Goal: Task Accomplishment & Management: Use online tool/utility

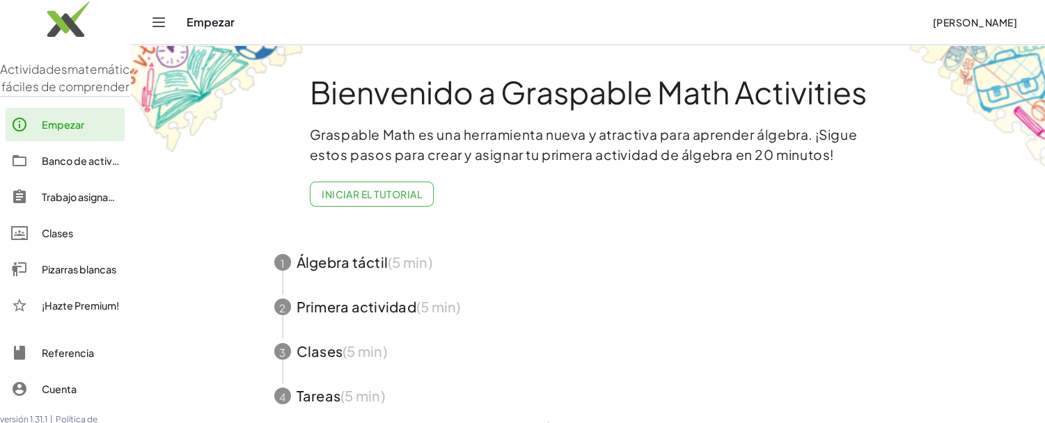
click at [65, 276] on font "Pizarras blancas" at bounding box center [79, 269] width 74 height 13
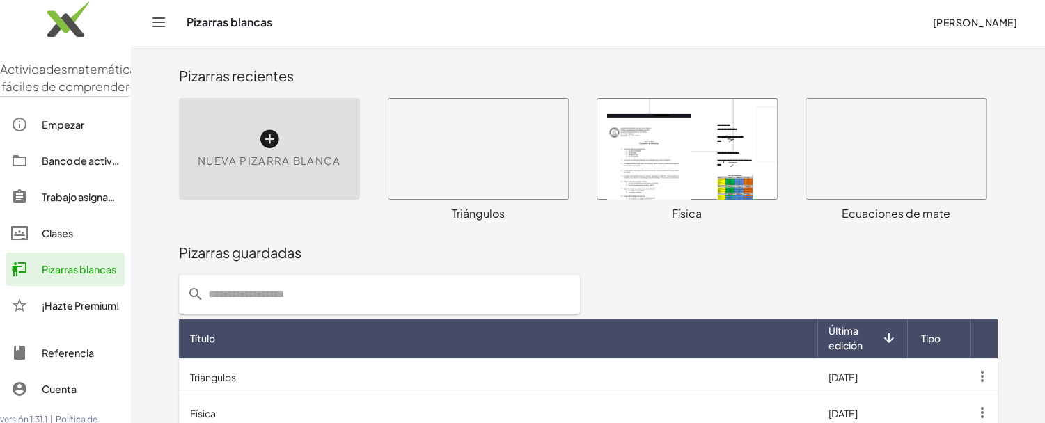
click at [620, 133] on div at bounding box center [687, 149] width 180 height 100
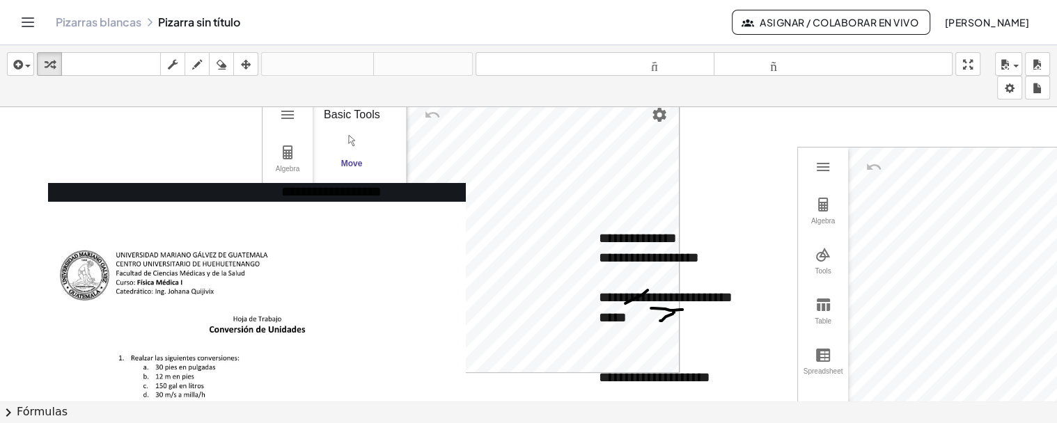
click at [249, 64] on icon "button" at bounding box center [246, 64] width 10 height 17
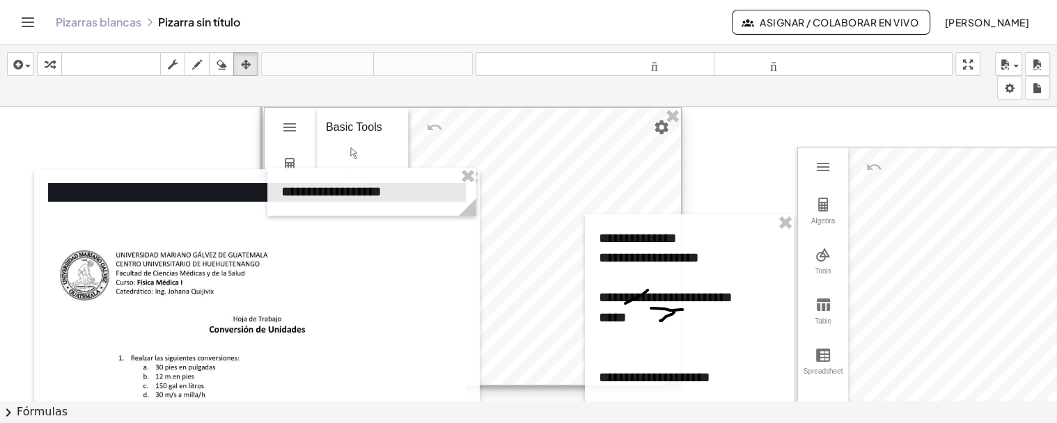
click at [561, 206] on div at bounding box center [473, 246] width 416 height 277
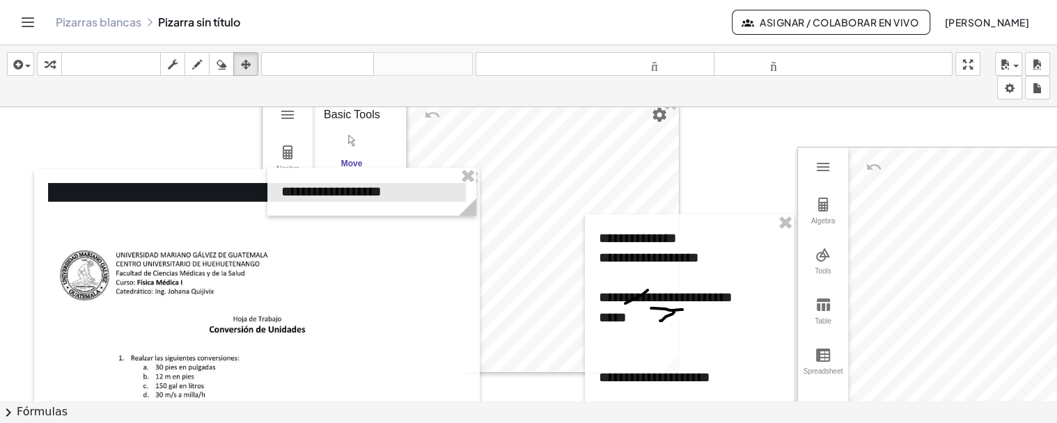
click at [673, 104] on div "insertar Seleccione uno: Expresión matemática Función Texto Vídeo de YouTube Gr…" at bounding box center [528, 76] width 1057 height 62
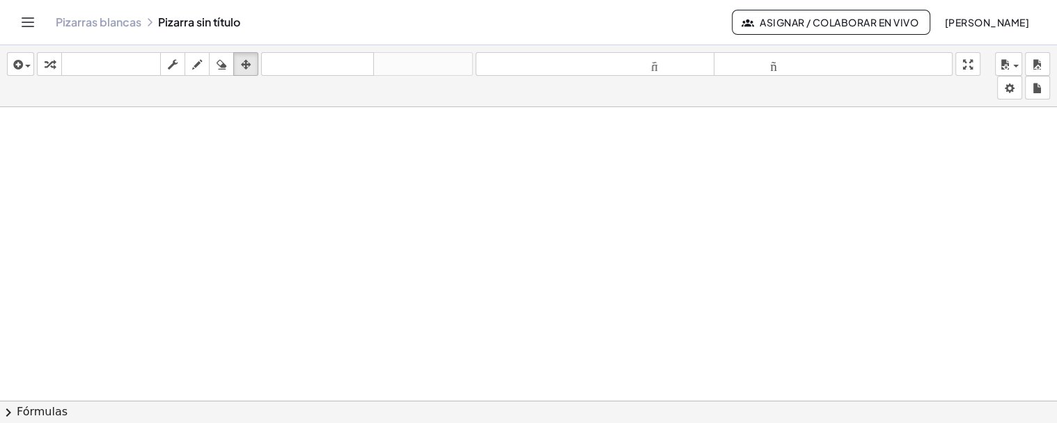
scroll to position [12376, 0]
click at [16, 63] on icon "button" at bounding box center [16, 64] width 13 height 17
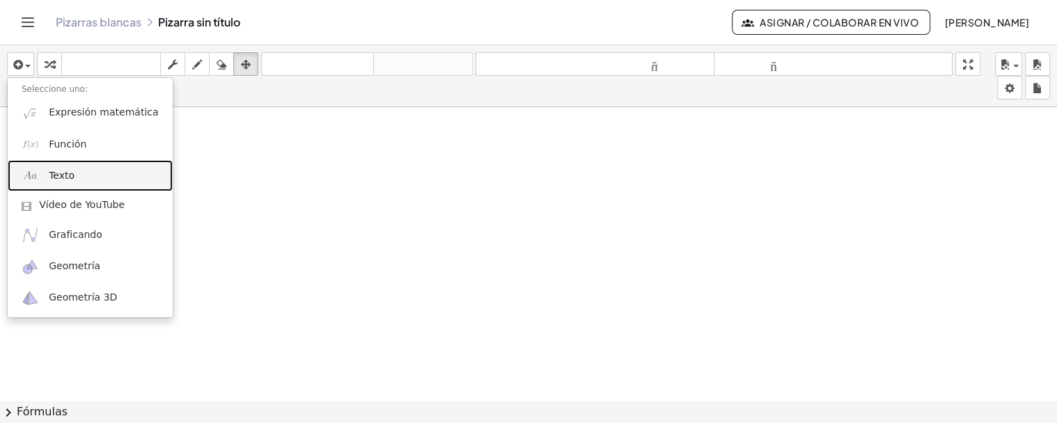
click at [63, 171] on font "Texto" at bounding box center [62, 175] width 26 height 11
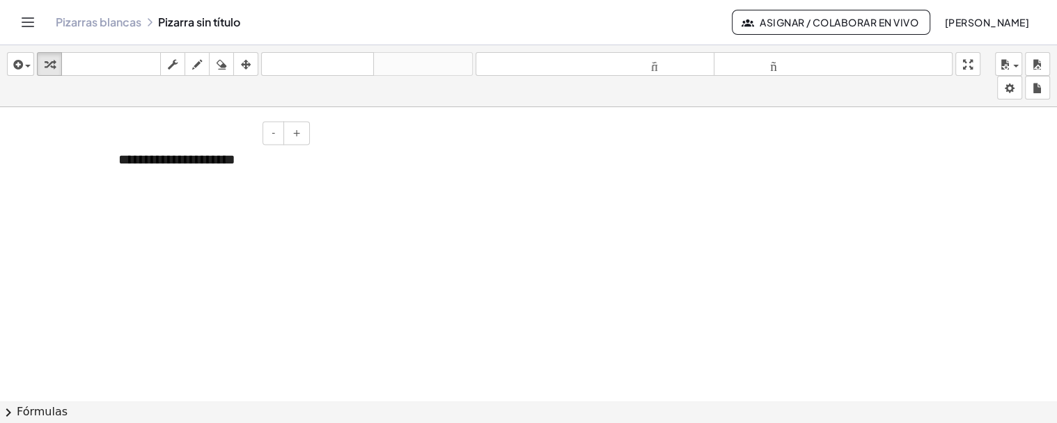
click at [126, 166] on font "**********" at bounding box center [176, 159] width 117 height 14
click at [269, 160] on div "**********" at bounding box center [208, 160] width 209 height 48
click at [134, 164] on font "**********" at bounding box center [176, 159] width 117 height 14
click at [241, 163] on font "**********" at bounding box center [179, 159] width 123 height 14
click at [248, 63] on icon "button" at bounding box center [246, 64] width 10 height 17
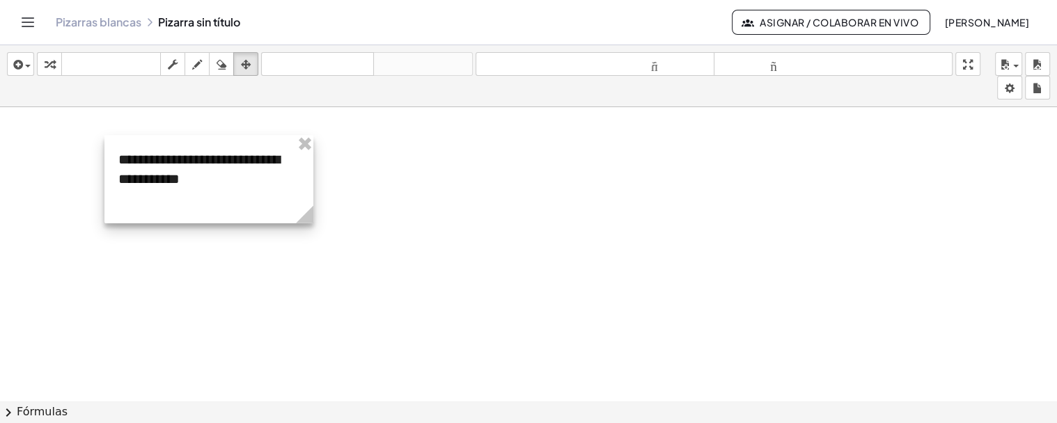
click at [304, 184] on div at bounding box center [208, 180] width 209 height 88
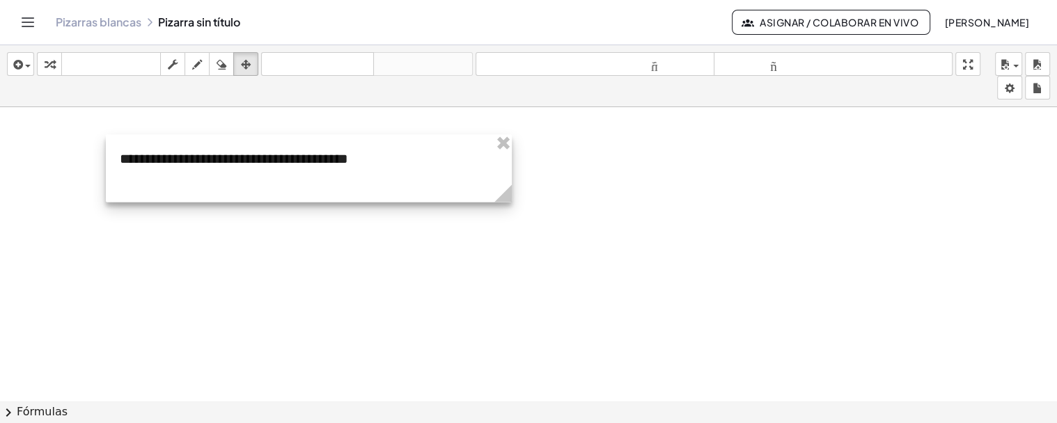
drag, startPoint x: 315, startPoint y: 217, endPoint x: 512, endPoint y: 263, distance: 202.3
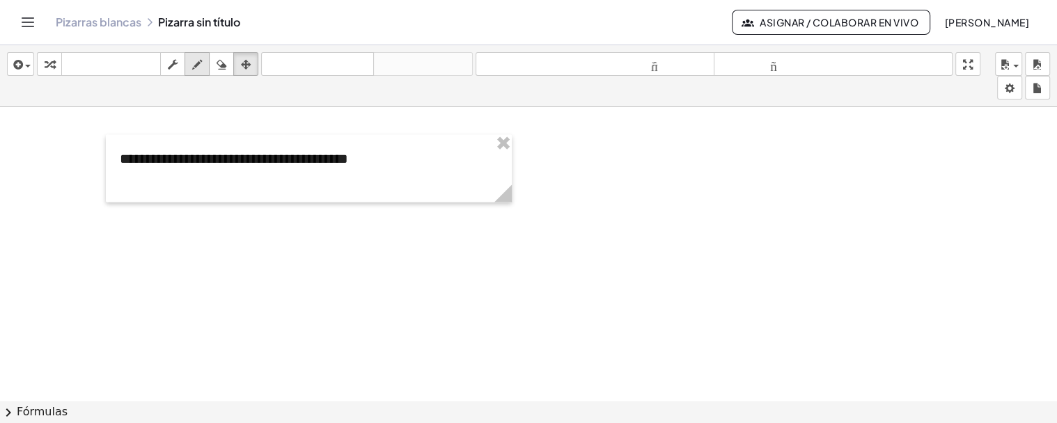
click at [178, 67] on div "button" at bounding box center [173, 64] width 18 height 17
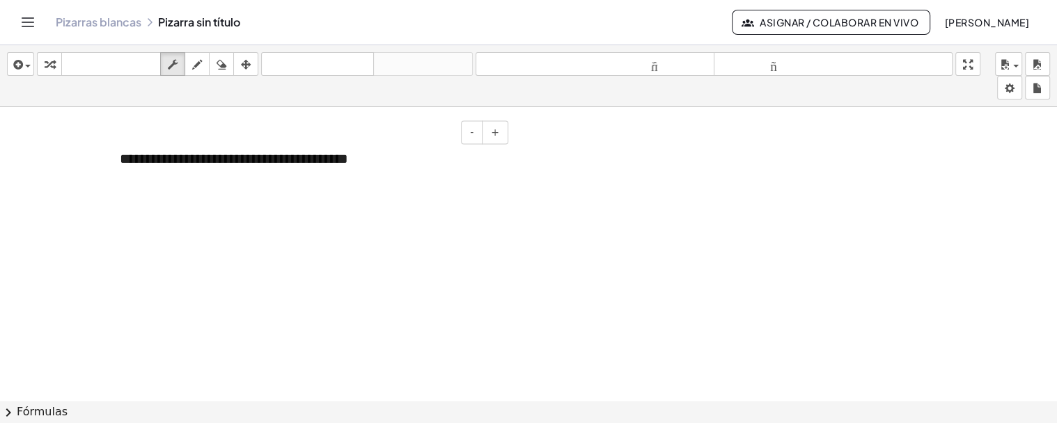
click at [395, 164] on div "**********" at bounding box center [309, 169] width 406 height 68
click at [198, 63] on icon "button" at bounding box center [197, 64] width 10 height 17
click at [176, 67] on div "button" at bounding box center [173, 64] width 18 height 17
click at [133, 198] on div "*" at bounding box center [309, 199] width 378 height 20
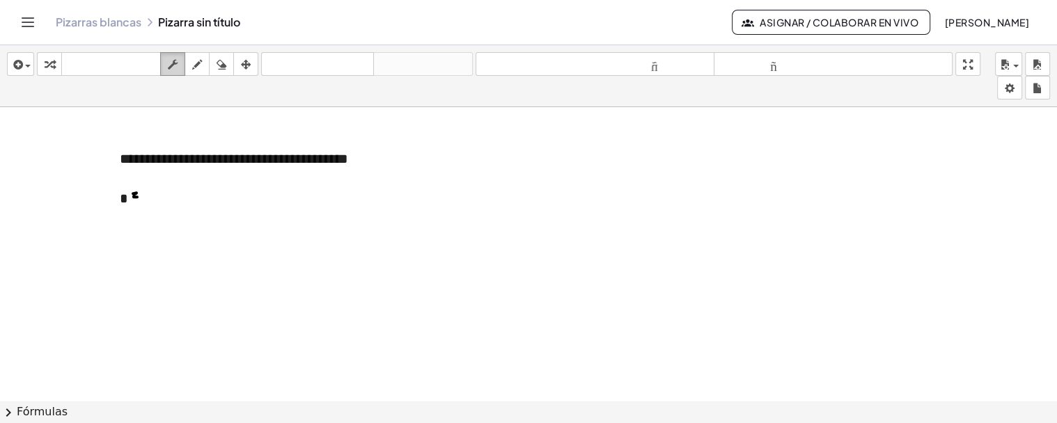
click at [178, 58] on div "button" at bounding box center [173, 64] width 18 height 17
click at [152, 197] on div "*" at bounding box center [309, 199] width 378 height 20
click at [142, 202] on div "*" at bounding box center [309, 199] width 378 height 20
click at [204, 63] on div "button" at bounding box center [197, 64] width 18 height 17
drag, startPoint x: 217, startPoint y: 189, endPoint x: 228, endPoint y: 194, distance: 11.5
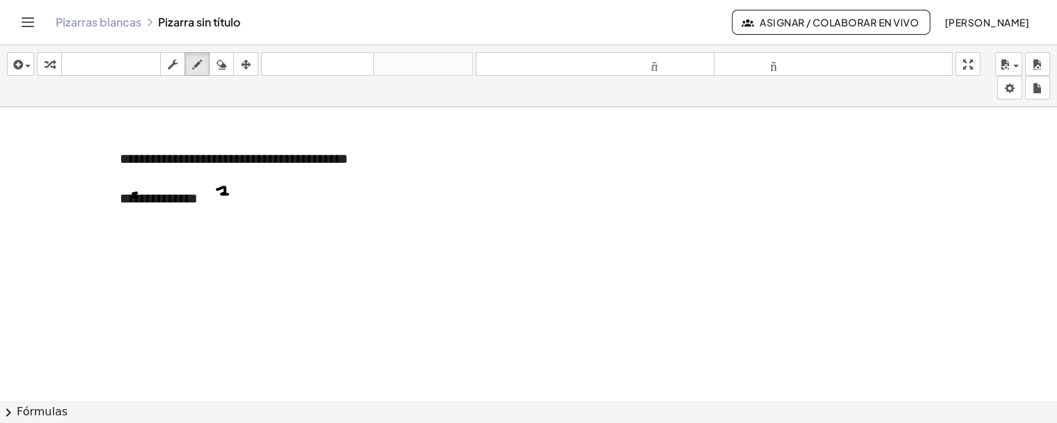
drag, startPoint x: 214, startPoint y: 191, endPoint x: 221, endPoint y: 194, distance: 7.5
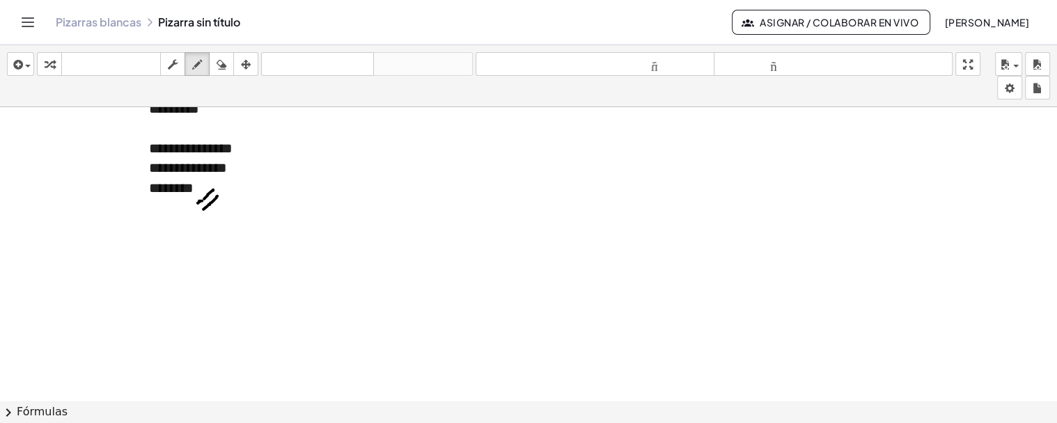
scroll to position [12405, 0]
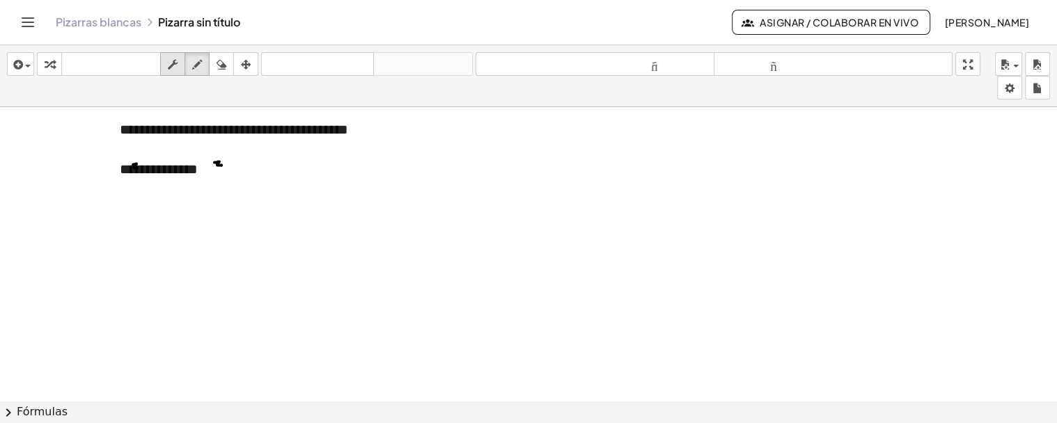
click at [166, 59] on div "button" at bounding box center [173, 64] width 18 height 17
click at [266, 163] on div "**********" at bounding box center [309, 169] width 378 height 20
click at [198, 61] on icon "button" at bounding box center [197, 64] width 10 height 17
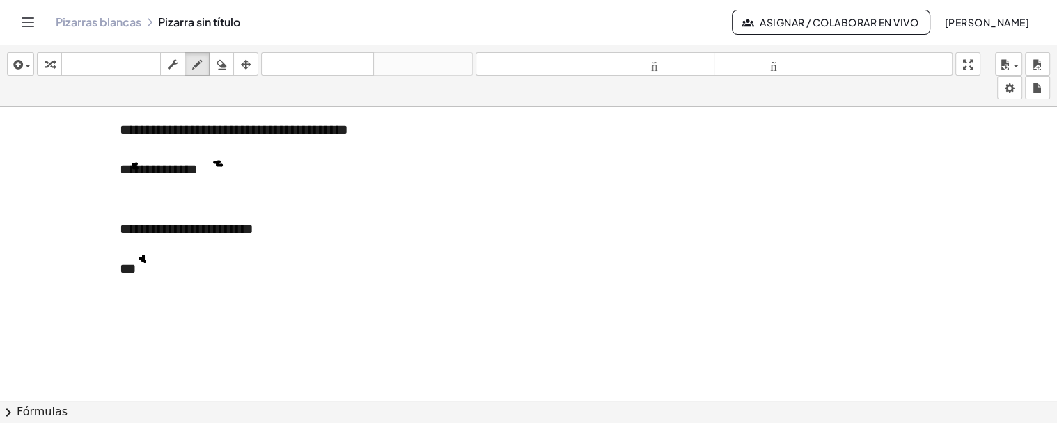
drag, startPoint x: 138, startPoint y: 259, endPoint x: 142, endPoint y: 267, distance: 8.7
click at [175, 68] on icon "button" at bounding box center [173, 64] width 10 height 17
click at [159, 276] on div "***" at bounding box center [309, 269] width 378 height 20
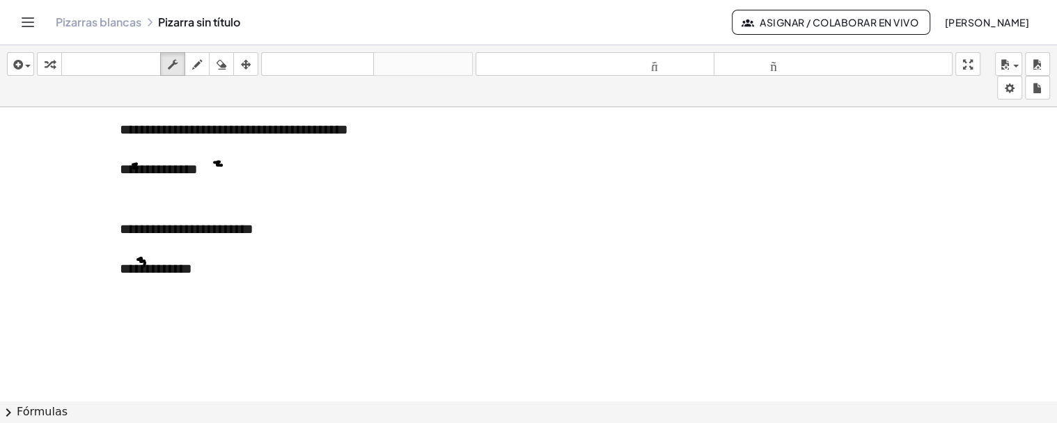
click at [204, 53] on button "dibujar" at bounding box center [197, 64] width 25 height 24
click at [171, 59] on icon "button" at bounding box center [173, 64] width 10 height 17
click at [207, 267] on div "**********" at bounding box center [309, 269] width 378 height 20
click at [202, 70] on icon "button" at bounding box center [197, 64] width 10 height 17
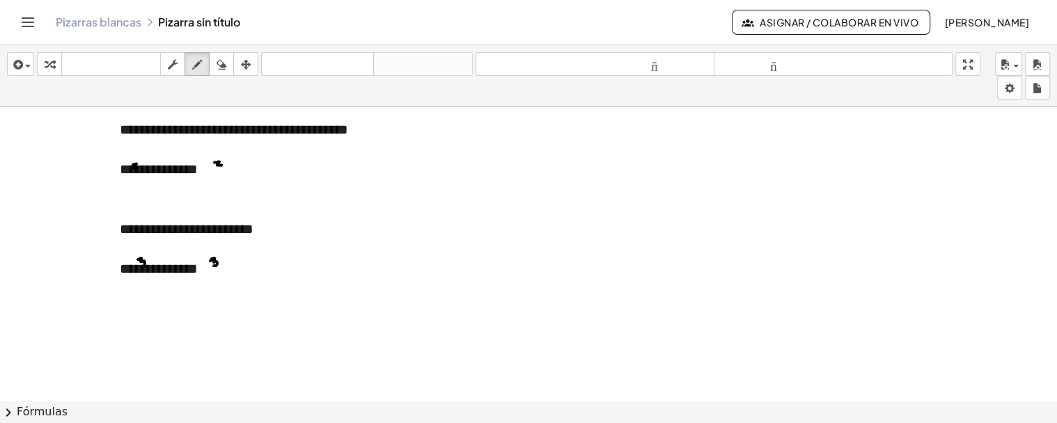
drag, startPoint x: 219, startPoint y: 180, endPoint x: 232, endPoint y: 165, distance: 19.7
drag, startPoint x: 221, startPoint y: 189, endPoint x: 191, endPoint y: 307, distance: 122.1
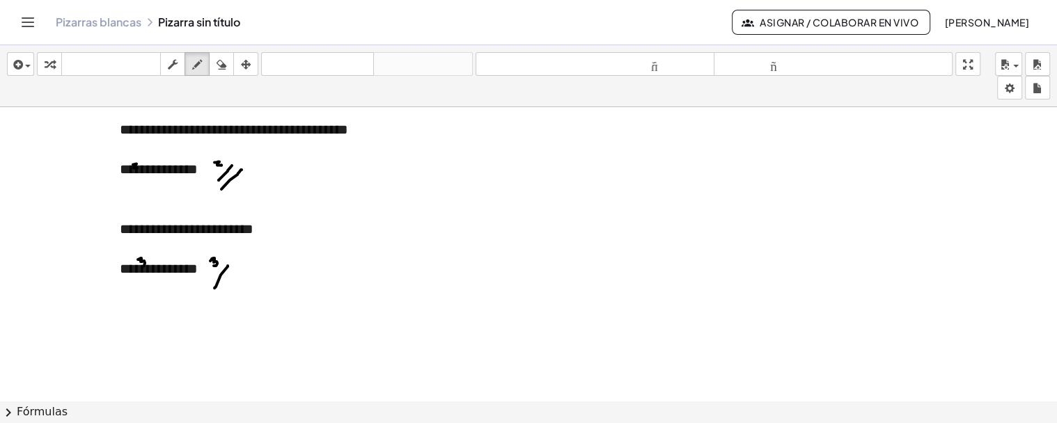
drag, startPoint x: 221, startPoint y: 274, endPoint x: 221, endPoint y: 282, distance: 7.7
drag, startPoint x: 226, startPoint y: 285, endPoint x: 233, endPoint y: 270, distance: 17.1
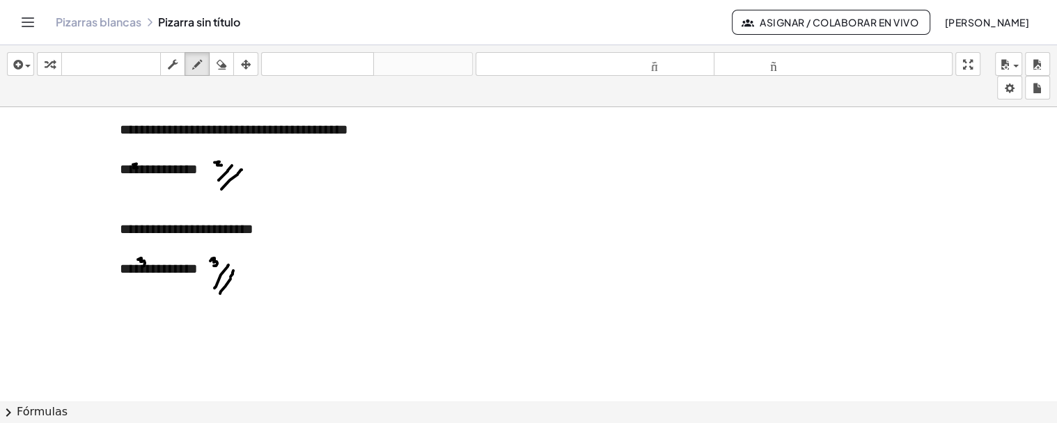
click at [177, 63] on icon "button" at bounding box center [173, 64] width 10 height 17
click at [336, 188] on div at bounding box center [309, 189] width 378 height 20
click at [304, 176] on div "**********" at bounding box center [309, 169] width 378 height 20
click at [285, 176] on div "**********" at bounding box center [309, 169] width 378 height 20
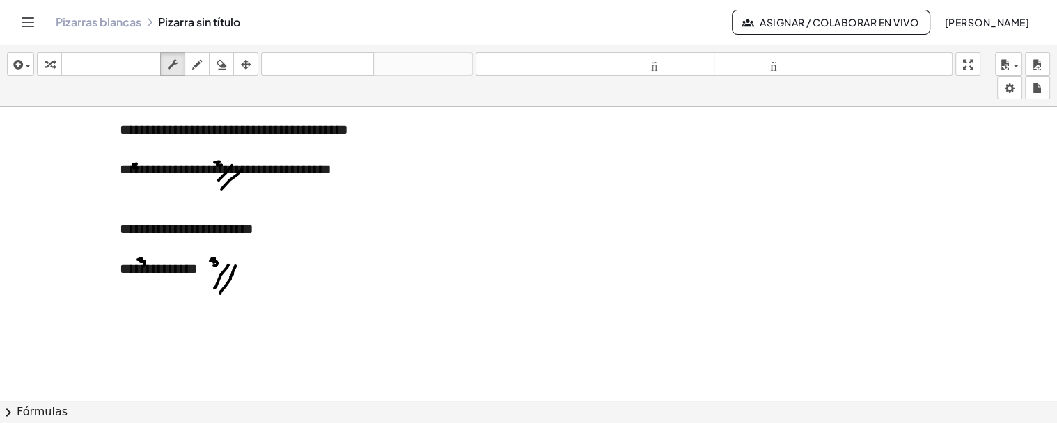
click at [193, 51] on div "insertar Seleccione uno: Expresión matemática Función Texto Vídeo de YouTube Gr…" at bounding box center [528, 76] width 1057 height 62
click at [188, 58] on button "dibujar" at bounding box center [197, 64] width 25 height 24
drag, startPoint x: 320, startPoint y: 158, endPoint x: 328, endPoint y: 162, distance: 8.4
click at [170, 63] on icon "button" at bounding box center [173, 64] width 10 height 17
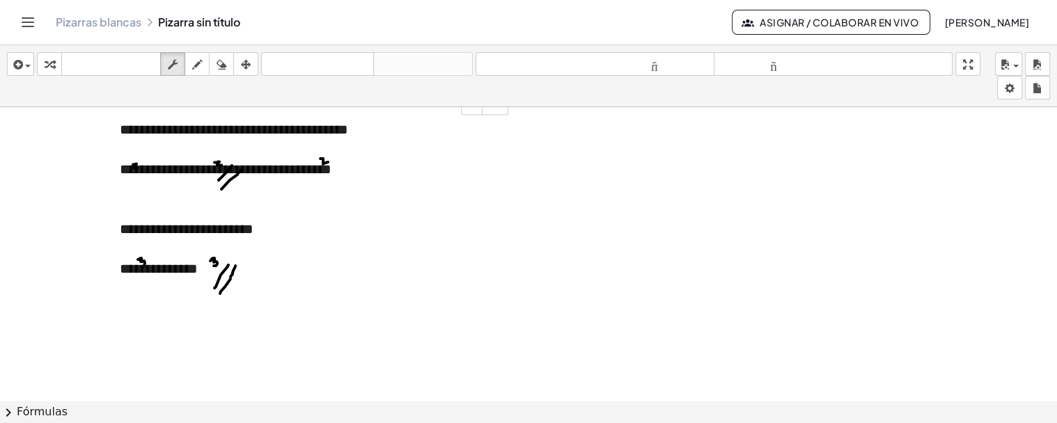
click at [352, 177] on div "**********" at bounding box center [309, 169] width 378 height 20
click at [289, 189] on div at bounding box center [309, 189] width 378 height 20
click at [202, 61] on icon "button" at bounding box center [197, 64] width 10 height 17
click at [174, 71] on icon "button" at bounding box center [173, 64] width 10 height 17
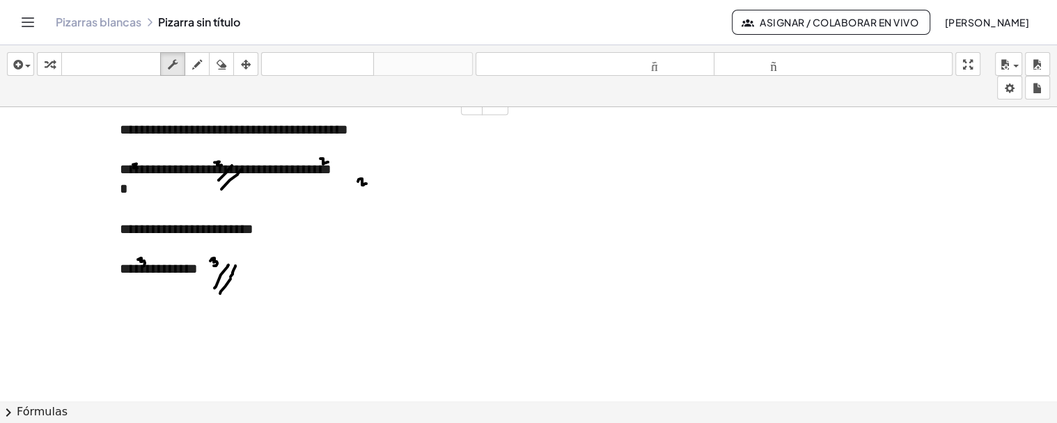
click at [338, 162] on div "**********" at bounding box center [309, 169] width 378 height 20
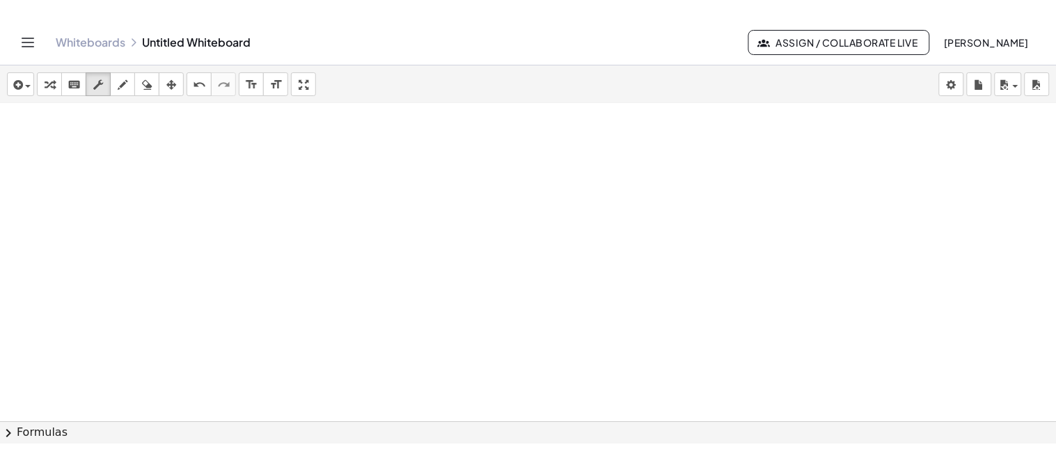
scroll to position [12327, 0]
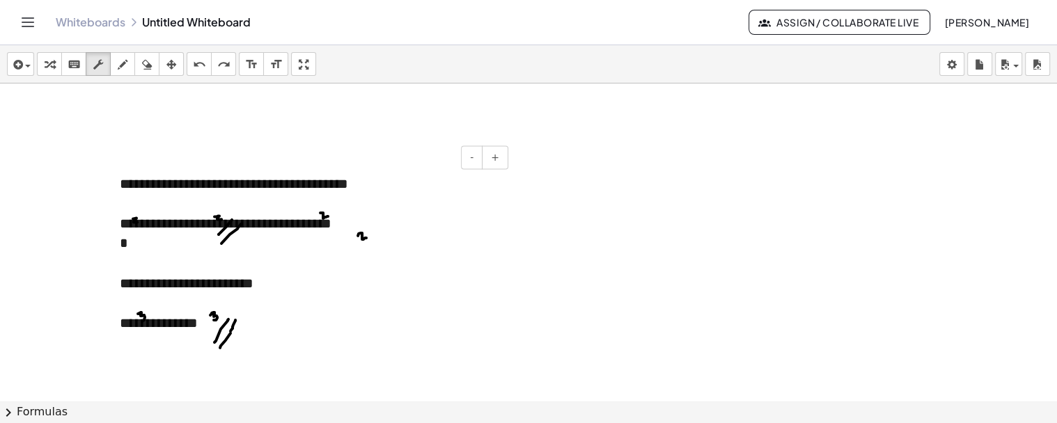
click at [342, 235] on div "*" at bounding box center [309, 243] width 378 height 20
click at [338, 219] on div "**********" at bounding box center [309, 224] width 378 height 20
click at [126, 66] on icon "button" at bounding box center [123, 64] width 10 height 17
drag, startPoint x: 394, startPoint y: 214, endPoint x: 399, endPoint y: 220, distance: 7.4
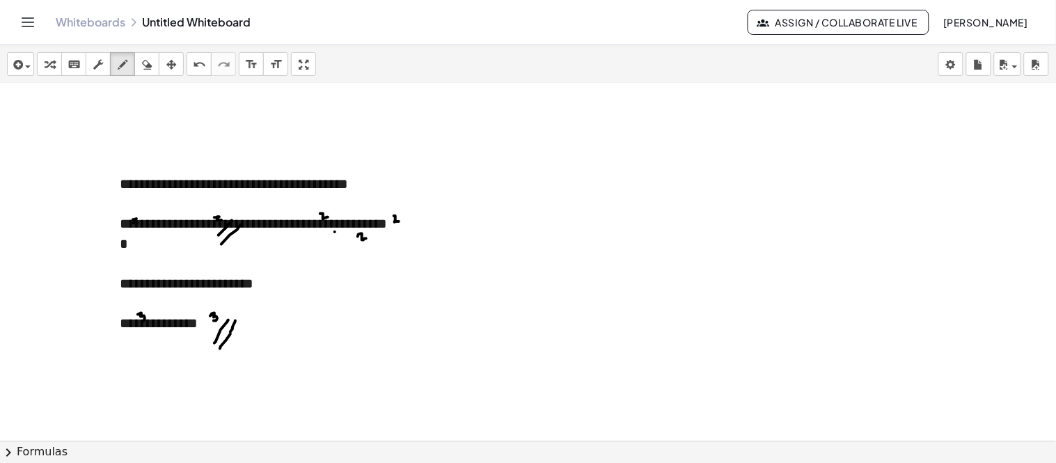
drag, startPoint x: 336, startPoint y: 231, endPoint x: 393, endPoint y: 230, distance: 56.4
click at [102, 64] on div "button" at bounding box center [98, 64] width 18 height 17
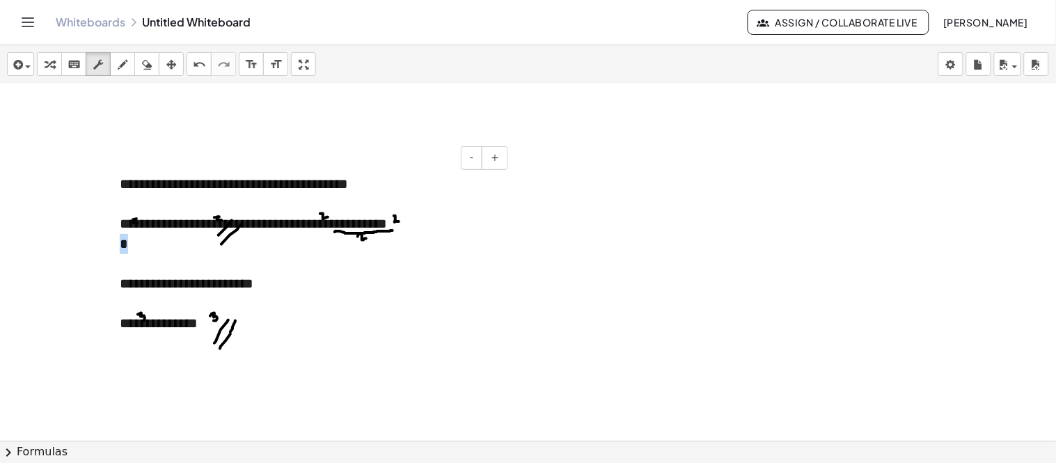
click at [402, 232] on div "**********" at bounding box center [309, 263] width 406 height 207
click at [407, 226] on div "**********" at bounding box center [309, 224] width 378 height 20
click at [401, 228] on div "**********" at bounding box center [309, 224] width 378 height 20
drag, startPoint x: 401, startPoint y: 230, endPoint x: 391, endPoint y: 163, distance: 67.5
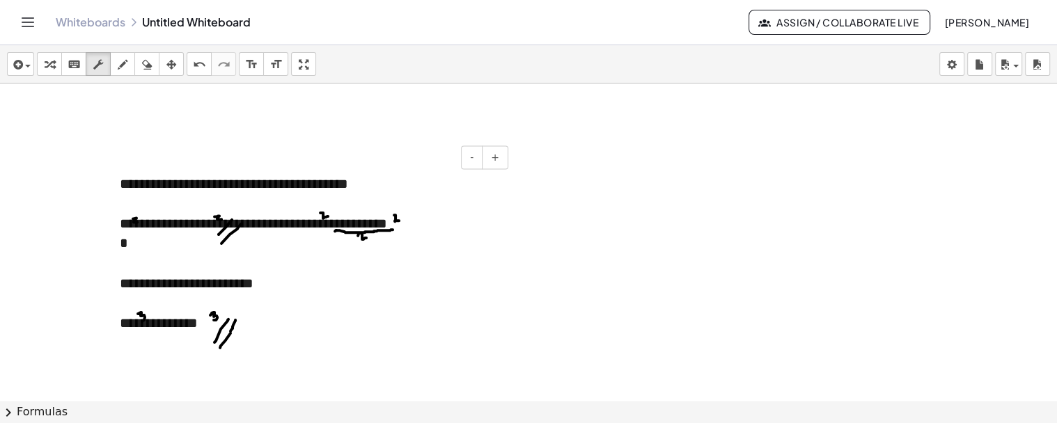
click at [347, 242] on div "*" at bounding box center [309, 243] width 378 height 20
click at [131, 66] on button "draw" at bounding box center [122, 64] width 25 height 24
drag, startPoint x: 313, startPoint y: 225, endPoint x: 324, endPoint y: 210, distance: 18.5
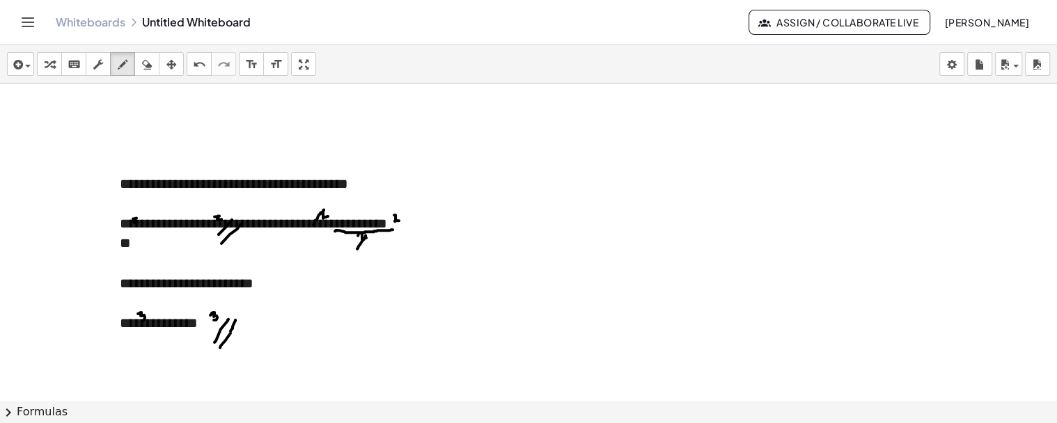
drag, startPoint x: 357, startPoint y: 249, endPoint x: 366, endPoint y: 235, distance: 16.0
click at [101, 70] on icon "button" at bounding box center [98, 64] width 10 height 17
click at [411, 226] on div "**********" at bounding box center [309, 224] width 378 height 20
click at [170, 57] on icon "button" at bounding box center [171, 64] width 10 height 17
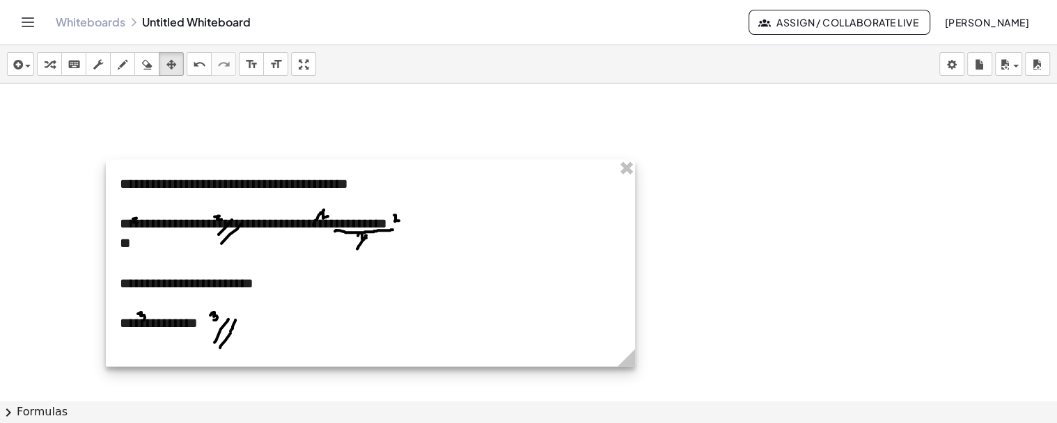
drag, startPoint x: 507, startPoint y: 364, endPoint x: 648, endPoint y: 370, distance: 141.4
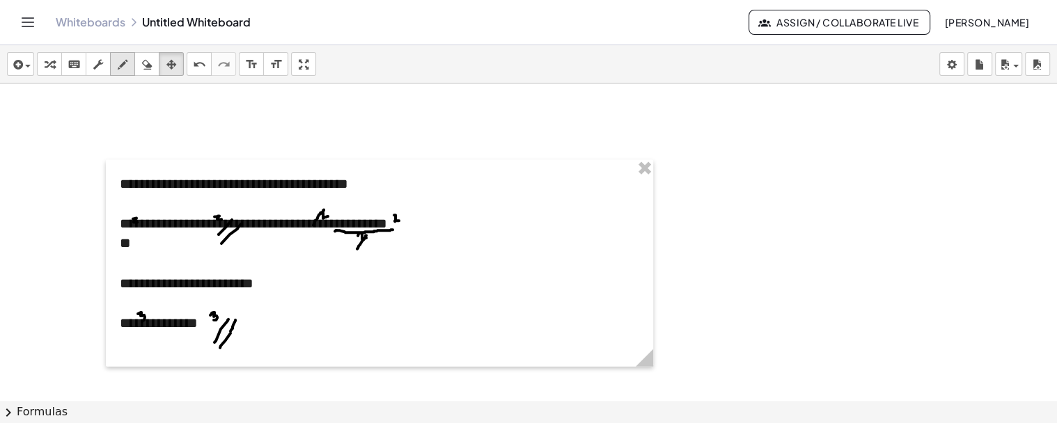
drag, startPoint x: 108, startPoint y: 63, endPoint x: 111, endPoint y: 73, distance: 11.0
click at [108, 70] on button "scrub" at bounding box center [98, 64] width 25 height 24
click at [387, 226] on font "**********" at bounding box center [253, 224] width 267 height 14
click at [131, 66] on button "draw" at bounding box center [122, 64] width 25 height 24
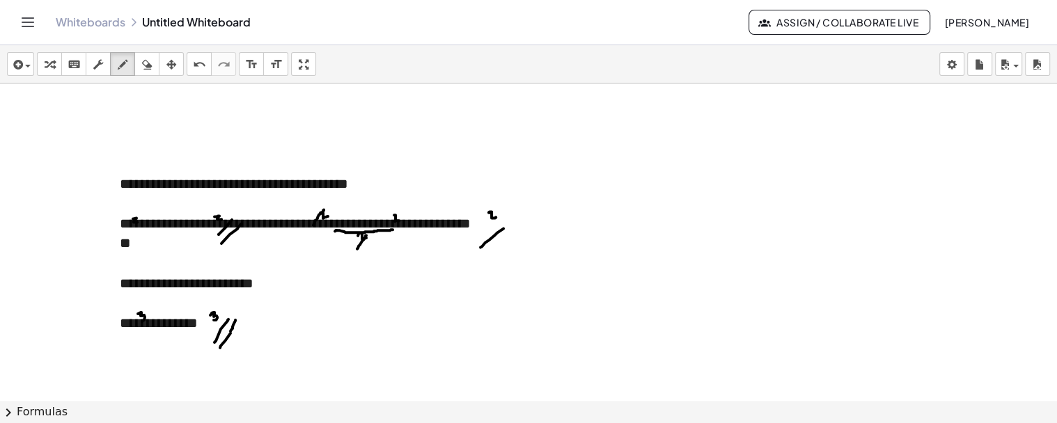
drag, startPoint x: 480, startPoint y: 247, endPoint x: 507, endPoint y: 226, distance: 34.1
drag, startPoint x: 488, startPoint y: 253, endPoint x: 531, endPoint y: 226, distance: 50.4
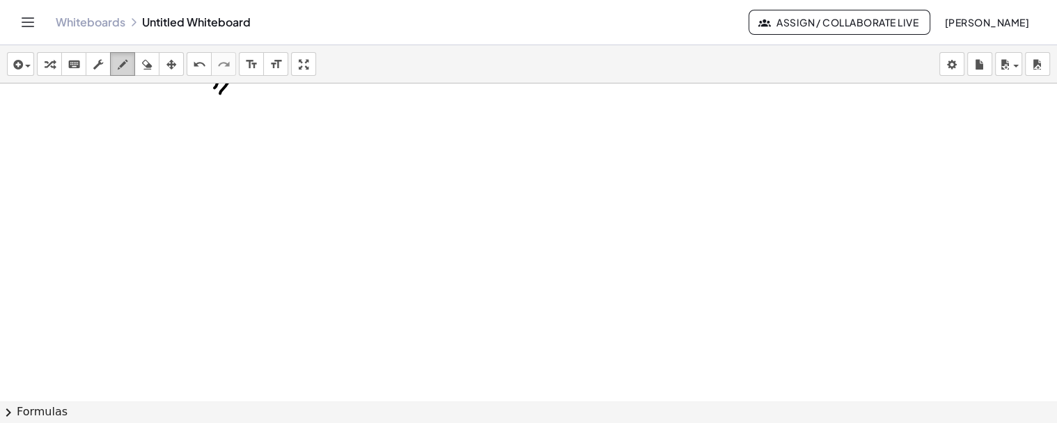
scroll to position [12714, 0]
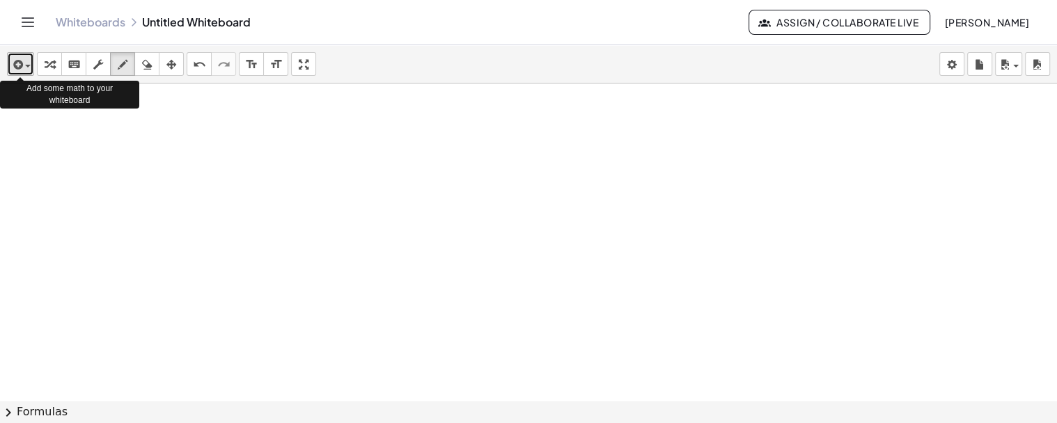
click at [28, 64] on div "button" at bounding box center [20, 64] width 20 height 17
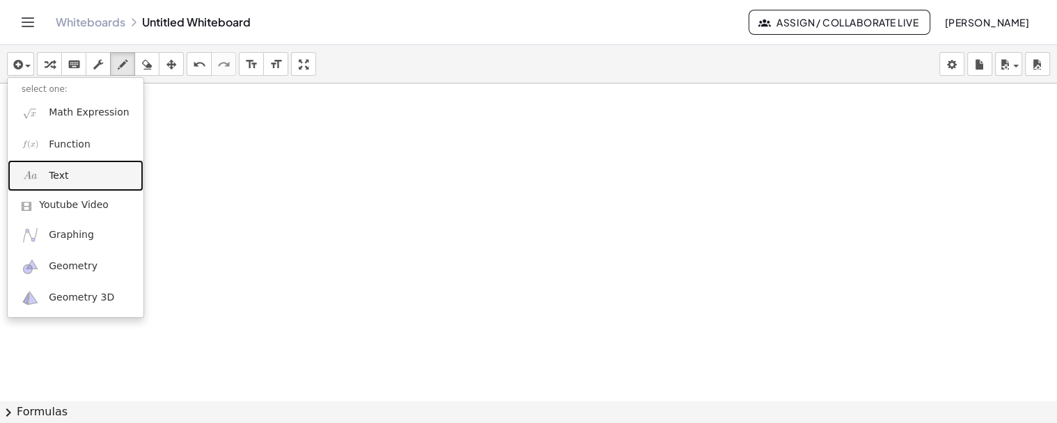
click at [47, 181] on link "Text" at bounding box center [76, 175] width 136 height 31
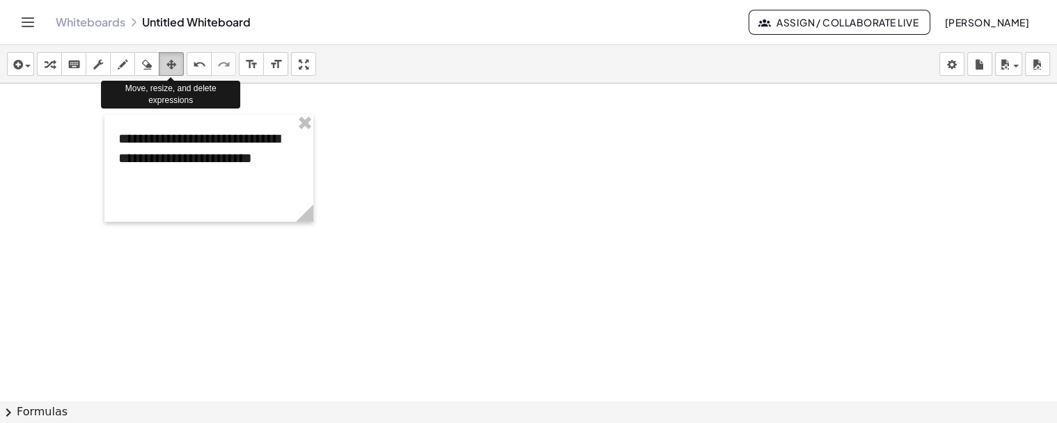
click at [176, 68] on div "button" at bounding box center [171, 64] width 18 height 17
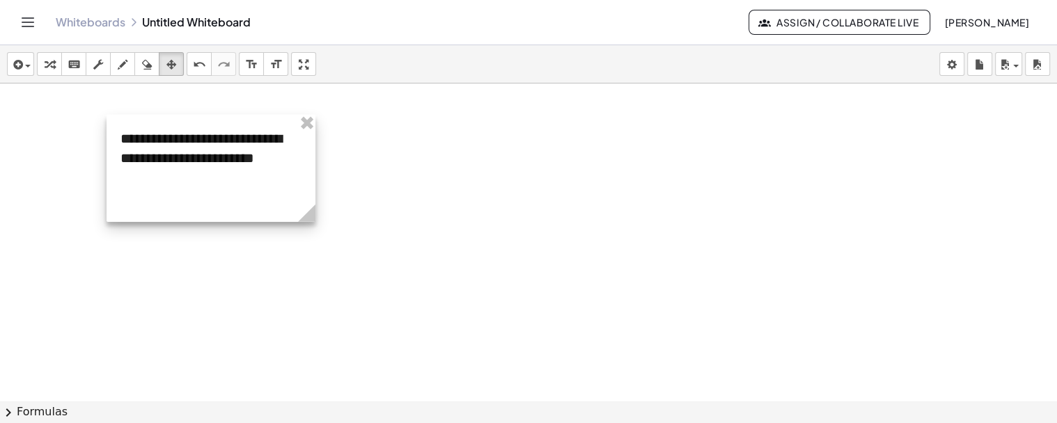
click at [286, 195] on div at bounding box center [211, 168] width 209 height 107
drag, startPoint x: 311, startPoint y: 221, endPoint x: 447, endPoint y: 252, distance: 140.0
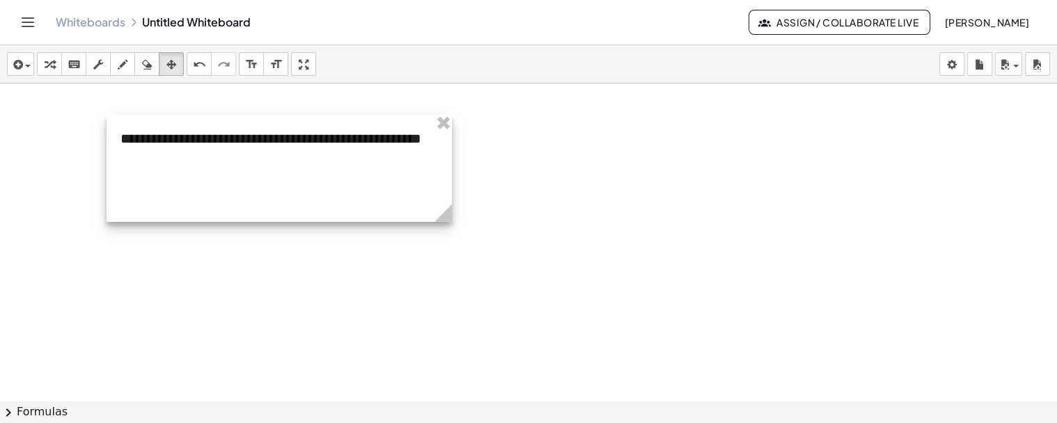
drag, startPoint x: 447, startPoint y: 252, endPoint x: 515, endPoint y: 258, distance: 68.5
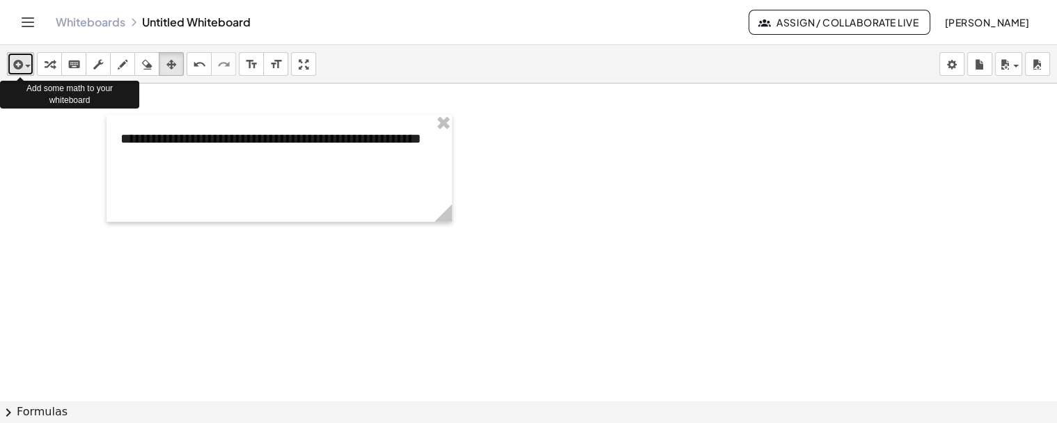
click at [24, 68] on span "button" at bounding box center [24, 66] width 3 height 10
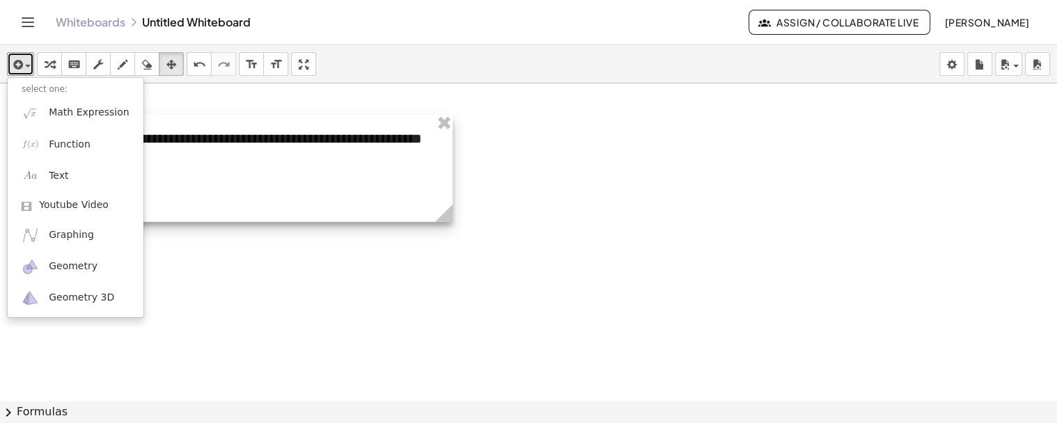
click at [189, 164] on div at bounding box center [279, 168] width 345 height 107
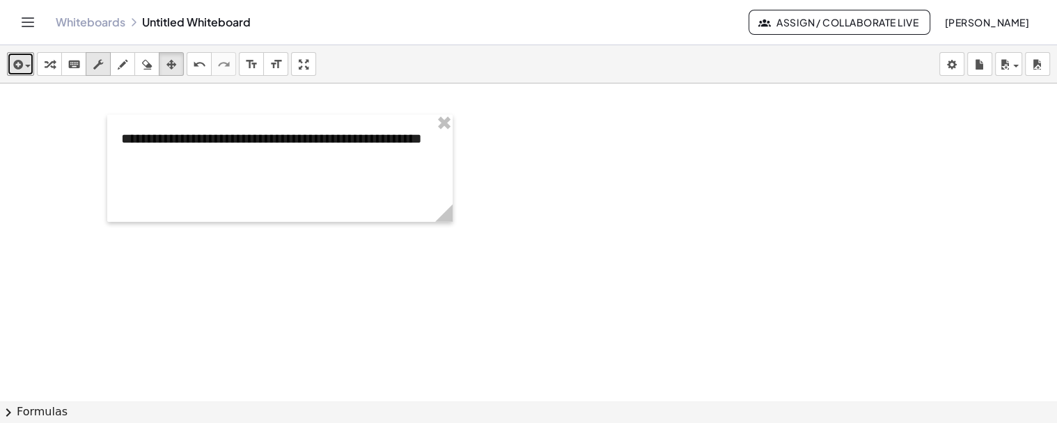
click at [87, 60] on button "scrub" at bounding box center [98, 64] width 25 height 24
click at [191, 153] on div "**********" at bounding box center [279, 168] width 345 height 107
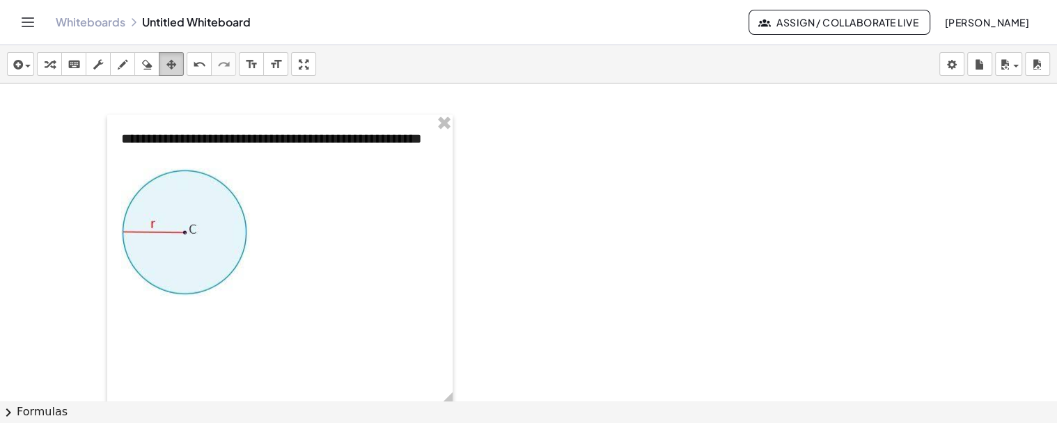
click at [175, 68] on icon "button" at bounding box center [171, 64] width 10 height 17
click at [93, 65] on icon "button" at bounding box center [98, 64] width 10 height 17
click at [123, 68] on icon "button" at bounding box center [123, 64] width 10 height 17
drag, startPoint x: 185, startPoint y: 251, endPoint x: 209, endPoint y: 247, distance: 23.9
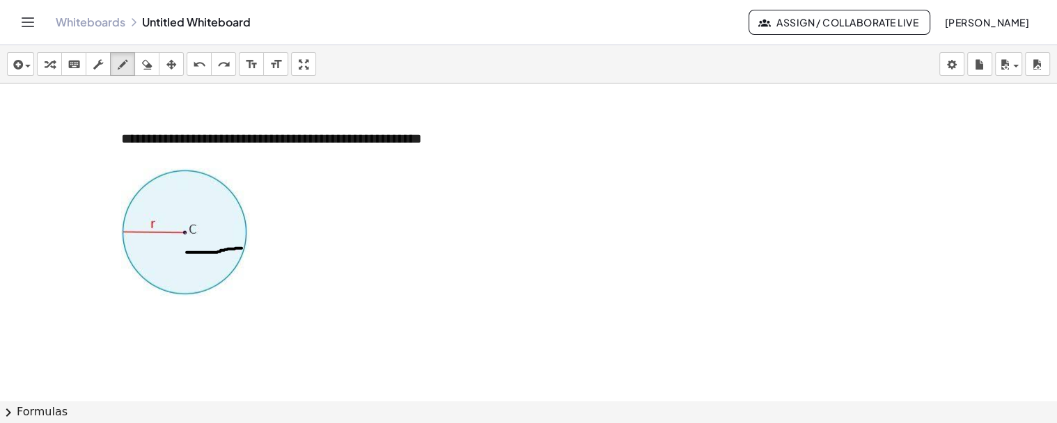
drag, startPoint x: 187, startPoint y: 251, endPoint x: 242, endPoint y: 247, distance: 55.2
drag, startPoint x: 185, startPoint y: 251, endPoint x: 205, endPoint y: 251, distance: 20.2
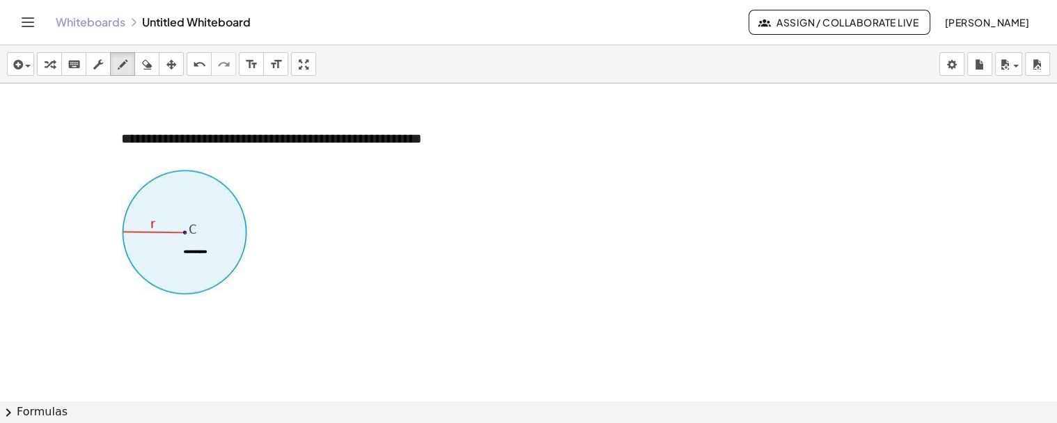
drag, startPoint x: 209, startPoint y: 251, endPoint x: 245, endPoint y: 252, distance: 36.2
drag, startPoint x: 186, startPoint y: 251, endPoint x: 212, endPoint y: 247, distance: 26.1
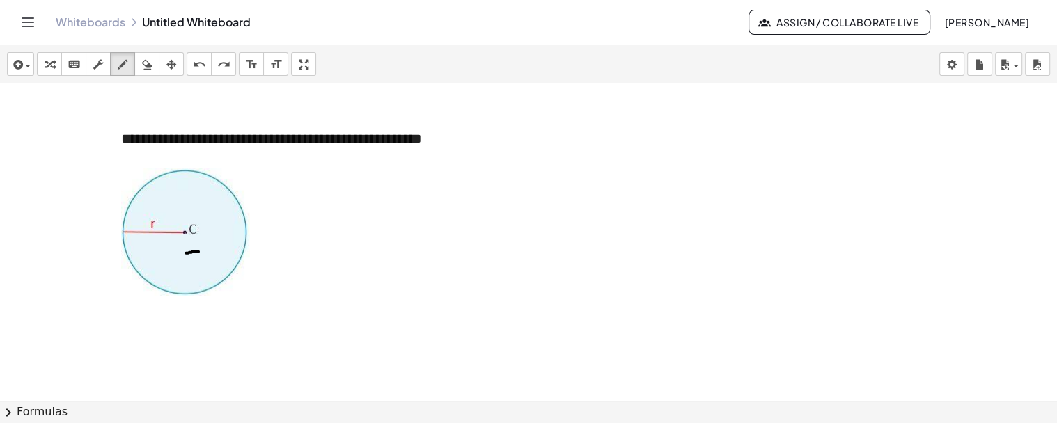
drag, startPoint x: 186, startPoint y: 252, endPoint x: 198, endPoint y: 251, distance: 12.6
drag, startPoint x: 185, startPoint y: 253, endPoint x: 248, endPoint y: 253, distance: 63.4
drag, startPoint x: 184, startPoint y: 251, endPoint x: 246, endPoint y: 249, distance: 62.0
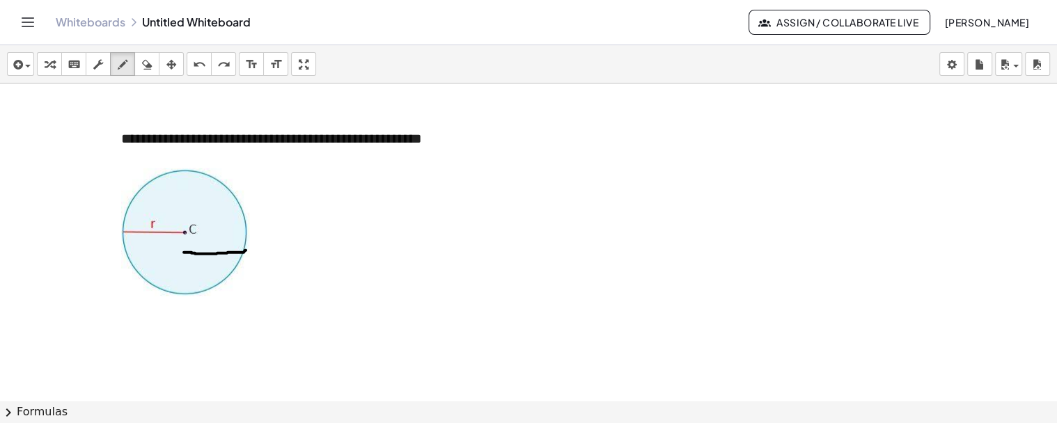
drag, startPoint x: 159, startPoint y: 262, endPoint x: 167, endPoint y: 272, distance: 12.3
drag, startPoint x: 178, startPoint y: 265, endPoint x: 179, endPoint y: 273, distance: 7.8
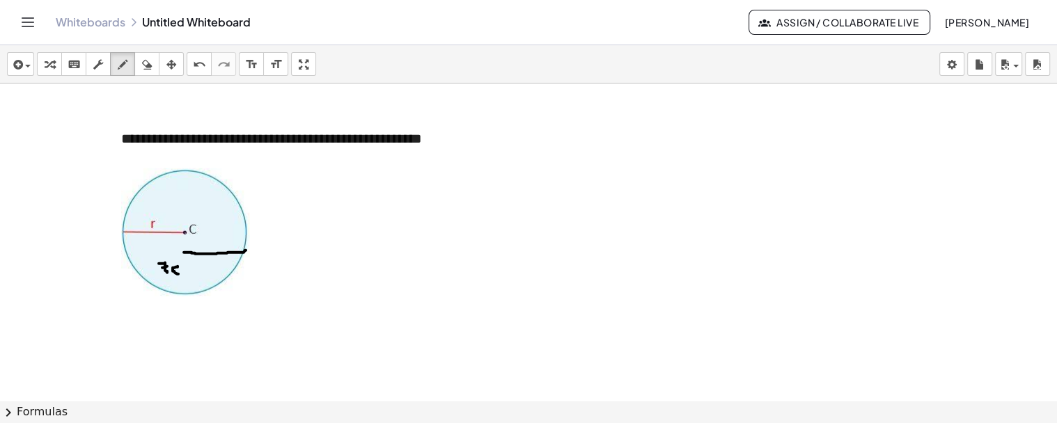
drag, startPoint x: 182, startPoint y: 265, endPoint x: 197, endPoint y: 268, distance: 15.0
click at [108, 65] on button "scrub" at bounding box center [98, 64] width 25 height 24
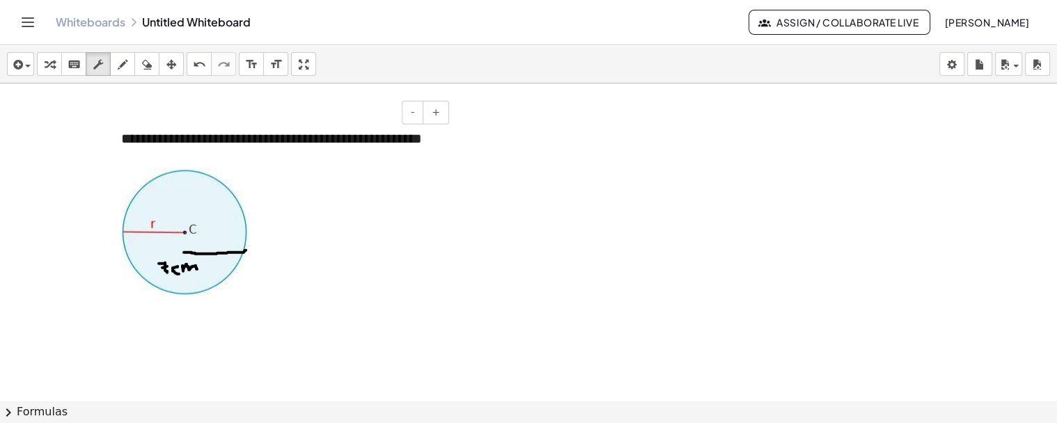
click at [305, 251] on div at bounding box center [279, 232] width 317 height 128
click at [124, 63] on icon "button" at bounding box center [123, 64] width 10 height 17
drag, startPoint x: 141, startPoint y: 356, endPoint x: 146, endPoint y: 336, distance: 20.1
drag, startPoint x: 143, startPoint y: 354, endPoint x: 148, endPoint y: 338, distance: 16.1
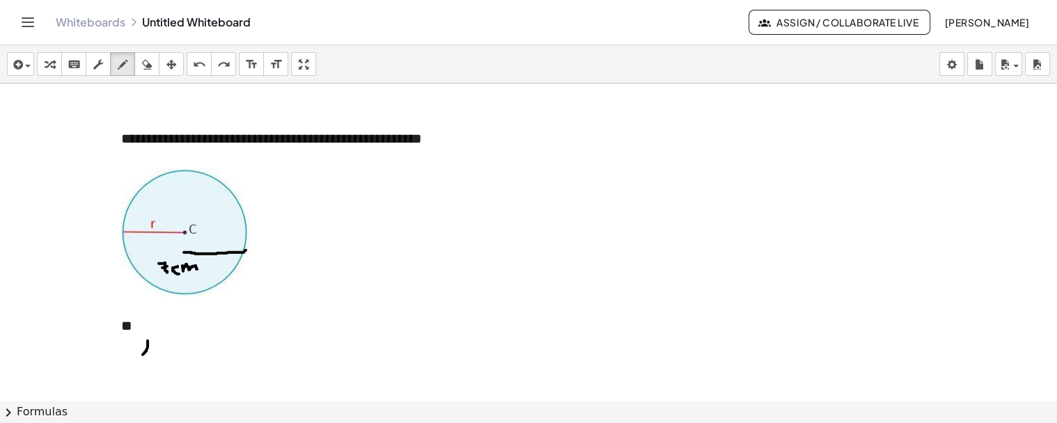
drag, startPoint x: 144, startPoint y: 340, endPoint x: 160, endPoint y: 340, distance: 16.0
drag, startPoint x: 155, startPoint y: 340, endPoint x: 155, endPoint y: 352, distance: 12.5
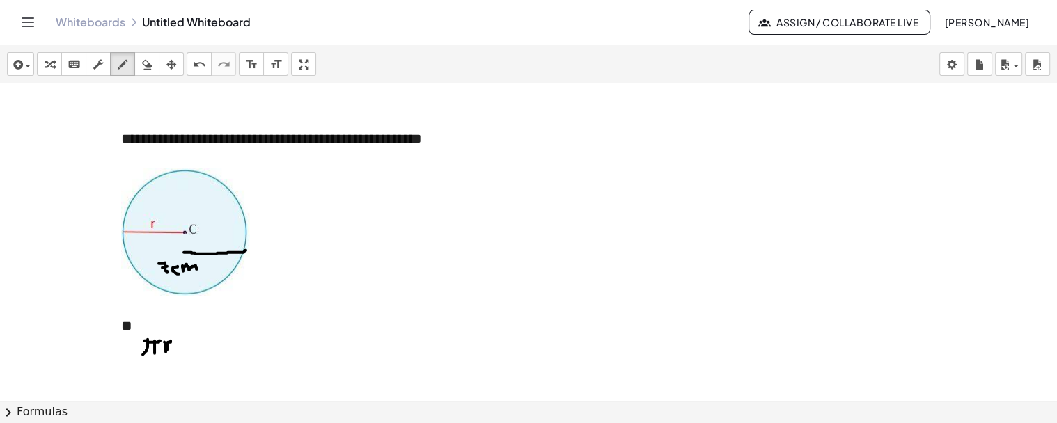
drag, startPoint x: 164, startPoint y: 341, endPoint x: 172, endPoint y: 340, distance: 7.8
drag, startPoint x: 178, startPoint y: 336, endPoint x: 185, endPoint y: 342, distance: 9.5
drag, startPoint x: 302, startPoint y: 189, endPoint x: 305, endPoint y: 196, distance: 7.5
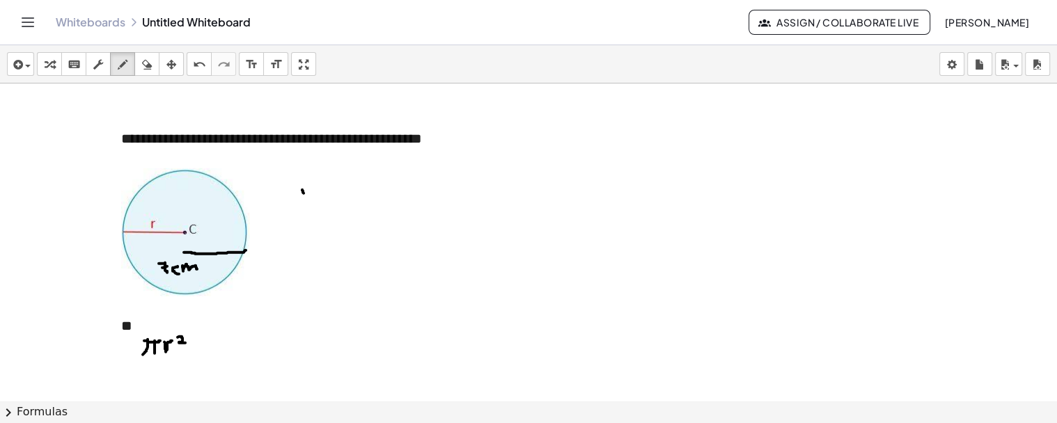
drag, startPoint x: 302, startPoint y: 193, endPoint x: 311, endPoint y: 186, distance: 11.4
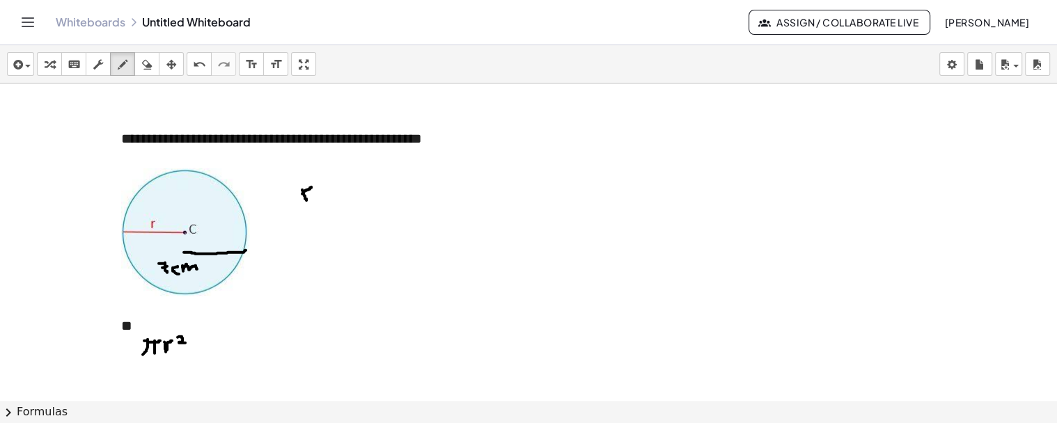
drag, startPoint x: 346, startPoint y: 178, endPoint x: 350, endPoint y: 188, distance: 11.0
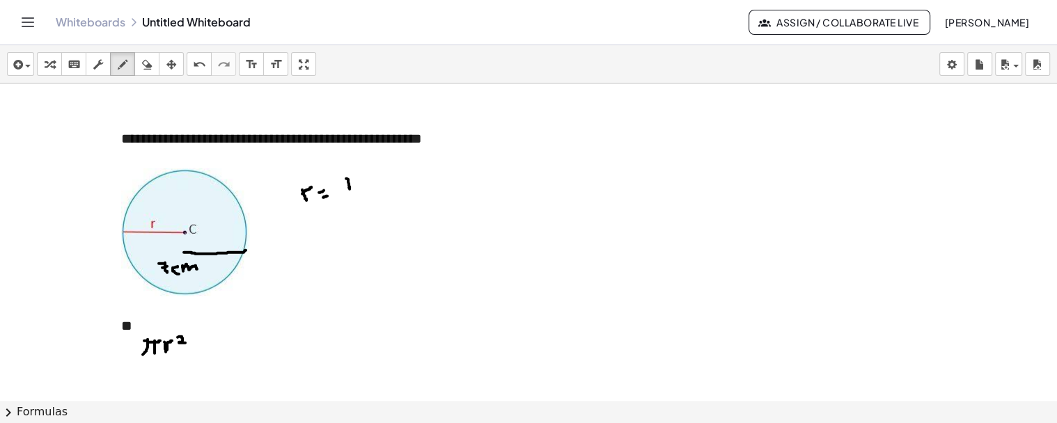
drag, startPoint x: 363, startPoint y: 182, endPoint x: 359, endPoint y: 194, distance: 11.9
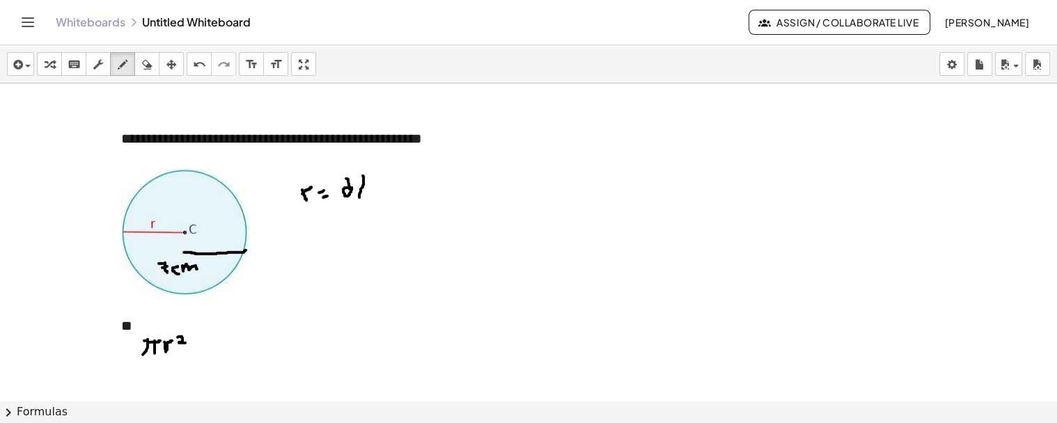
drag, startPoint x: 369, startPoint y: 185, endPoint x: 381, endPoint y: 189, distance: 12.6
drag, startPoint x: 308, startPoint y: 218, endPoint x: 327, endPoint y: 218, distance: 19.5
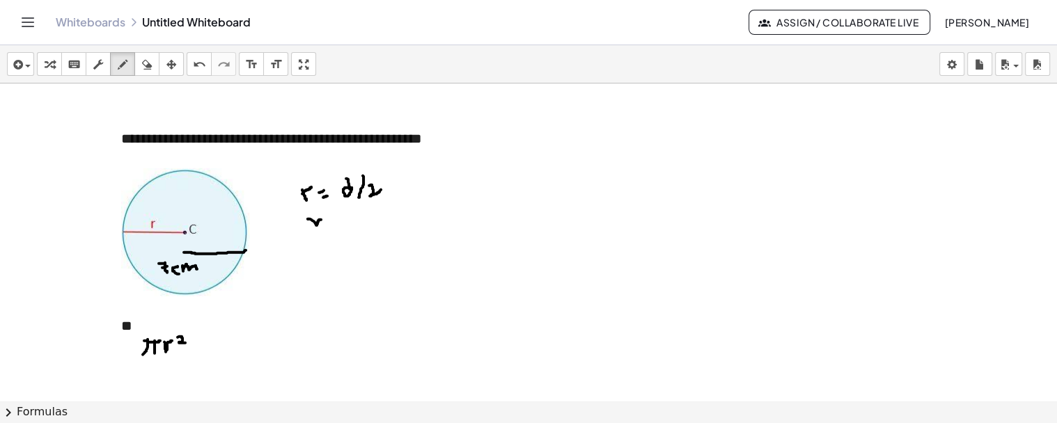
drag, startPoint x: 335, startPoint y: 221, endPoint x: 343, endPoint y: 220, distance: 7.8
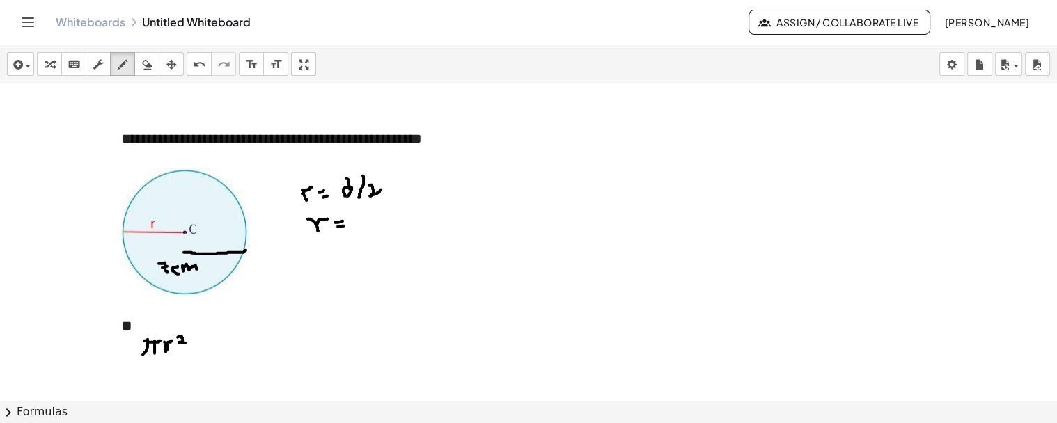
drag, startPoint x: 359, startPoint y: 210, endPoint x: 369, endPoint y: 223, distance: 16.9
drag, startPoint x: 363, startPoint y: 220, endPoint x: 375, endPoint y: 217, distance: 11.7
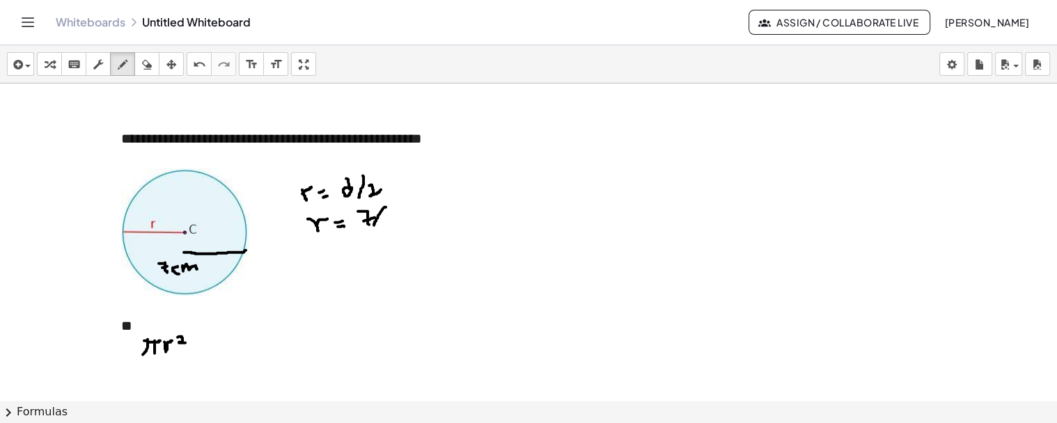
drag, startPoint x: 386, startPoint y: 206, endPoint x: 374, endPoint y: 224, distance: 21.6
drag, startPoint x: 387, startPoint y: 216, endPoint x: 345, endPoint y: 239, distance: 48.3
drag, startPoint x: 321, startPoint y: 248, endPoint x: 338, endPoint y: 247, distance: 16.7
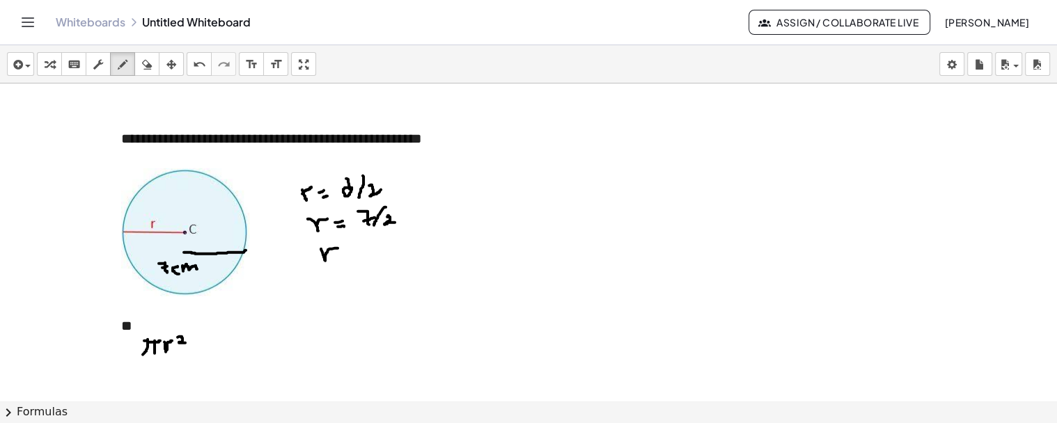
drag, startPoint x: 344, startPoint y: 252, endPoint x: 352, endPoint y: 251, distance: 7.7
drag, startPoint x: 346, startPoint y: 256, endPoint x: 353, endPoint y: 255, distance: 7.0
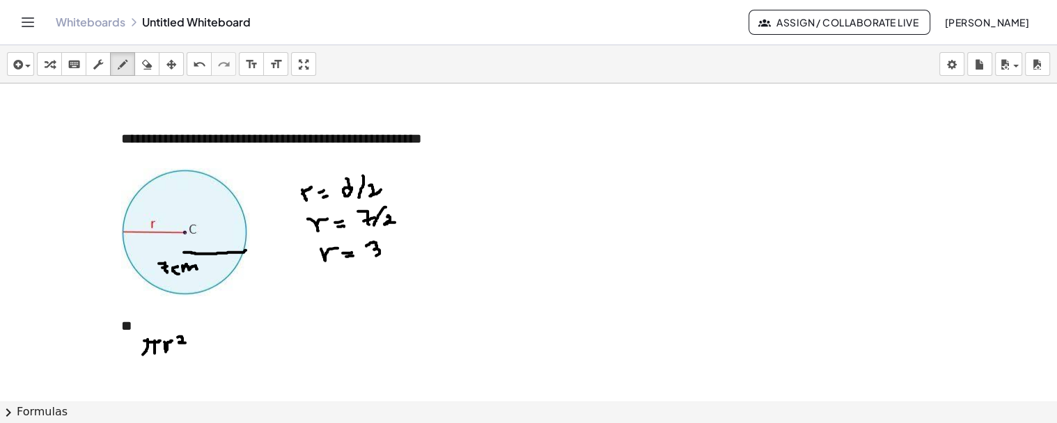
drag, startPoint x: 367, startPoint y: 244, endPoint x: 376, endPoint y: 255, distance: 13.8
drag, startPoint x: 392, startPoint y: 242, endPoint x: 394, endPoint y: 253, distance: 11.3
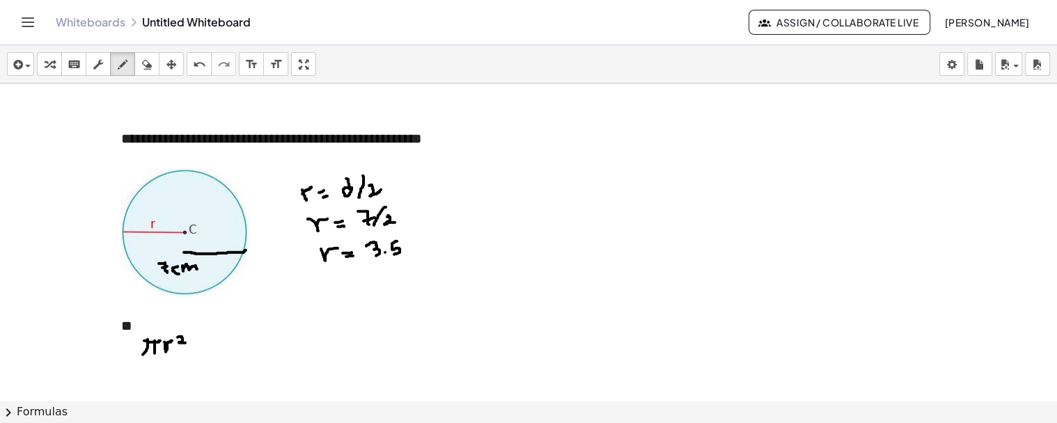
drag, startPoint x: 407, startPoint y: 246, endPoint x: 414, endPoint y: 251, distance: 8.4
drag, startPoint x: 416, startPoint y: 247, endPoint x: 423, endPoint y: 246, distance: 7.8
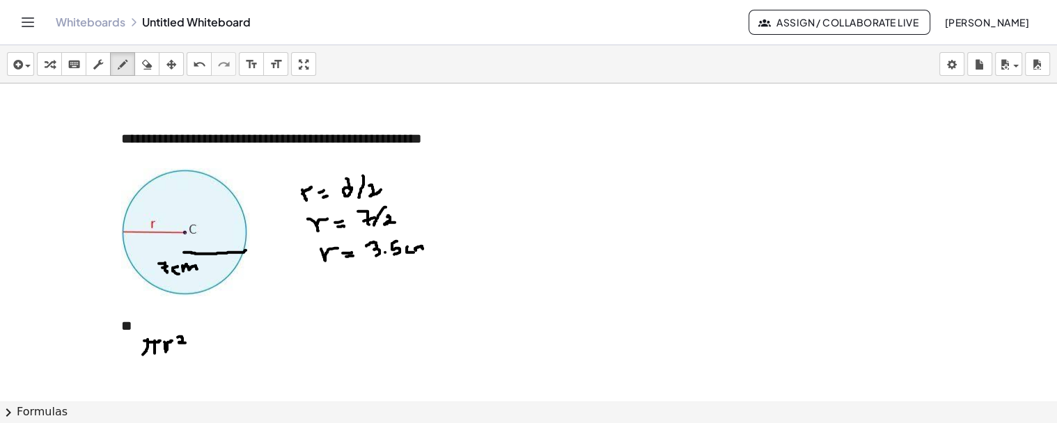
drag, startPoint x: 423, startPoint y: 246, endPoint x: 430, endPoint y: 249, distance: 7.2
drag, startPoint x: 116, startPoint y: 61, endPoint x: 117, endPoint y: 94, distance: 32.8
click at [116, 67] on div "button" at bounding box center [122, 64] width 18 height 17
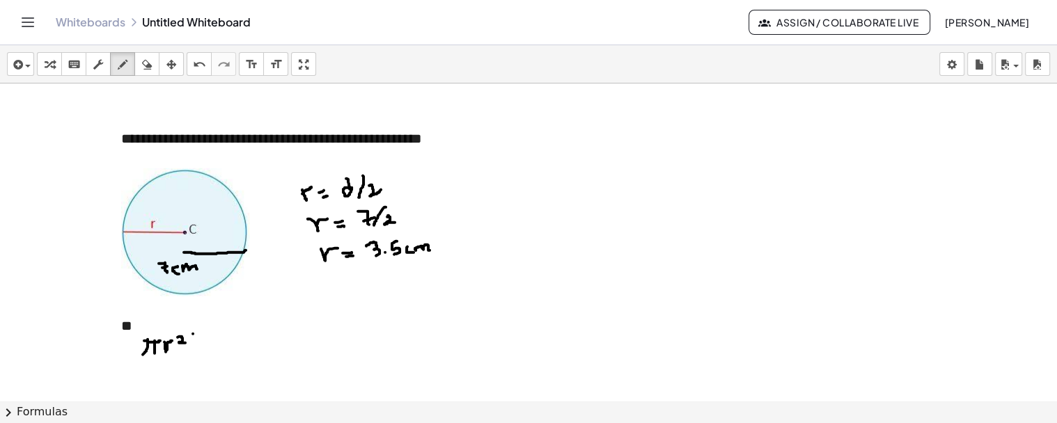
drag, startPoint x: 99, startPoint y: 71, endPoint x: 173, endPoint y: 398, distance: 335.5
click at [99, 72] on button "scrub" at bounding box center [98, 64] width 25 height 24
click at [190, 336] on div "**" at bounding box center [279, 326] width 317 height 20
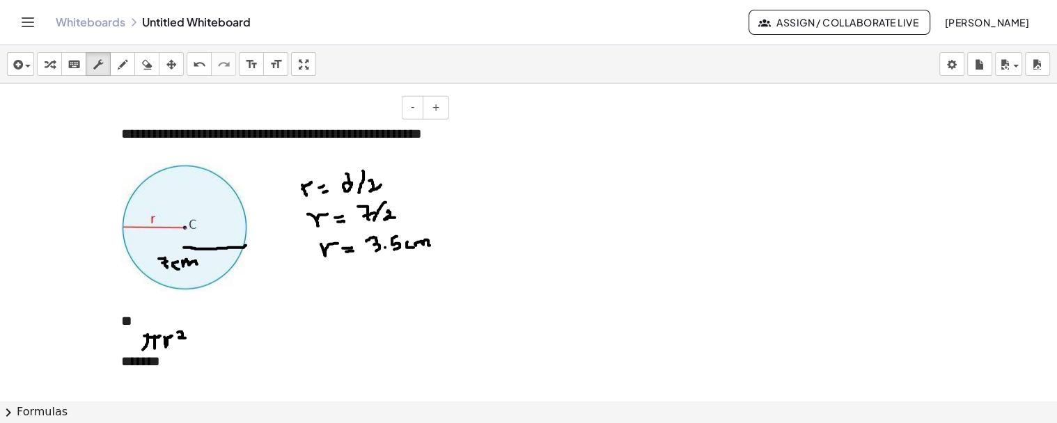
click at [184, 372] on div "*******" at bounding box center [279, 362] width 317 height 20
click at [130, 65] on div "button" at bounding box center [122, 64] width 18 height 17
drag, startPoint x: 151, startPoint y: 384, endPoint x: 145, endPoint y: 372, distance: 13.4
drag, startPoint x: 148, startPoint y: 371, endPoint x: 168, endPoint y: 370, distance: 19.5
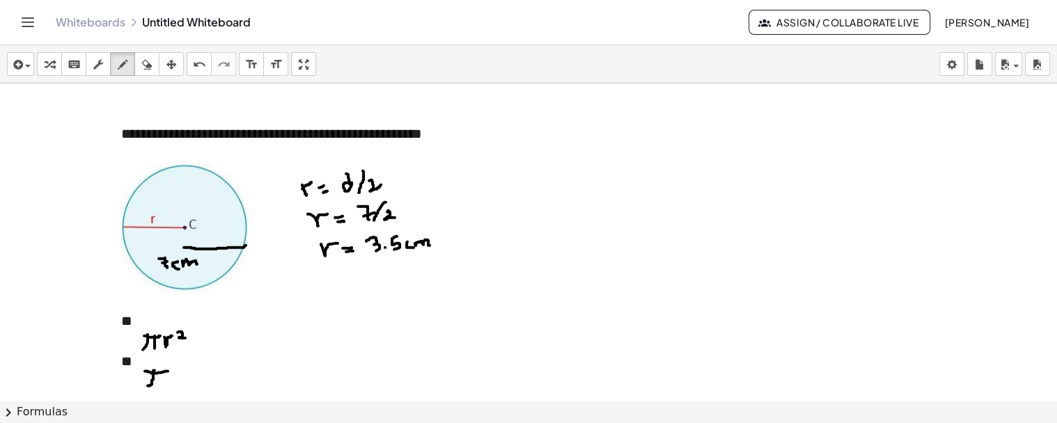
drag, startPoint x: 163, startPoint y: 370, endPoint x: 164, endPoint y: 386, distance: 15.3
click at [96, 64] on icon "button" at bounding box center [98, 64] width 10 height 17
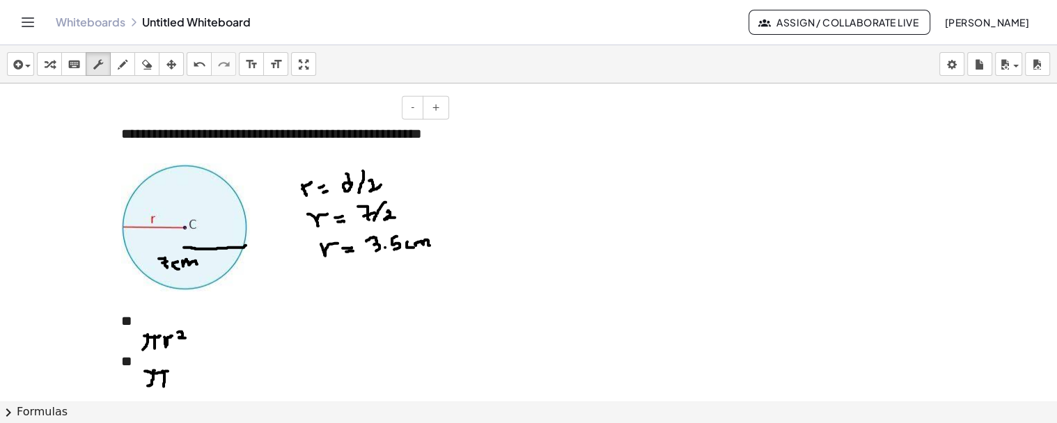
click at [181, 370] on div "**" at bounding box center [279, 362] width 317 height 20
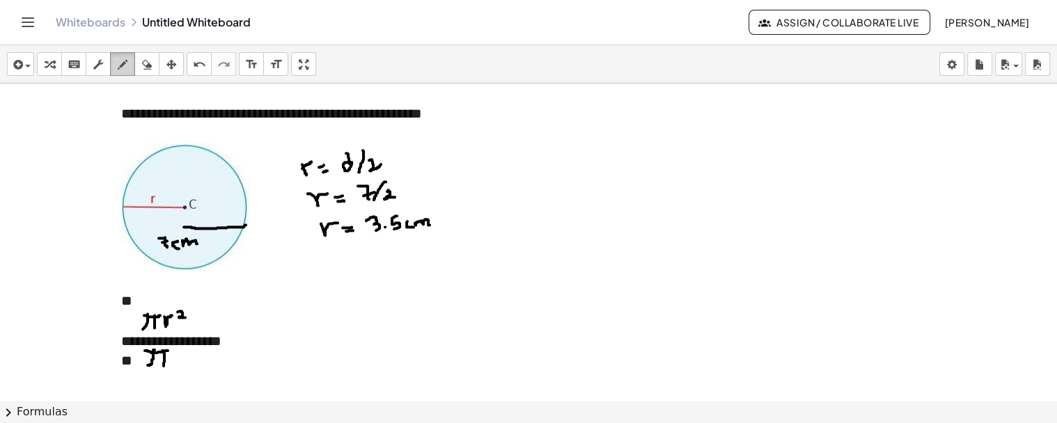
click at [120, 61] on icon "button" at bounding box center [123, 64] width 10 height 17
drag, startPoint x: 219, startPoint y: 351, endPoint x: 225, endPoint y: 361, distance: 11.2
drag, startPoint x: 219, startPoint y: 350, endPoint x: 230, endPoint y: 354, distance: 11.9
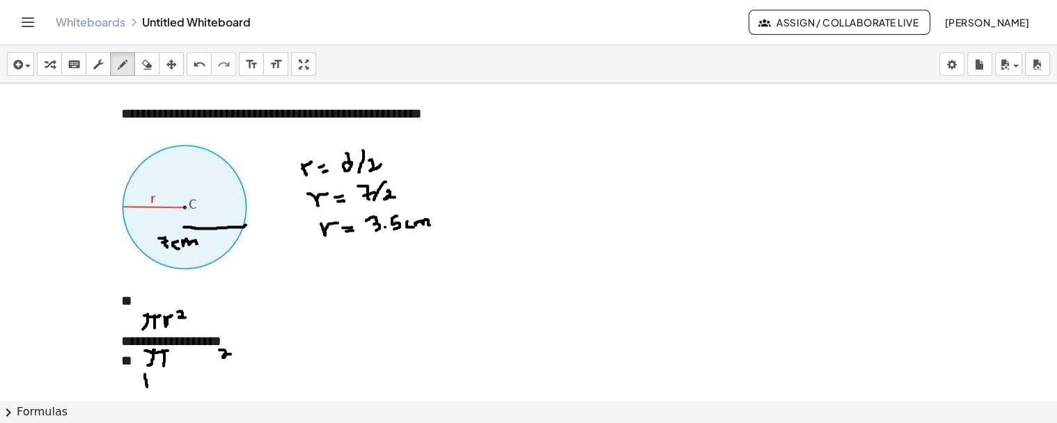
drag, startPoint x: 145, startPoint y: 374, endPoint x: 147, endPoint y: 386, distance: 12.7
drag, startPoint x: 141, startPoint y: 376, endPoint x: 154, endPoint y: 375, distance: 12.6
drag, startPoint x: 150, startPoint y: 375, endPoint x: 153, endPoint y: 387, distance: 12.8
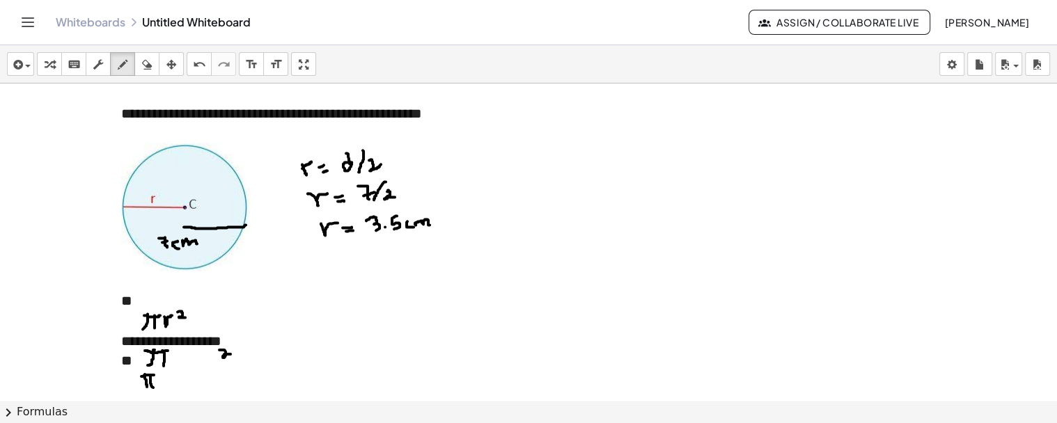
click at [102, 72] on div "button" at bounding box center [98, 64] width 18 height 17
click at [141, 371] on div "**" at bounding box center [279, 361] width 317 height 20
click at [129, 67] on div "button" at bounding box center [122, 64] width 18 height 17
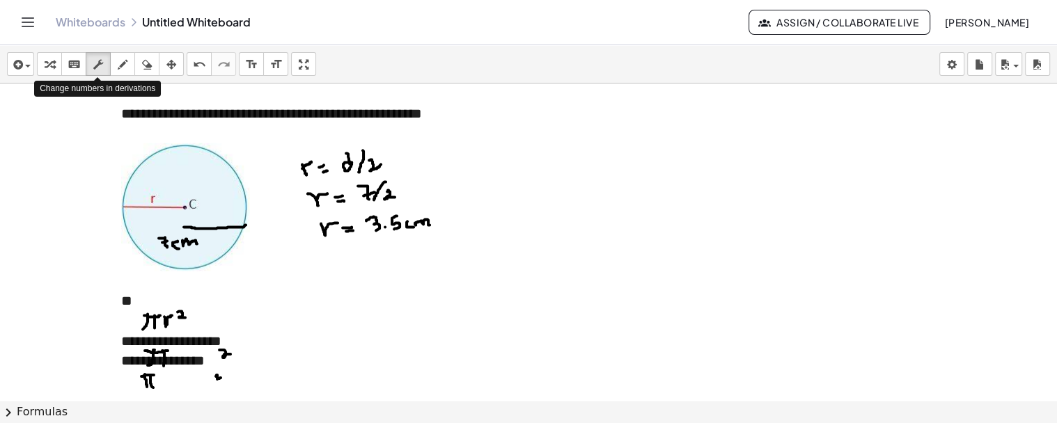
drag, startPoint x: 100, startPoint y: 61, endPoint x: 174, endPoint y: 282, distance: 232.9
click at [100, 61] on icon "button" at bounding box center [98, 64] width 10 height 17
click at [227, 371] on div "**********" at bounding box center [279, 361] width 317 height 20
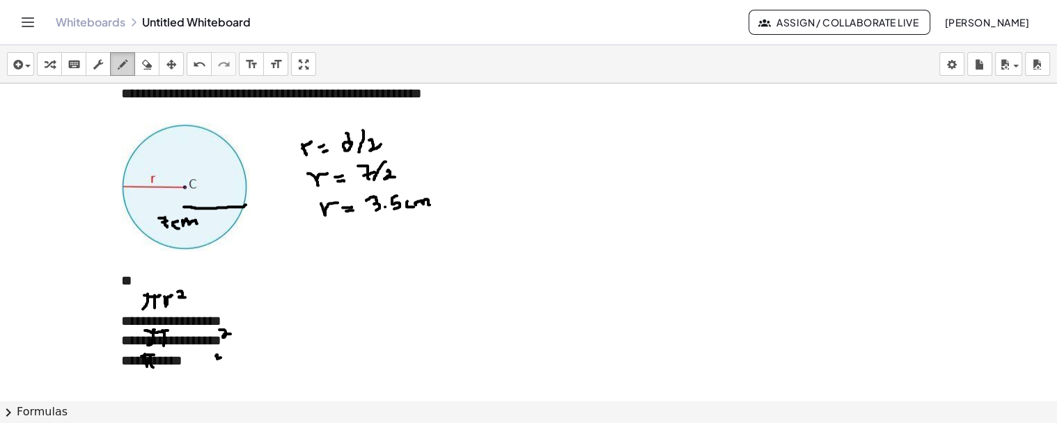
click at [123, 63] on icon "button" at bounding box center [123, 64] width 10 height 17
drag, startPoint x: 202, startPoint y: 386, endPoint x: 221, endPoint y: 374, distance: 23.2
drag, startPoint x: 212, startPoint y: 389, endPoint x: 223, endPoint y: 380, distance: 14.5
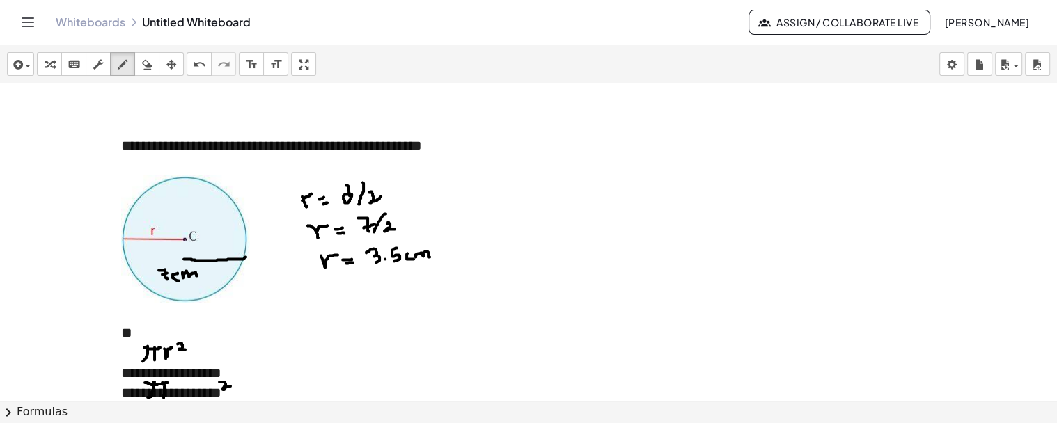
scroll to position [12604, 0]
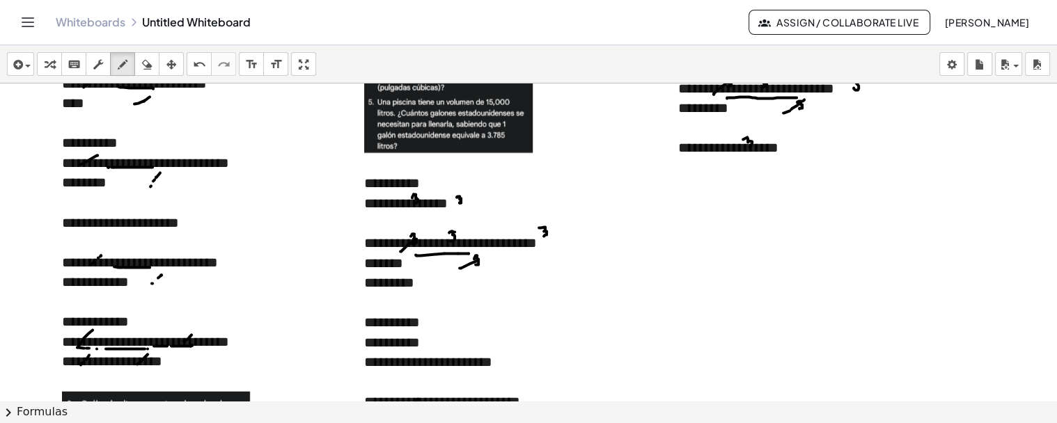
click at [940, 235] on div "**********" at bounding box center [528, 242] width 1057 height 317
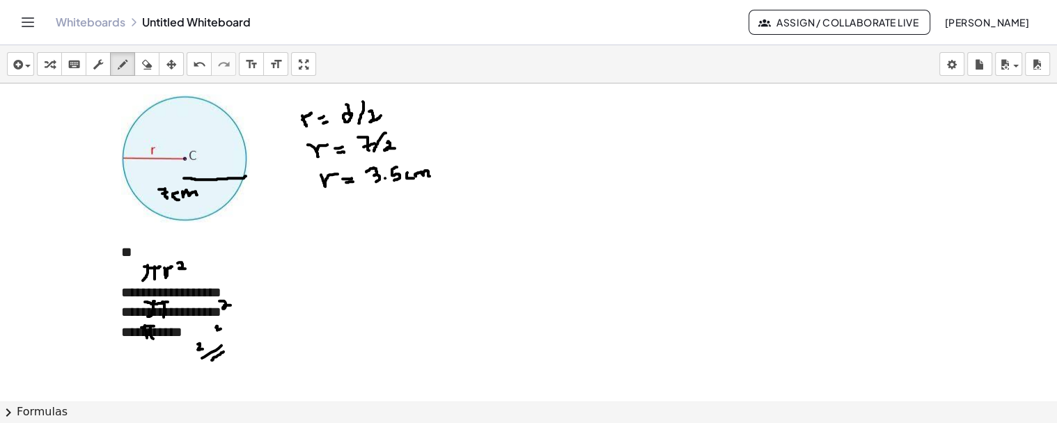
scroll to position [12762, 0]
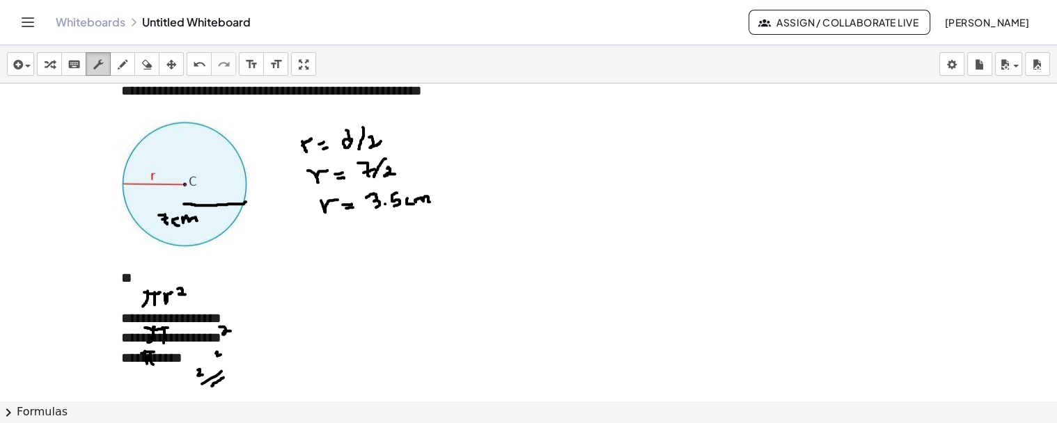
click at [103, 65] on div "button" at bounding box center [98, 64] width 18 height 17
click at [242, 368] on div "**********" at bounding box center [279, 358] width 317 height 20
click at [244, 308] on div at bounding box center [279, 298] width 317 height 20
click at [245, 288] on div "**" at bounding box center [279, 278] width 317 height 20
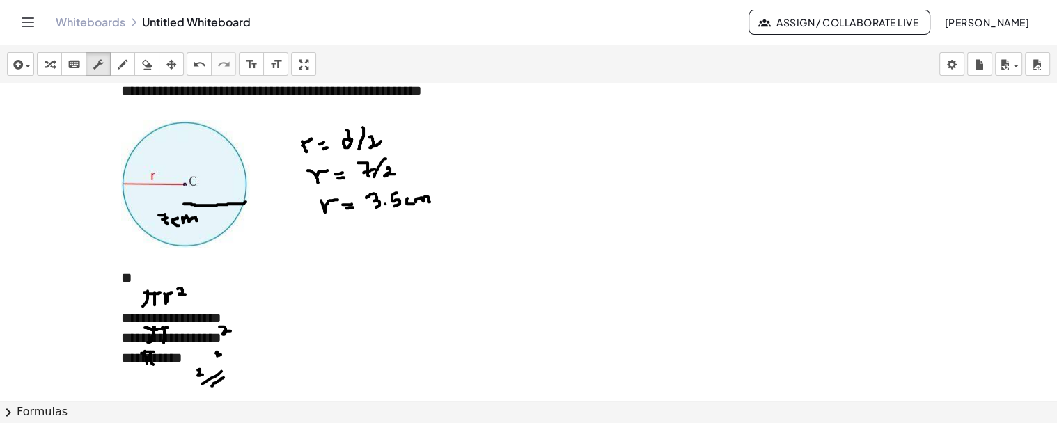
click at [262, 288] on div "**" at bounding box center [279, 278] width 317 height 20
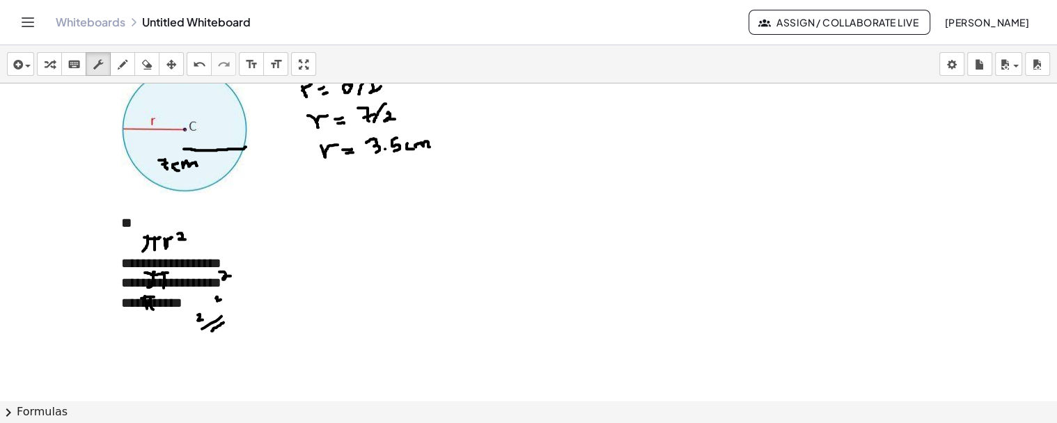
scroll to position [12839, 0]
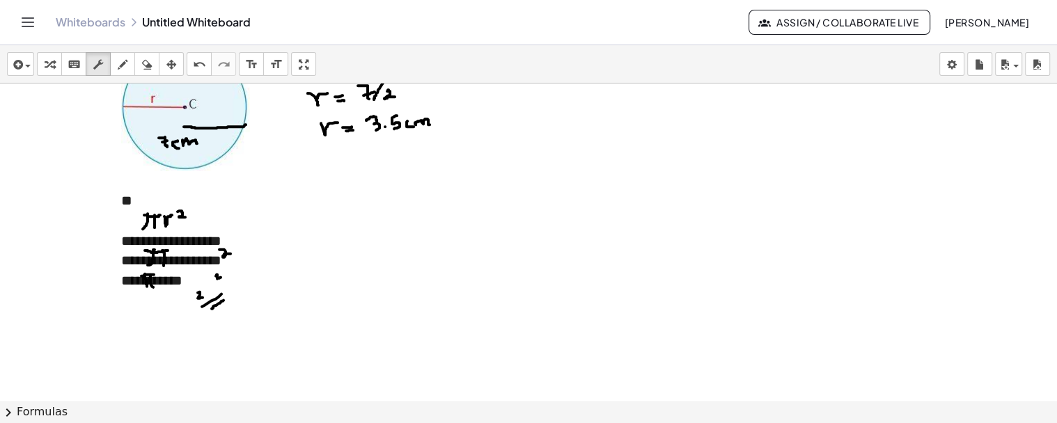
click at [256, 291] on div "**********" at bounding box center [279, 281] width 317 height 20
click at [160, 331] on div "**" at bounding box center [279, 321] width 317 height 20
click at [125, 68] on icon "button" at bounding box center [123, 64] width 10 height 17
drag, startPoint x: 125, startPoint y: 68, endPoint x: 127, endPoint y: 92, distance: 24.5
click at [125, 68] on icon "button" at bounding box center [123, 64] width 10 height 17
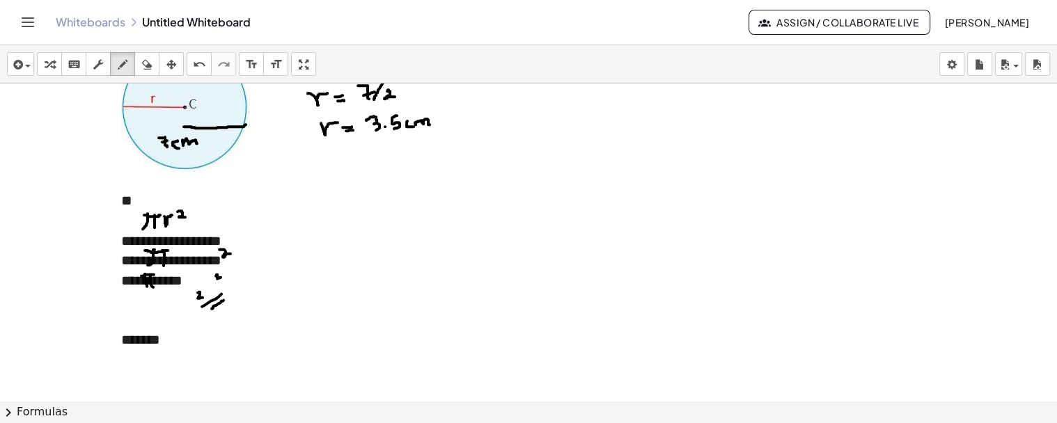
click at [89, 68] on div "button" at bounding box center [98, 64] width 18 height 17
click at [189, 350] on div "*******" at bounding box center [279, 340] width 317 height 20
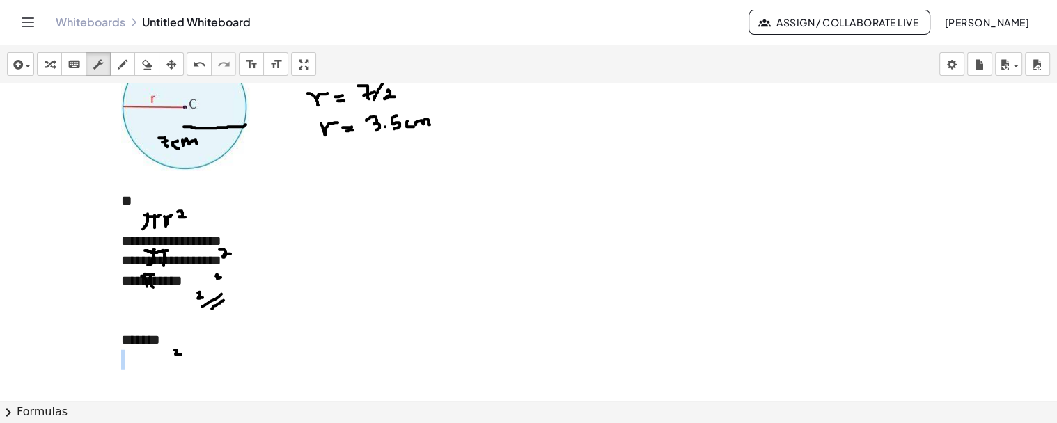
click at [189, 350] on div "*******" at bounding box center [279, 340] width 317 height 20
click at [182, 350] on div "*******" at bounding box center [279, 340] width 317 height 20
click at [192, 350] on div "*******" at bounding box center [279, 340] width 317 height 20
click at [120, 54] on button "draw" at bounding box center [122, 64] width 25 height 24
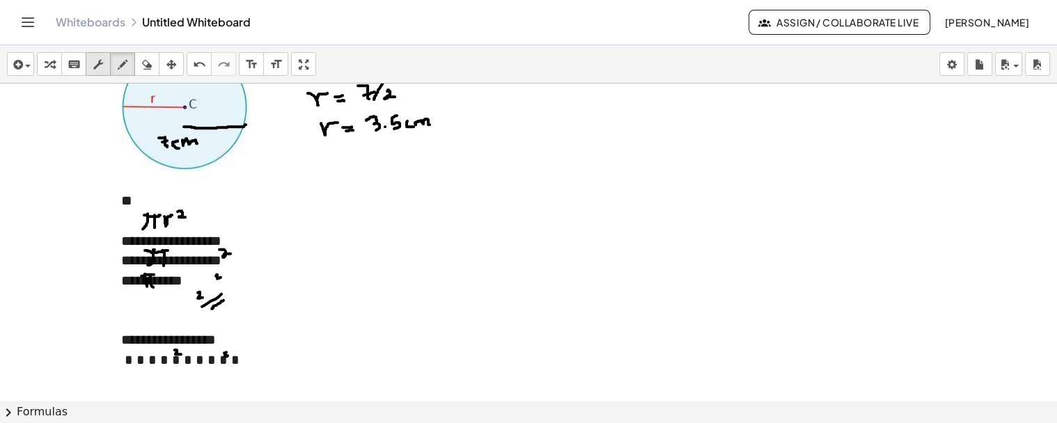
click at [96, 57] on icon "button" at bounding box center [98, 64] width 10 height 17
click at [230, 369] on div at bounding box center [279, 360] width 317 height 20
click at [125, 66] on icon "button" at bounding box center [123, 64] width 10 height 17
drag, startPoint x: 258, startPoint y: 370, endPoint x: 244, endPoint y: 390, distance: 23.6
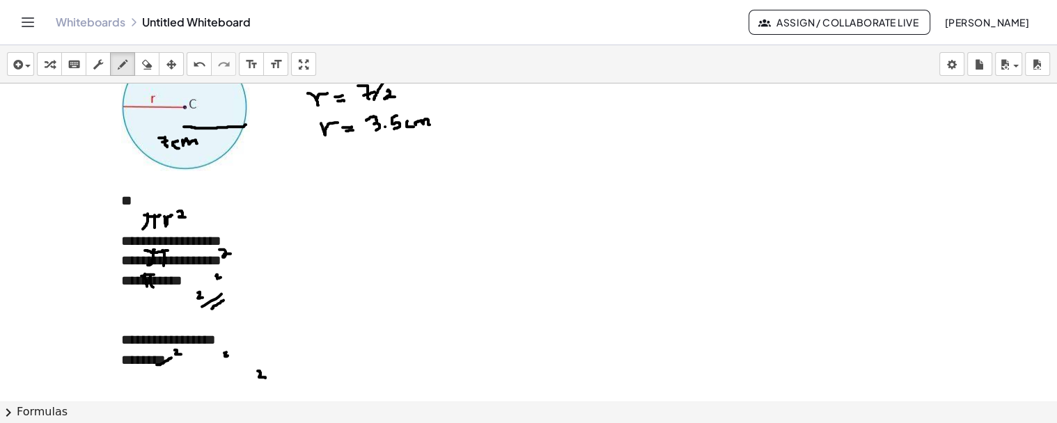
drag, startPoint x: 157, startPoint y: 364, endPoint x: 178, endPoint y: 354, distance: 23.4
drag, startPoint x: 242, startPoint y: 386, endPoint x: 259, endPoint y: 376, distance: 19.9
drag, startPoint x: 201, startPoint y: 366, endPoint x: 226, endPoint y: 365, distance: 25.1
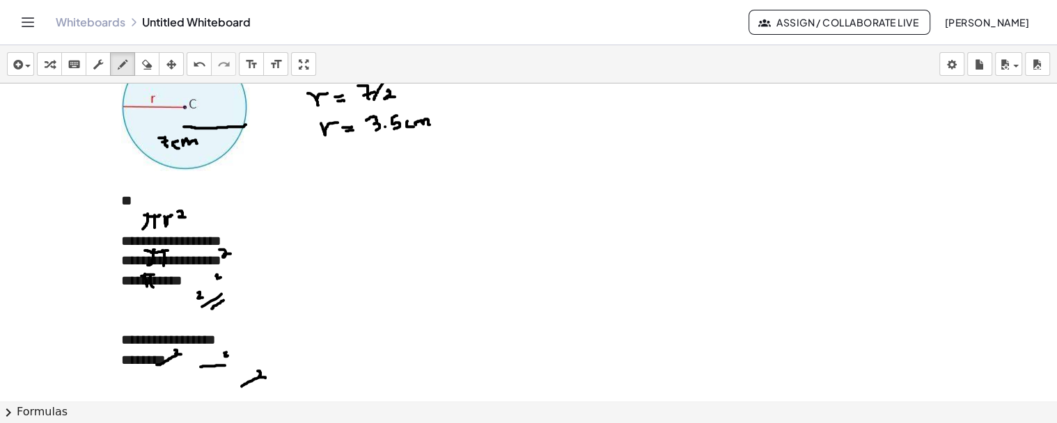
click at [97, 68] on icon "button" at bounding box center [98, 64] width 10 height 17
click at [277, 350] on div "**********" at bounding box center [279, 340] width 317 height 20
click at [127, 65] on div "button" at bounding box center [122, 64] width 18 height 17
drag, startPoint x: 361, startPoint y: 350, endPoint x: 366, endPoint y: 355, distance: 7.9
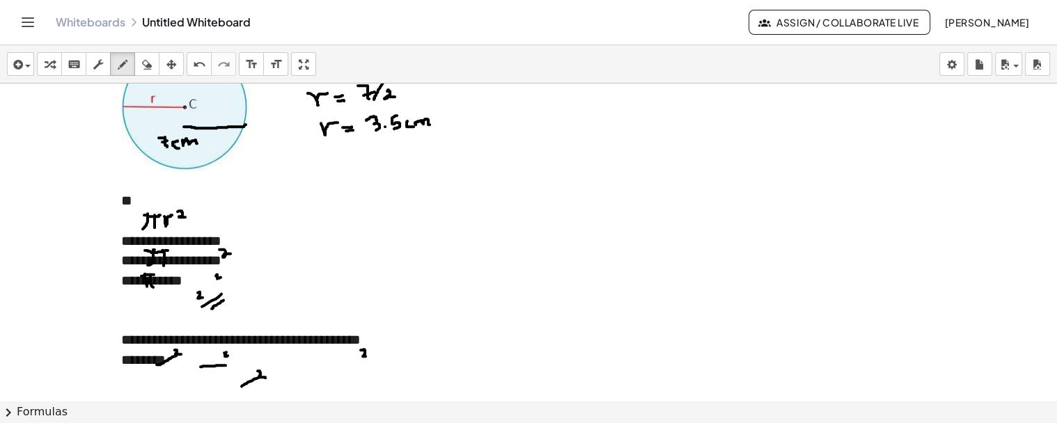
drag, startPoint x: 363, startPoint y: 371, endPoint x: 370, endPoint y: 362, distance: 11.4
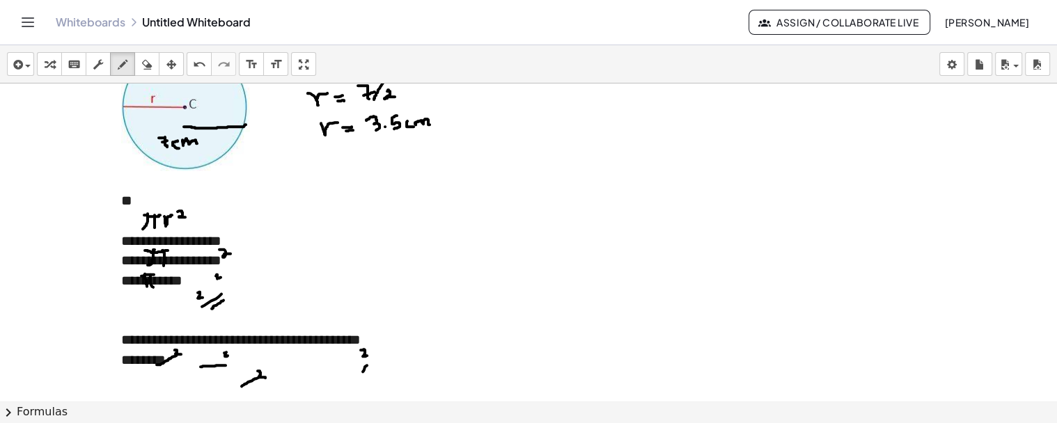
drag, startPoint x: 365, startPoint y: 375, endPoint x: 382, endPoint y: 361, distance: 21.8
drag, startPoint x: 372, startPoint y: 381, endPoint x: 388, endPoint y: 364, distance: 23.1
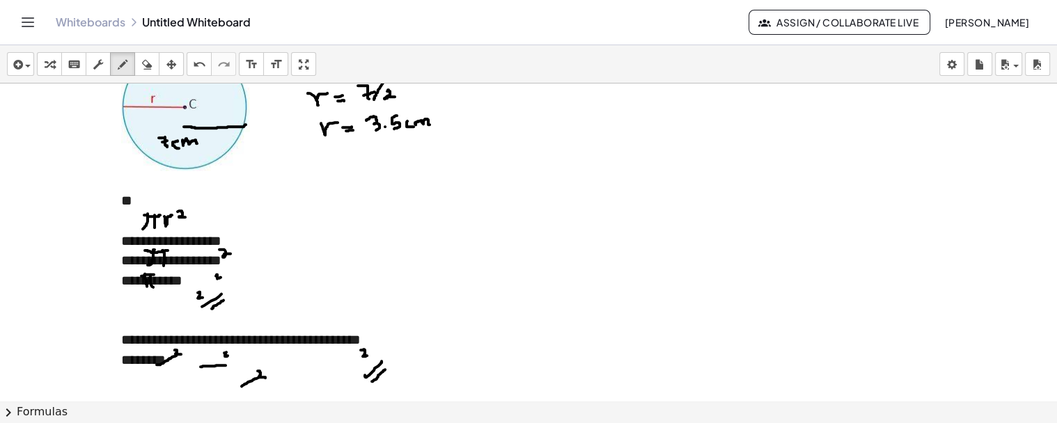
drag, startPoint x: 327, startPoint y: 152, endPoint x: 336, endPoint y: 154, distance: 9.3
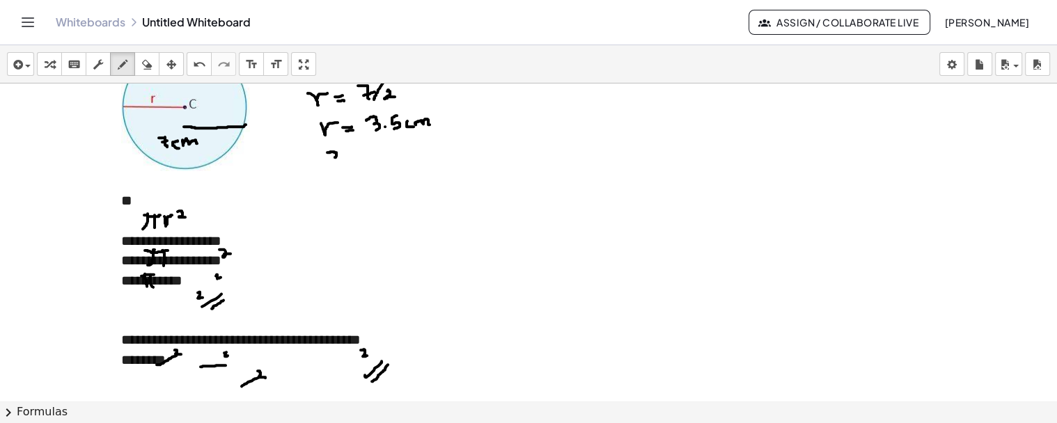
drag, startPoint x: 334, startPoint y: 157, endPoint x: 336, endPoint y: 164, distance: 7.1
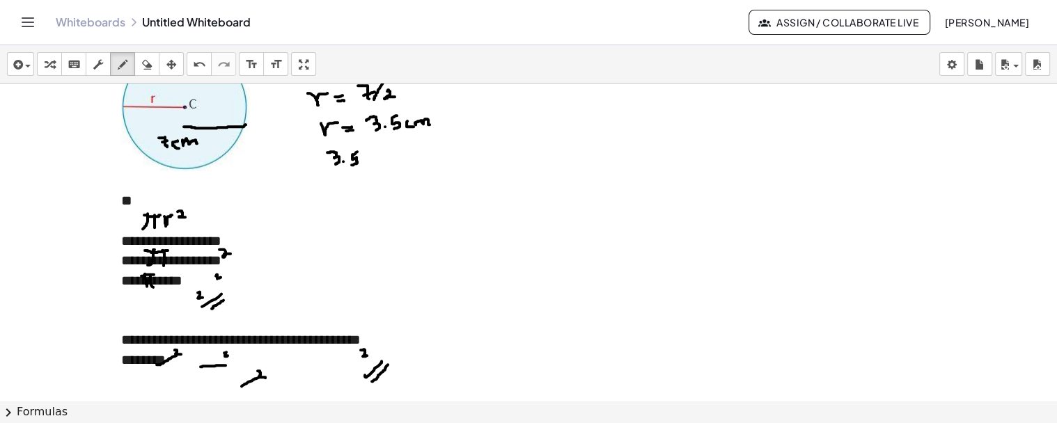
drag, startPoint x: 352, startPoint y: 154, endPoint x: 352, endPoint y: 164, distance: 10.5
click at [138, 57] on div "button" at bounding box center [147, 64] width 18 height 17
click at [170, 72] on button "arrange" at bounding box center [171, 64] width 25 height 24
click at [96, 70] on icon "button" at bounding box center [98, 64] width 10 height 17
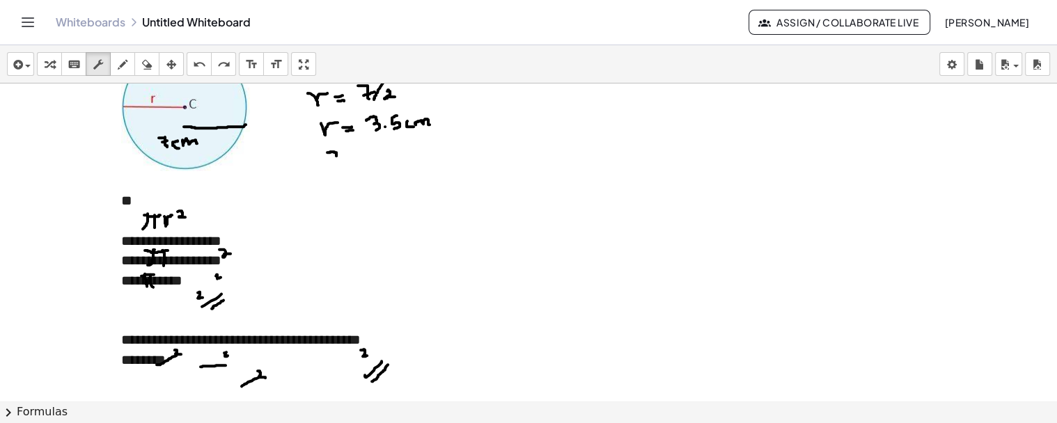
click at [237, 191] on div at bounding box center [279, 181] width 317 height 20
click at [241, 211] on div "**" at bounding box center [279, 201] width 317 height 20
click at [326, 231] on div at bounding box center [279, 221] width 317 height 20
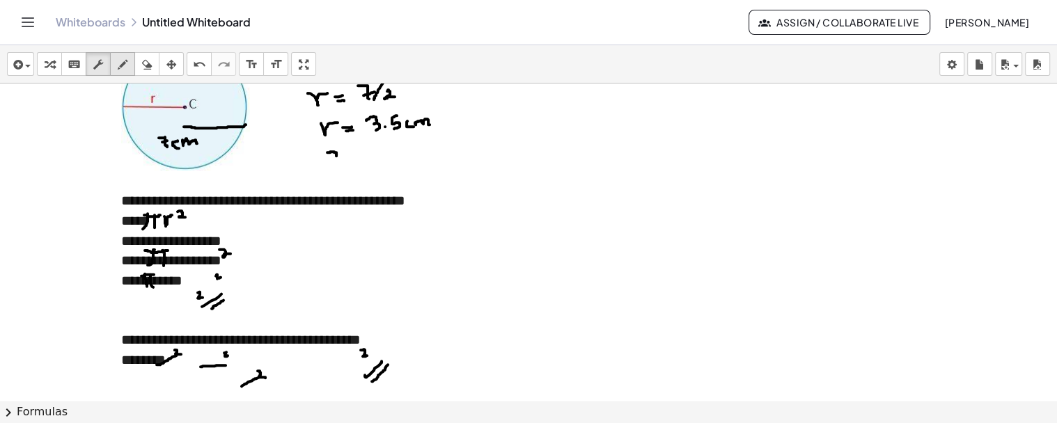
click at [125, 65] on icon "button" at bounding box center [123, 64] width 10 height 17
drag, startPoint x: 331, startPoint y: 227, endPoint x: 365, endPoint y: 226, distance: 33.4
drag, startPoint x: 305, startPoint y: 227, endPoint x: 313, endPoint y: 218, distance: 12.3
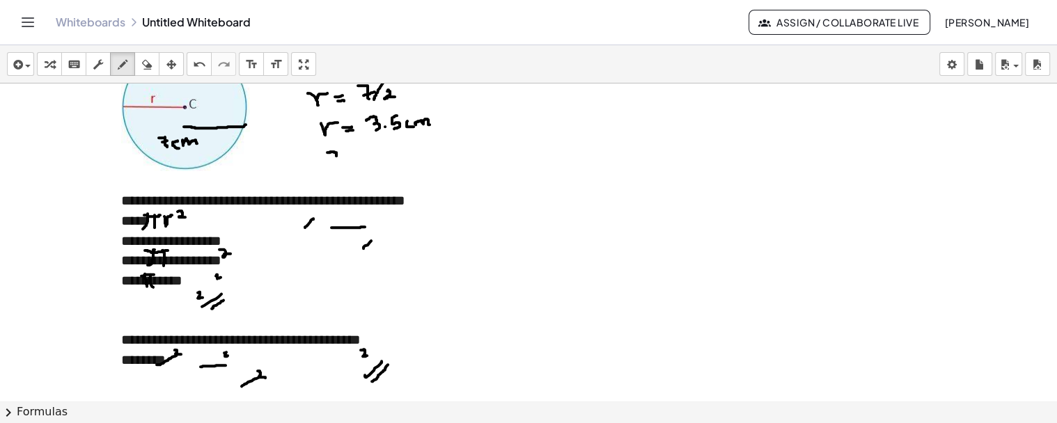
drag, startPoint x: 363, startPoint y: 248, endPoint x: 371, endPoint y: 240, distance: 10.8
click at [77, 68] on icon "keyboard" at bounding box center [74, 64] width 13 height 17
click at [391, 211] on div "**********" at bounding box center [279, 201] width 317 height 20
click at [279, 251] on div "**********" at bounding box center [279, 241] width 317 height 20
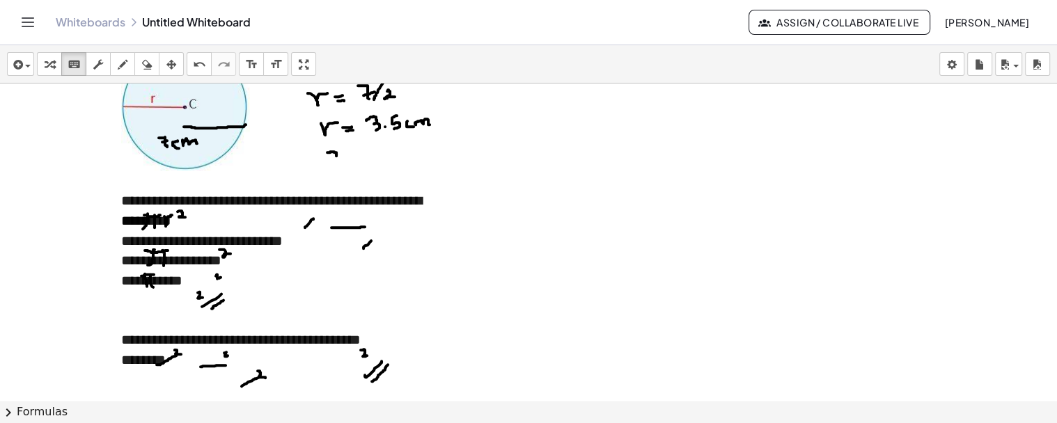
drag, startPoint x: 116, startPoint y: 63, endPoint x: 128, endPoint y: 91, distance: 30.3
click at [118, 63] on icon "button" at bounding box center [123, 64] width 10 height 17
drag, startPoint x: 280, startPoint y: 269, endPoint x: 280, endPoint y: 254, distance: 14.6
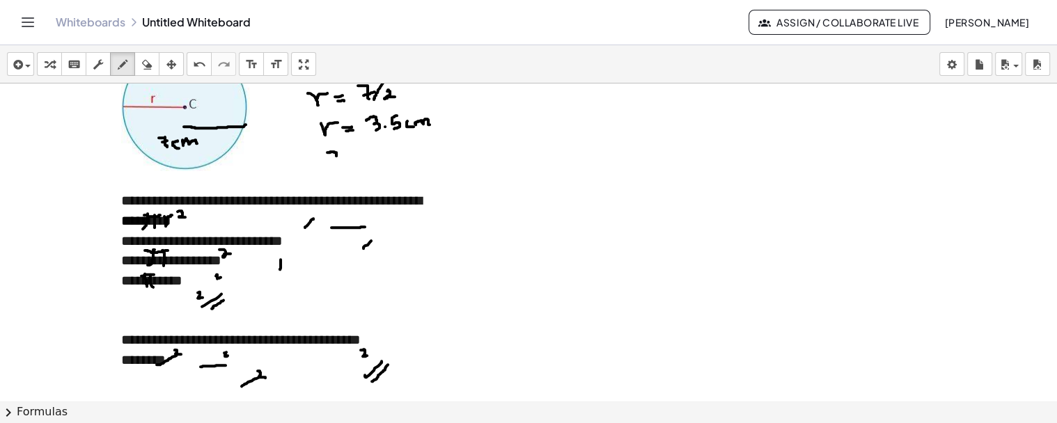
drag, startPoint x: 275, startPoint y: 255, endPoint x: 288, endPoint y: 253, distance: 12.6
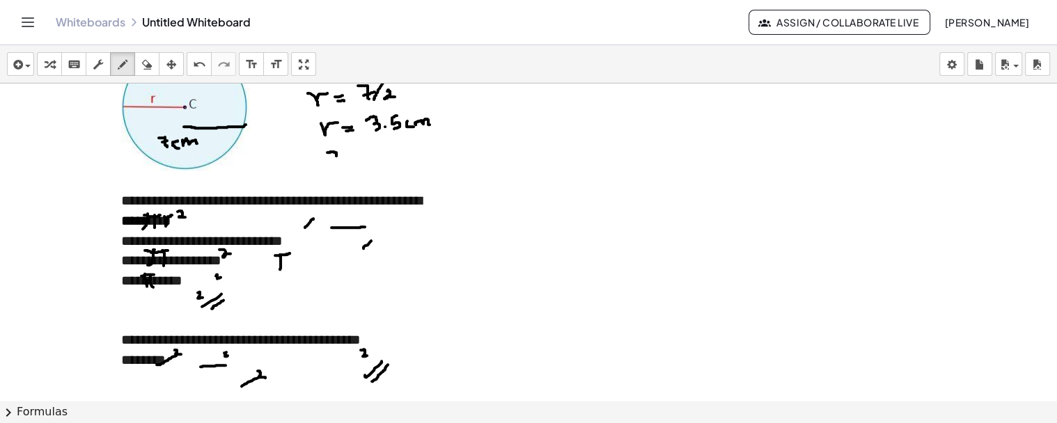
click at [100, 66] on icon "button" at bounding box center [98, 64] width 10 height 17
click at [311, 251] on div "**********" at bounding box center [279, 241] width 317 height 20
click at [312, 251] on div "**********" at bounding box center [279, 241] width 317 height 20
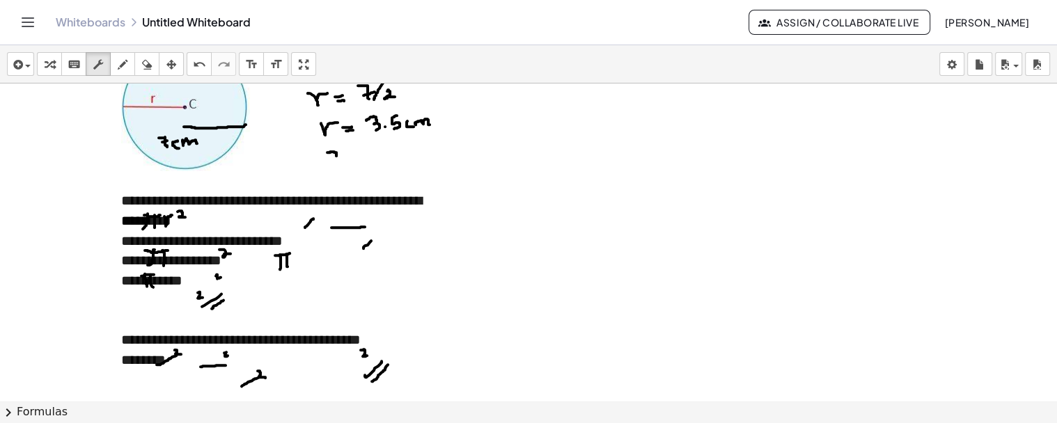
click at [297, 251] on div "**********" at bounding box center [279, 241] width 317 height 20
click at [120, 65] on icon "button" at bounding box center [123, 64] width 10 height 17
drag, startPoint x: 120, startPoint y: 65, endPoint x: 143, endPoint y: 82, distance: 29.0
click at [120, 65] on icon "button" at bounding box center [123, 64] width 10 height 17
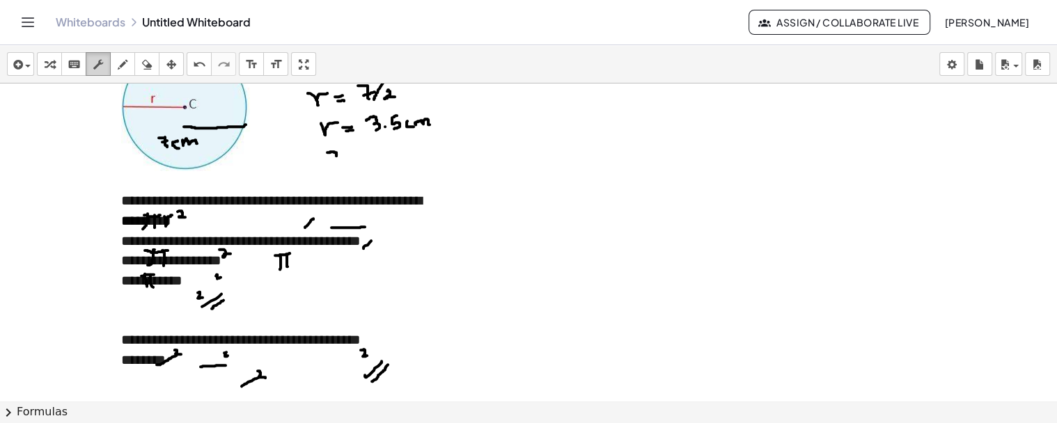
click at [102, 66] on icon "button" at bounding box center [98, 64] width 10 height 17
click at [352, 251] on div "**********" at bounding box center [279, 241] width 317 height 20
click at [113, 59] on div "button" at bounding box center [122, 64] width 18 height 17
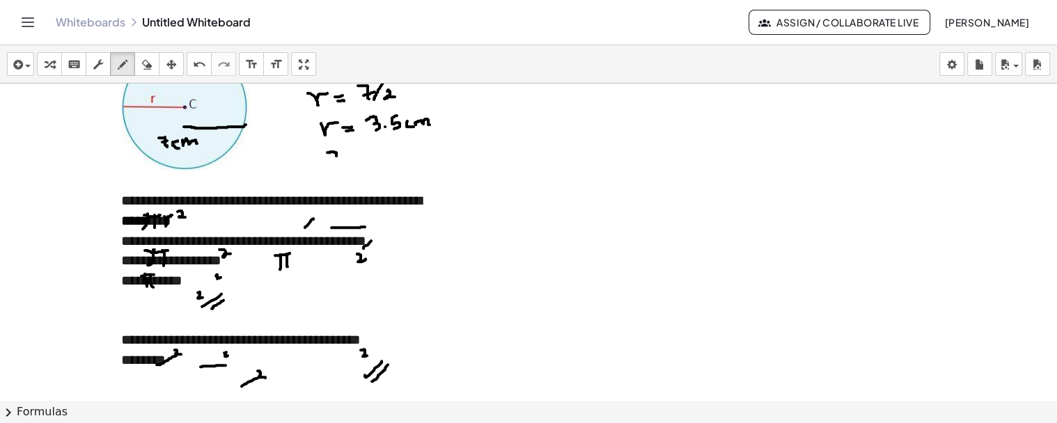
click at [105, 71] on div "button" at bounding box center [98, 64] width 18 height 17
click at [283, 271] on div "**********" at bounding box center [279, 261] width 317 height 20
click at [120, 65] on icon "button" at bounding box center [123, 64] width 10 height 17
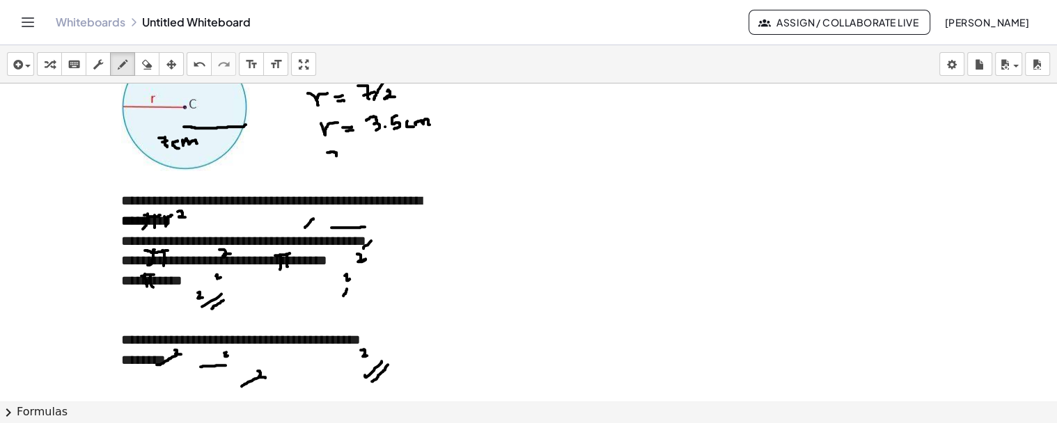
drag, startPoint x: 346, startPoint y: 299, endPoint x: 355, endPoint y: 287, distance: 15.5
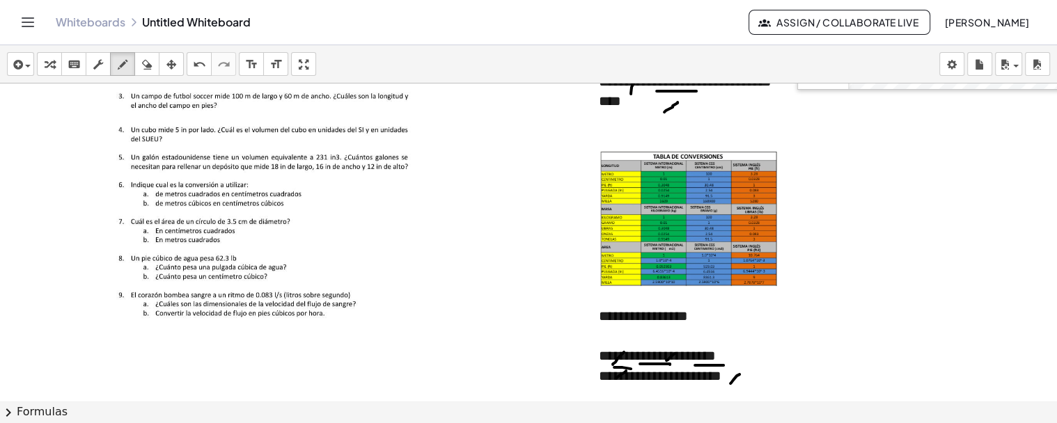
scroll to position [391, 0]
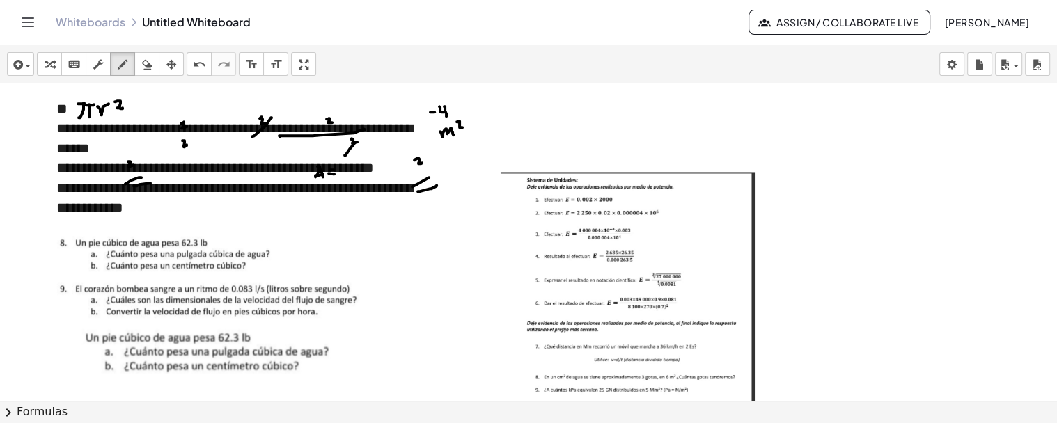
scroll to position [1938, 0]
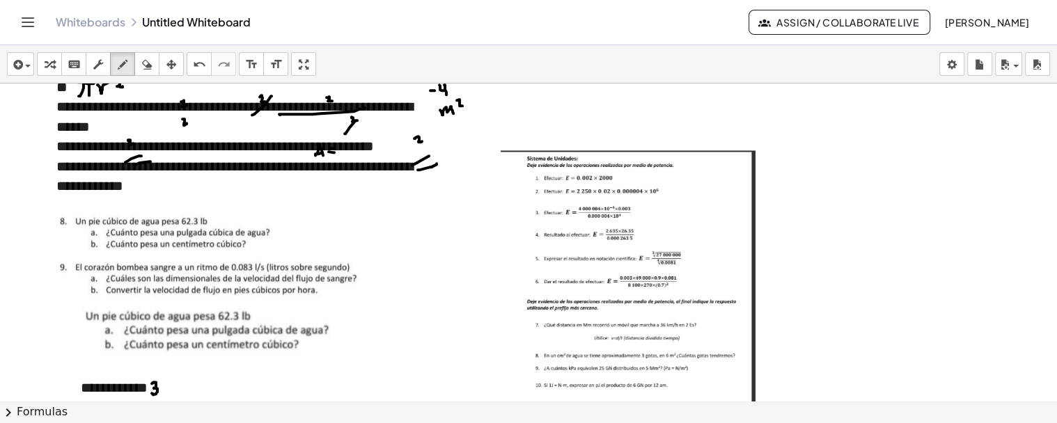
drag, startPoint x: 622, startPoint y: 237, endPoint x: 565, endPoint y: 224, distance: 58.5
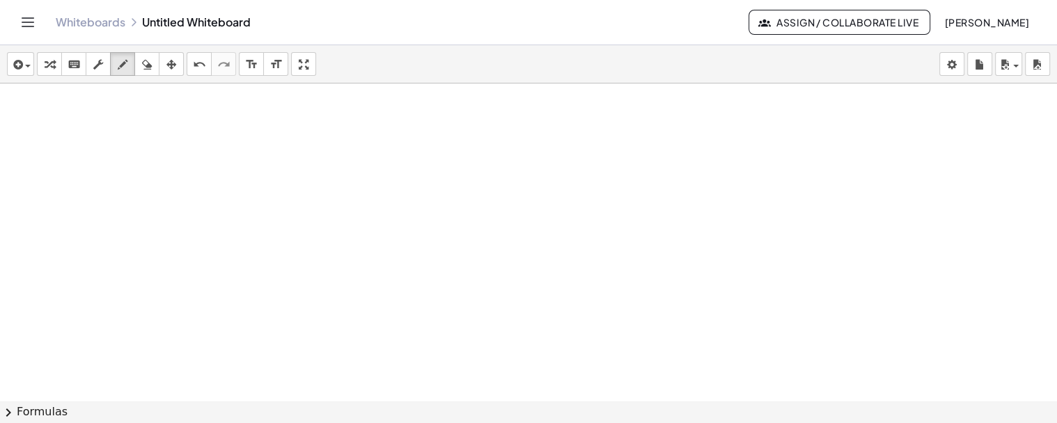
scroll to position [13125, 0]
click at [24, 61] on span "button" at bounding box center [24, 66] width 3 height 10
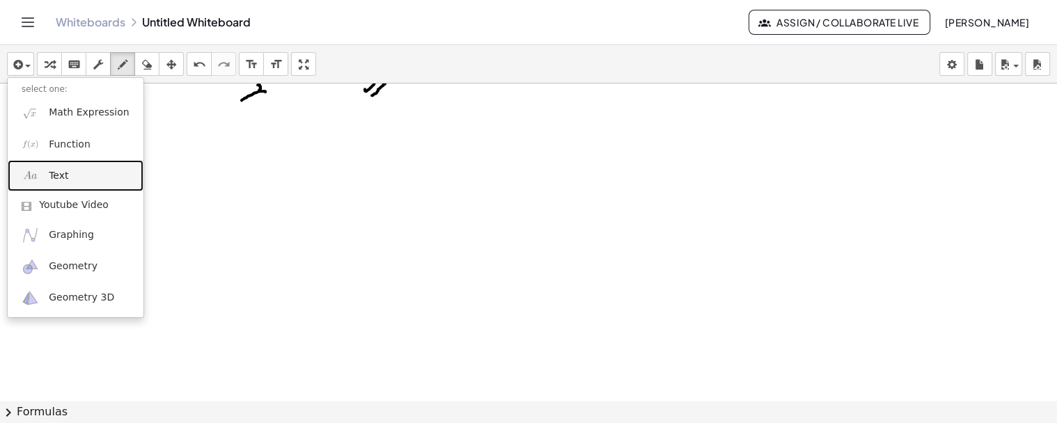
click at [68, 179] on link "Text" at bounding box center [76, 175] width 136 height 31
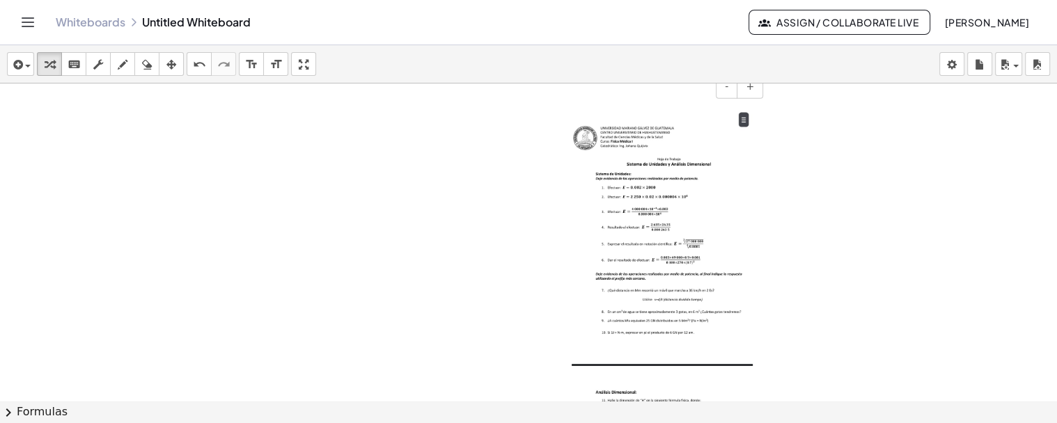
scroll to position [13170, 0]
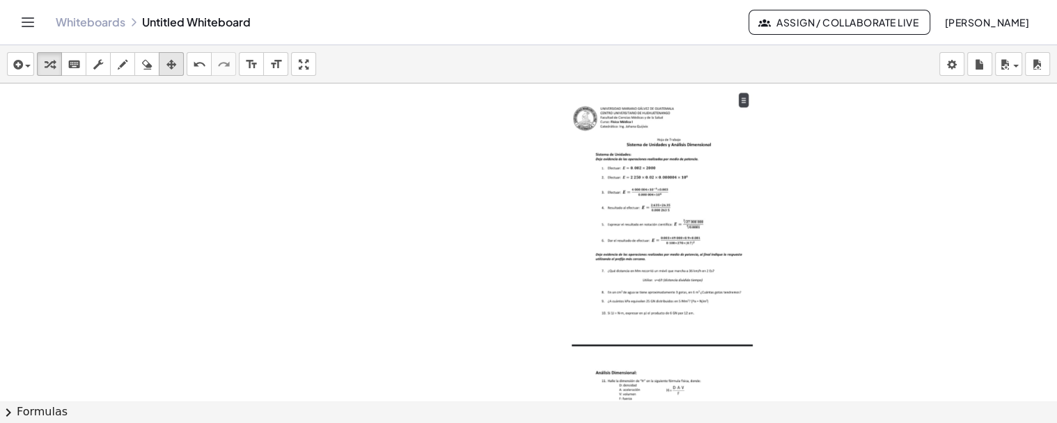
click at [176, 70] on div "button" at bounding box center [171, 64] width 18 height 17
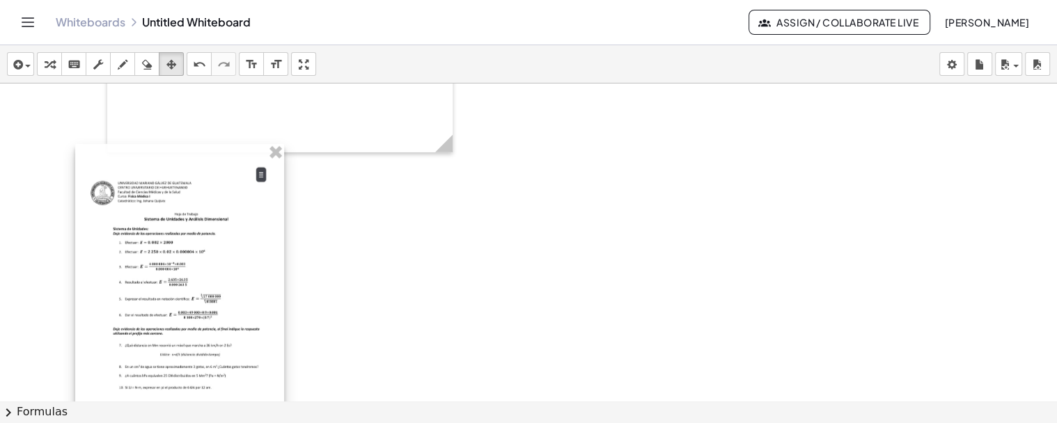
drag, startPoint x: 618, startPoint y: 206, endPoint x: 139, endPoint y: 269, distance: 482.4
click at [136, 281] on div at bounding box center [179, 354] width 209 height 421
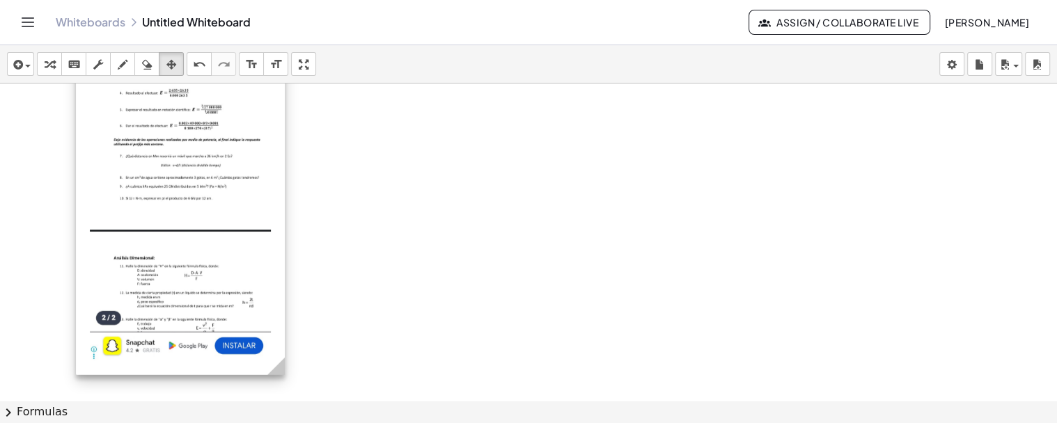
scroll to position [13383, 0]
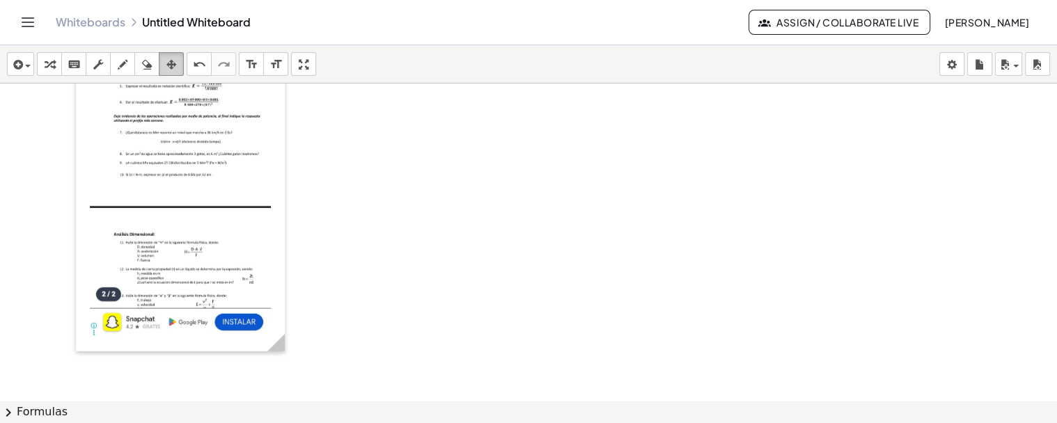
click at [166, 68] on icon "button" at bounding box center [171, 64] width 10 height 17
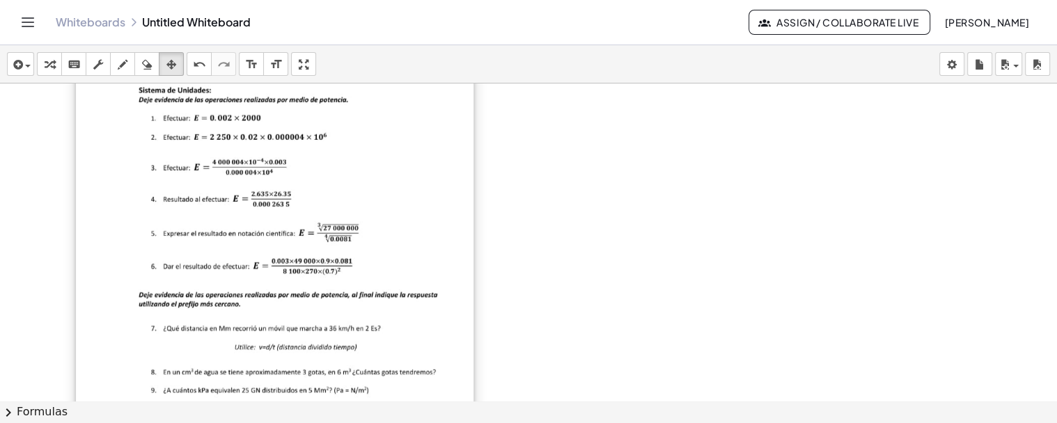
drag, startPoint x: 281, startPoint y: 348, endPoint x: 470, endPoint y: 370, distance: 190.0
click at [470, 370] on div "- +" at bounding box center [275, 345] width 398 height 829
click at [470, 370] on div at bounding box center [275, 345] width 398 height 829
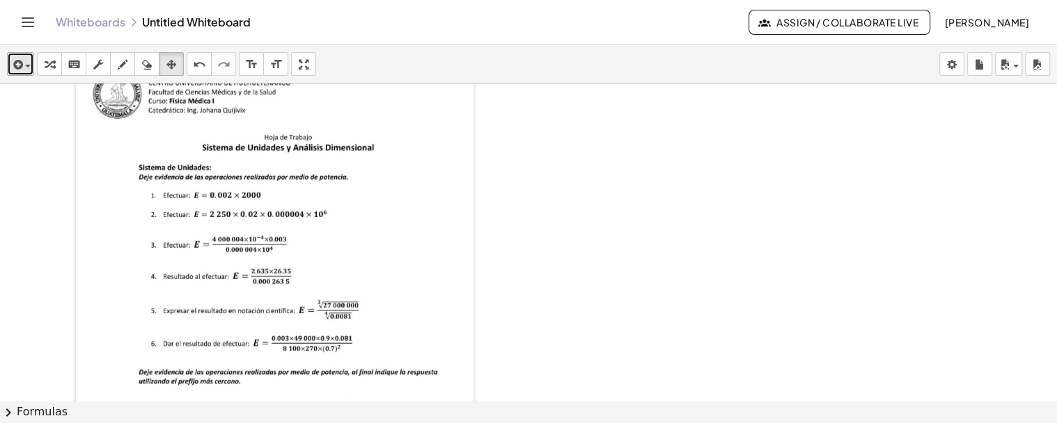
click at [18, 72] on icon "button" at bounding box center [16, 64] width 13 height 17
click at [24, 70] on span "button" at bounding box center [24, 66] width 3 height 10
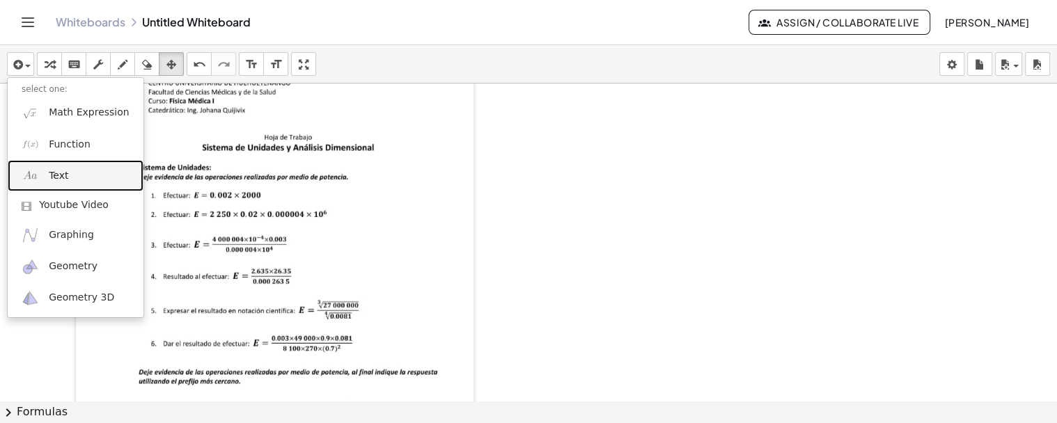
click at [42, 171] on link "Text" at bounding box center [76, 175] width 136 height 31
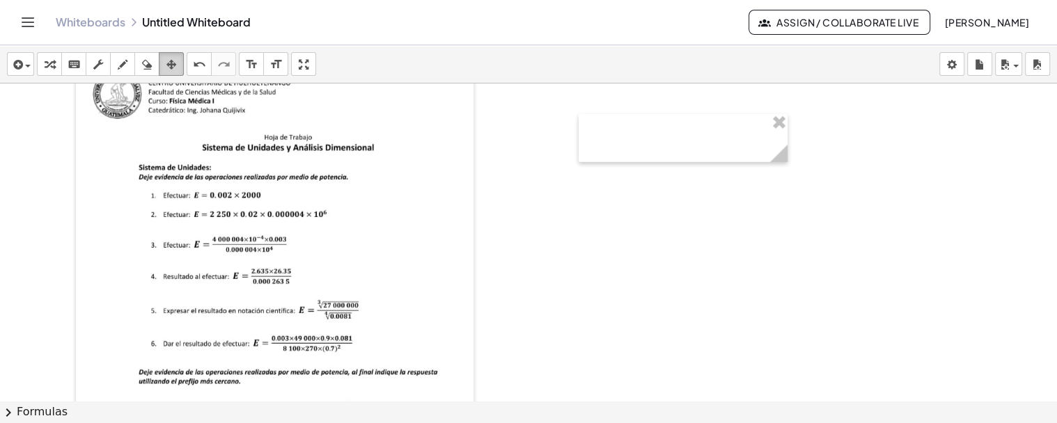
click at [162, 64] on div "button" at bounding box center [171, 64] width 18 height 17
click at [634, 149] on div at bounding box center [683, 138] width 209 height 48
drag, startPoint x: 787, startPoint y: 159, endPoint x: 852, endPoint y: 171, distance: 65.8
click at [794, 162] on g at bounding box center [781, 156] width 24 height 24
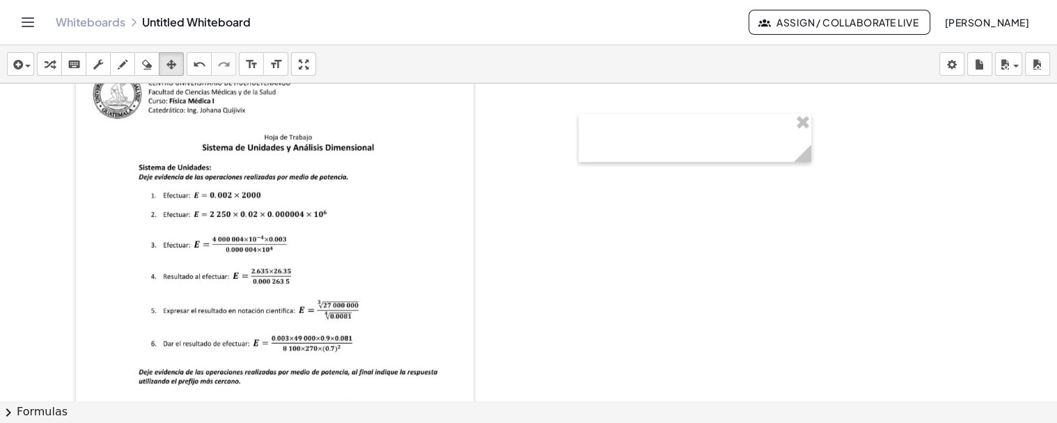
drag, startPoint x: 852, startPoint y: 171, endPoint x: 946, endPoint y: 195, distance: 97.1
click at [810, 162] on icon at bounding box center [802, 153] width 17 height 17
drag, startPoint x: 810, startPoint y: 162, endPoint x: 824, endPoint y: 161, distance: 14.6
click at [811, 161] on icon at bounding box center [802, 153] width 17 height 17
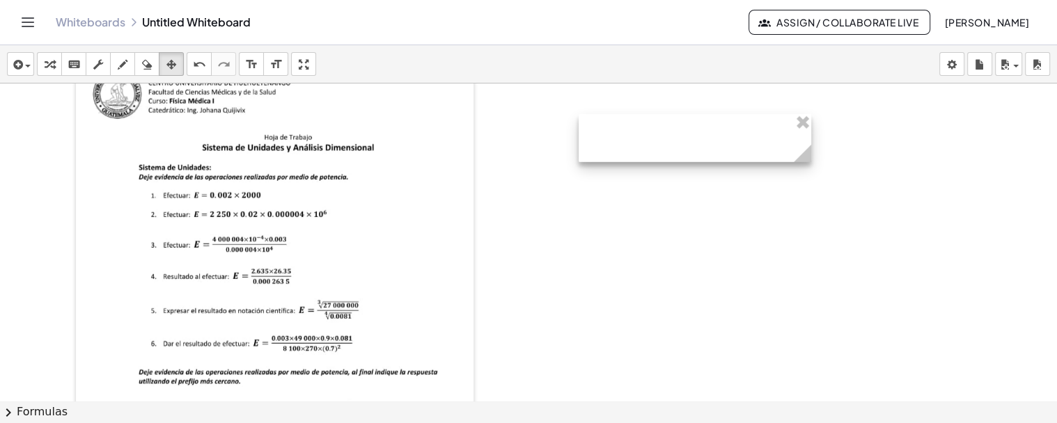
click at [811, 161] on icon at bounding box center [802, 153] width 17 height 17
drag, startPoint x: 824, startPoint y: 161, endPoint x: 947, endPoint y: 178, distance: 123.7
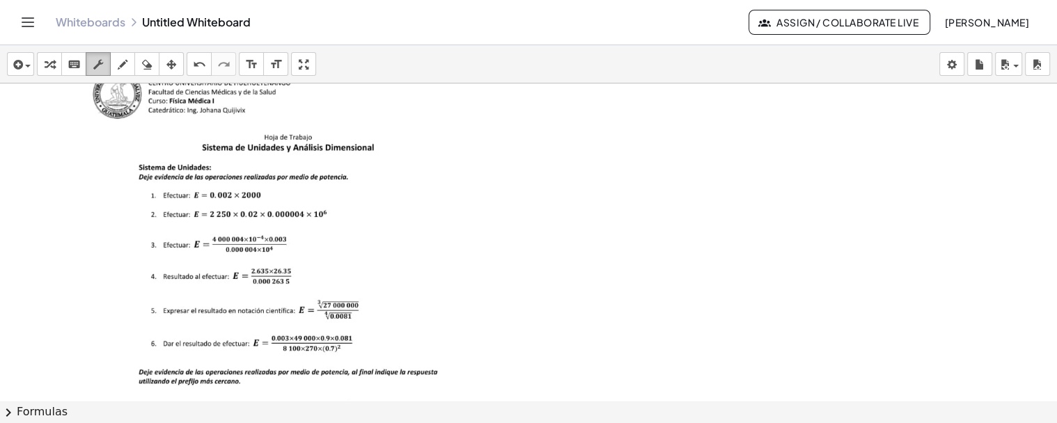
click at [91, 63] on div "button" at bounding box center [98, 64] width 18 height 17
click at [587, 136] on div at bounding box center [586, 138] width 14 height 48
click at [613, 136] on div at bounding box center [762, 138] width 366 height 48
click at [657, 134] on div "**********" at bounding box center [762, 138] width 366 height 48
click at [624, 137] on div "**********" at bounding box center [762, 138] width 366 height 48
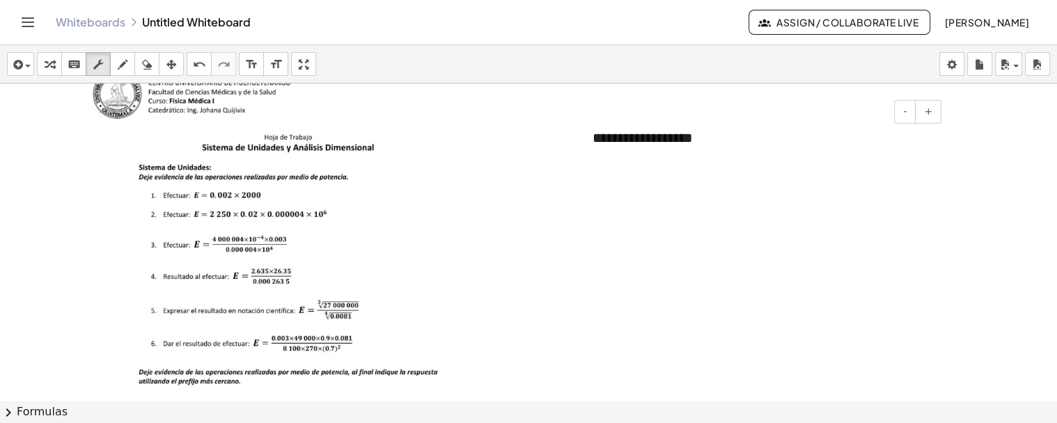
click at [632, 138] on div "**********" at bounding box center [762, 138] width 366 height 48
click at [648, 141] on div "**********" at bounding box center [762, 138] width 366 height 48
click at [687, 142] on div "**********" at bounding box center [762, 138] width 366 height 48
click at [700, 140] on div "**********" at bounding box center [762, 138] width 366 height 48
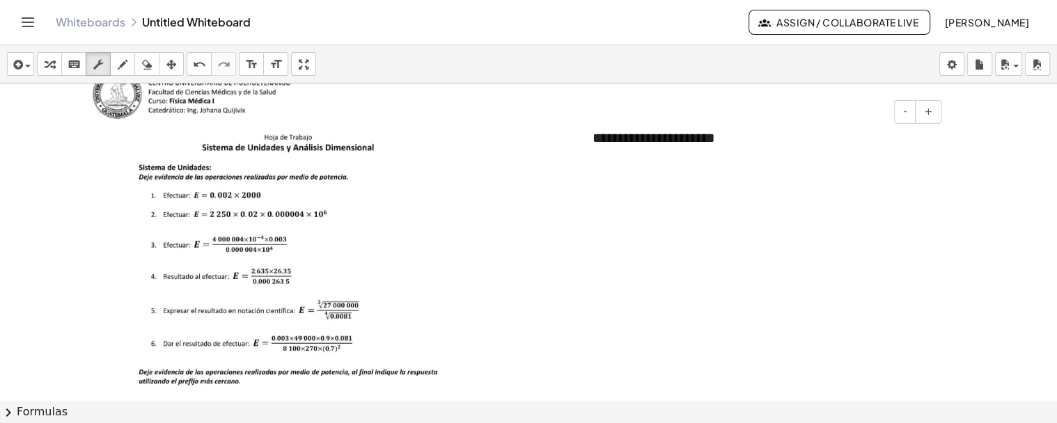
click at [710, 136] on div "**********" at bounding box center [762, 138] width 366 height 48
click at [734, 143] on div "**********" at bounding box center [762, 138] width 366 height 48
click at [722, 137] on div "**********" at bounding box center [762, 148] width 366 height 68
click at [621, 179] on div "**" at bounding box center [762, 178] width 338 height 20
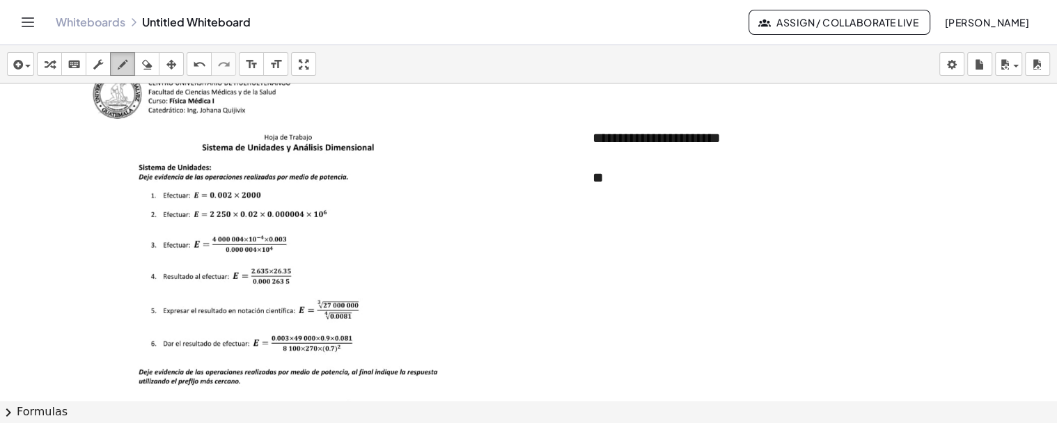
click at [131, 68] on button "draw" at bounding box center [122, 64] width 25 height 24
click at [120, 65] on icon "button" at bounding box center [123, 64] width 10 height 17
drag, startPoint x: 622, startPoint y: 141, endPoint x: 636, endPoint y: 141, distance: 13.9
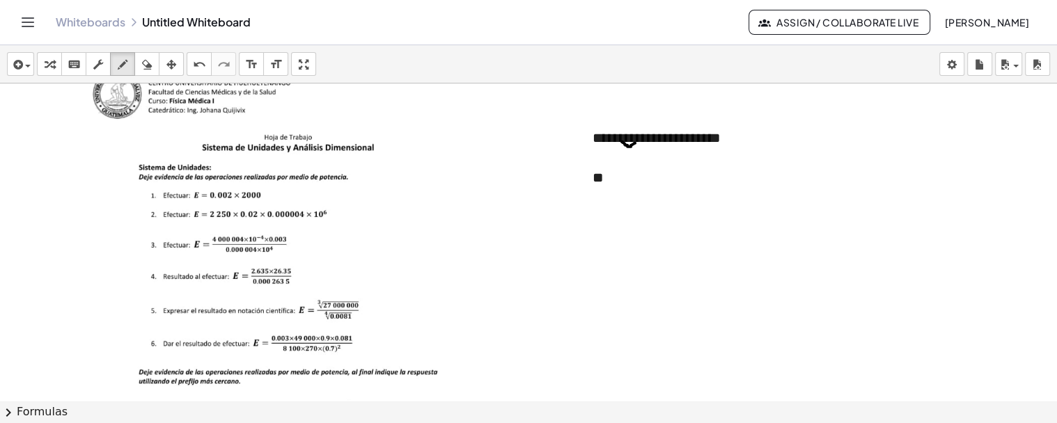
drag, startPoint x: 646, startPoint y: 143, endPoint x: 654, endPoint y: 147, distance: 9.3
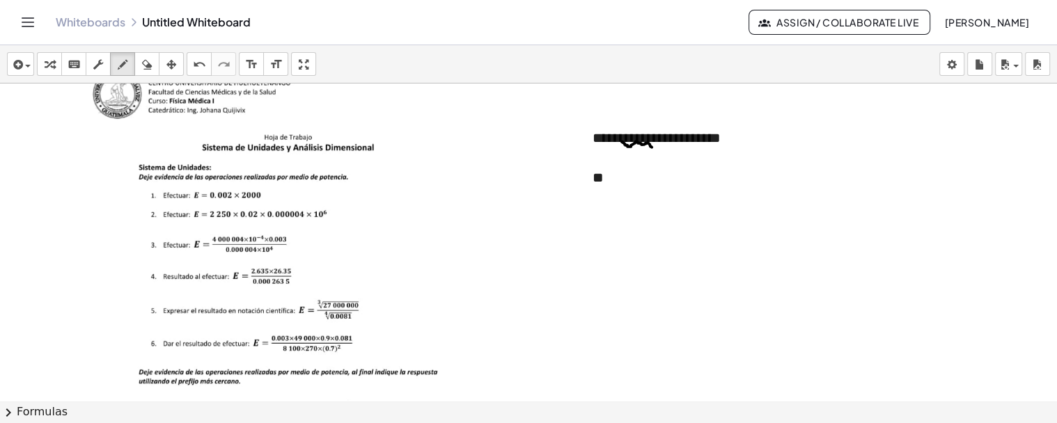
drag, startPoint x: 654, startPoint y: 147, endPoint x: 659, endPoint y: 140, distance: 8.1
click at [89, 58] on div "button" at bounding box center [98, 64] width 18 height 17
click at [627, 174] on div "**" at bounding box center [762, 178] width 338 height 20
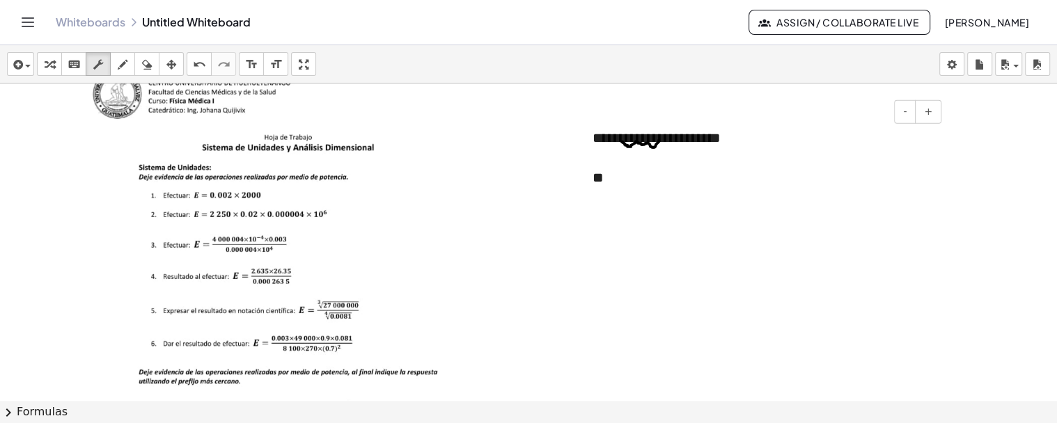
click at [627, 174] on div "**" at bounding box center [762, 178] width 338 height 20
click at [113, 56] on div "button" at bounding box center [122, 64] width 18 height 17
drag, startPoint x: 660, startPoint y: 162, endPoint x: 664, endPoint y: 169, distance: 8.7
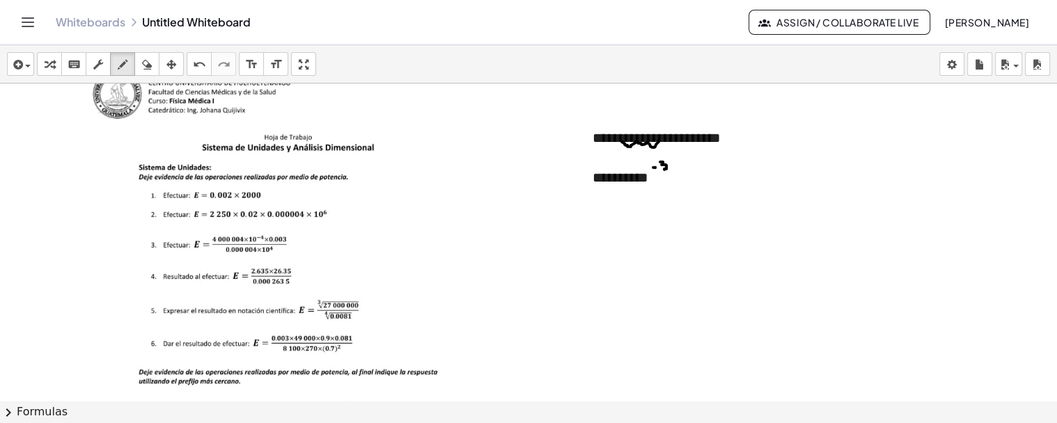
click at [82, 67] on button "keyboard keypad" at bounding box center [73, 64] width 25 height 24
click at [688, 175] on div "**********" at bounding box center [762, 178] width 338 height 20
click at [125, 65] on icon "button" at bounding box center [123, 64] width 10 height 17
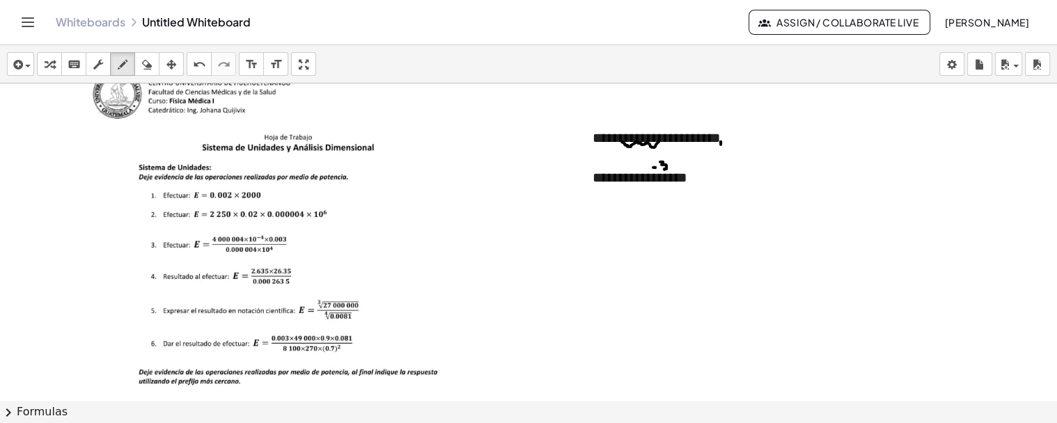
drag, startPoint x: 711, startPoint y: 140, endPoint x: 689, endPoint y: 141, distance: 21.6
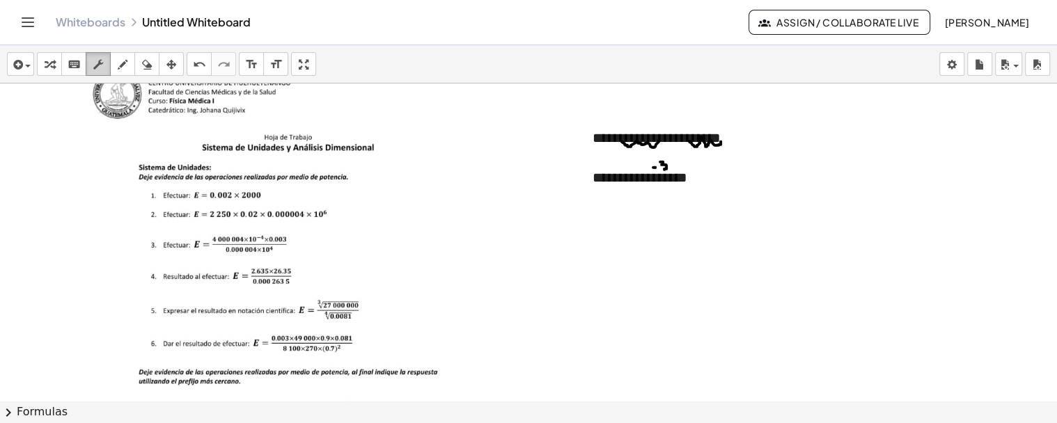
click at [95, 67] on icon "button" at bounding box center [98, 64] width 10 height 17
click at [695, 183] on div "**********" at bounding box center [762, 178] width 338 height 20
click at [119, 59] on icon "button" at bounding box center [123, 64] width 10 height 17
drag, startPoint x: 746, startPoint y: 162, endPoint x: 750, endPoint y: 170, distance: 9.1
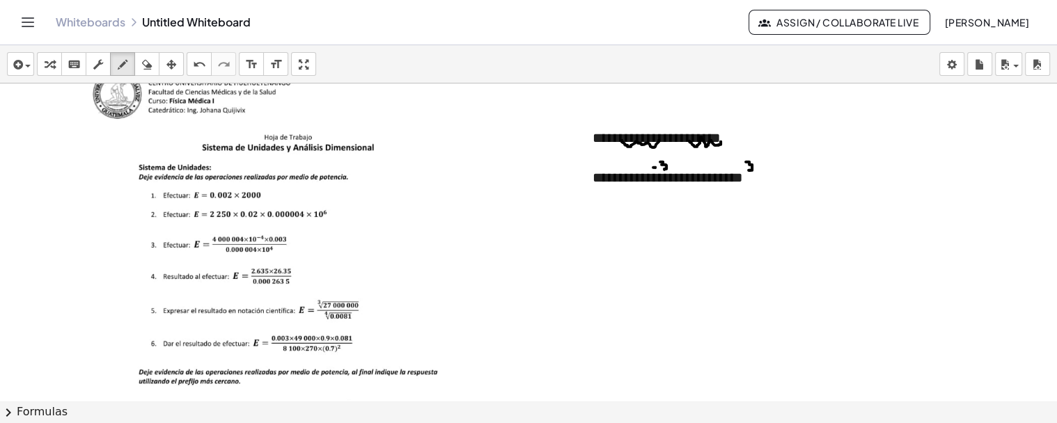
click at [101, 58] on icon "button" at bounding box center [98, 64] width 10 height 17
click at [102, 58] on icon "button" at bounding box center [98, 64] width 10 height 17
click at [762, 176] on div "**********" at bounding box center [762, 178] width 338 height 20
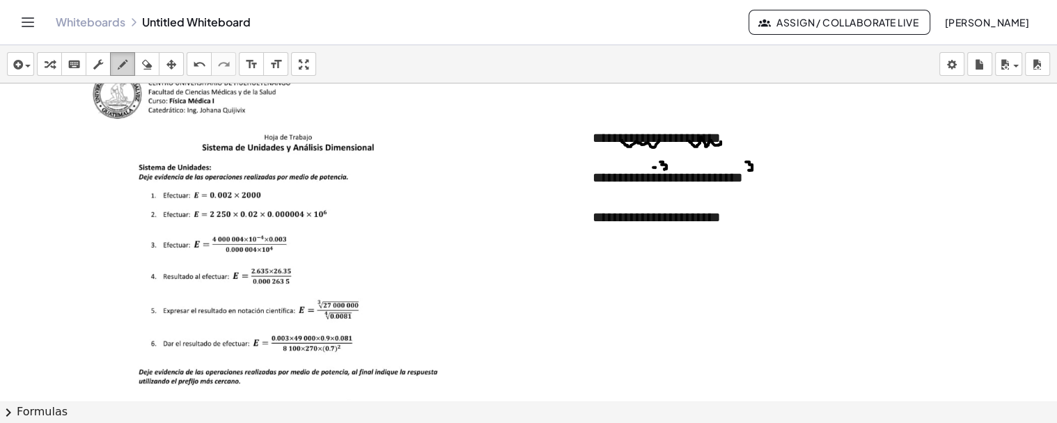
click at [123, 68] on icon "button" at bounding box center [123, 64] width 10 height 17
drag, startPoint x: 723, startPoint y: 198, endPoint x: 728, endPoint y: 204, distance: 7.9
drag, startPoint x: 728, startPoint y: 204, endPoint x: 721, endPoint y: 207, distance: 7.8
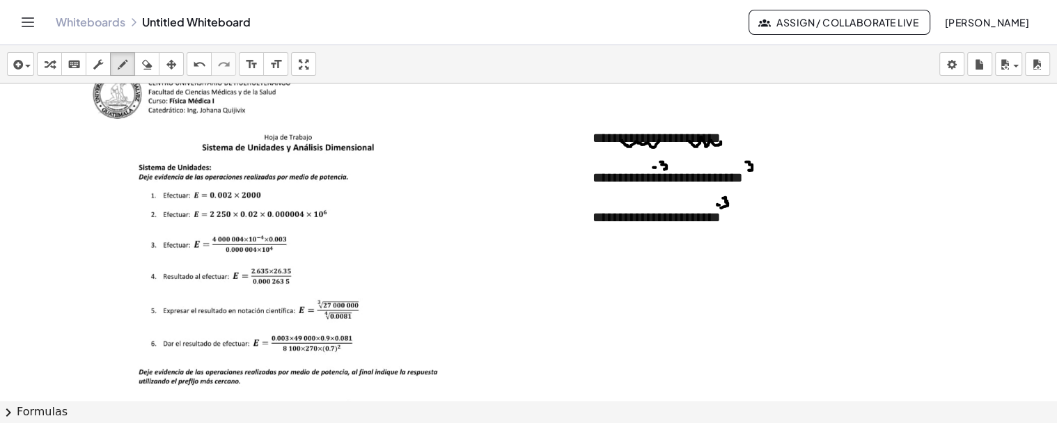
drag, startPoint x: 726, startPoint y: 199, endPoint x: 725, endPoint y: 207, distance: 7.8
drag, startPoint x: 739, startPoint y: 197, endPoint x: 739, endPoint y: 206, distance: 9.1
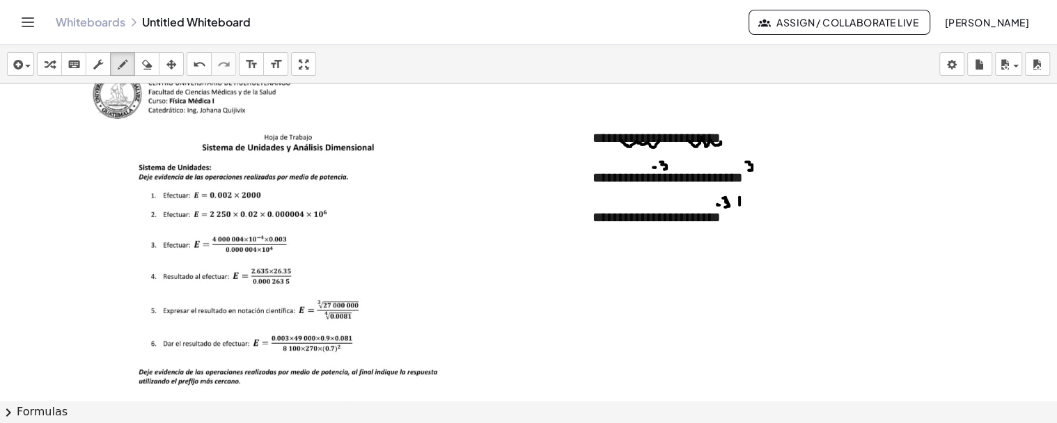
drag, startPoint x: 735, startPoint y: 203, endPoint x: 742, endPoint y: 201, distance: 7.3
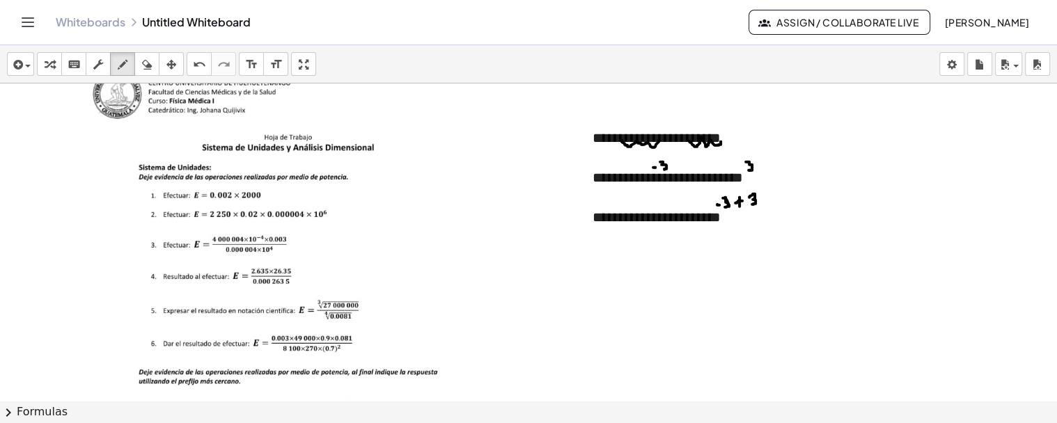
click at [91, 66] on div "button" at bounding box center [98, 64] width 18 height 17
click at [727, 223] on div "**********" at bounding box center [762, 217] width 338 height 20
click at [121, 65] on icon "button" at bounding box center [123, 64] width 10 height 17
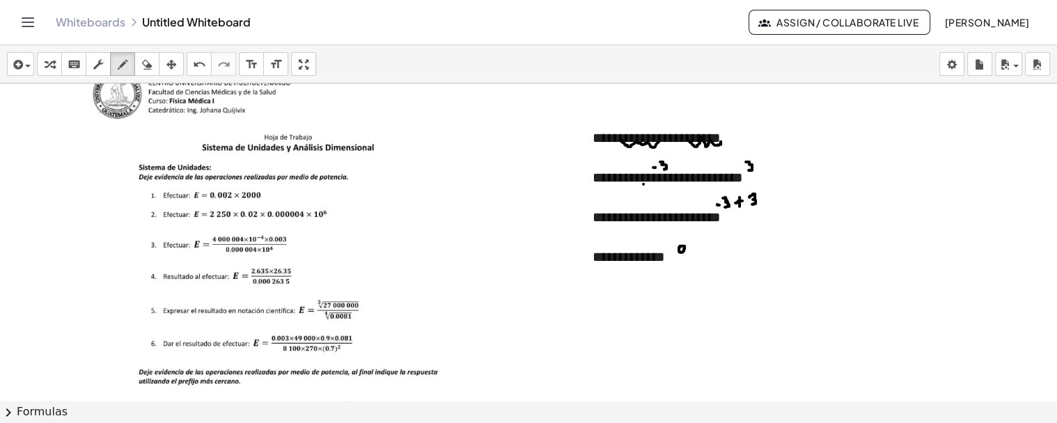
drag, startPoint x: 643, startPoint y: 184, endPoint x: 654, endPoint y: 184, distance: 11.1
drag, startPoint x: 738, startPoint y: 185, endPoint x: 751, endPoint y: 182, distance: 12.7
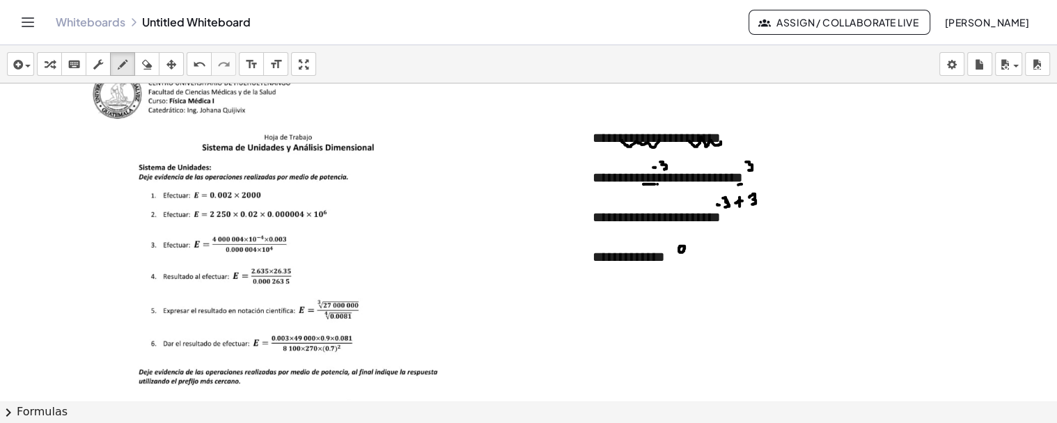
click at [107, 68] on div "button" at bounding box center [98, 64] width 18 height 17
click at [687, 261] on div "**********" at bounding box center [762, 257] width 338 height 20
click at [646, 256] on div "**********" at bounding box center [762, 257] width 338 height 20
click at [644, 297] on div "**********" at bounding box center [762, 297] width 338 height 20
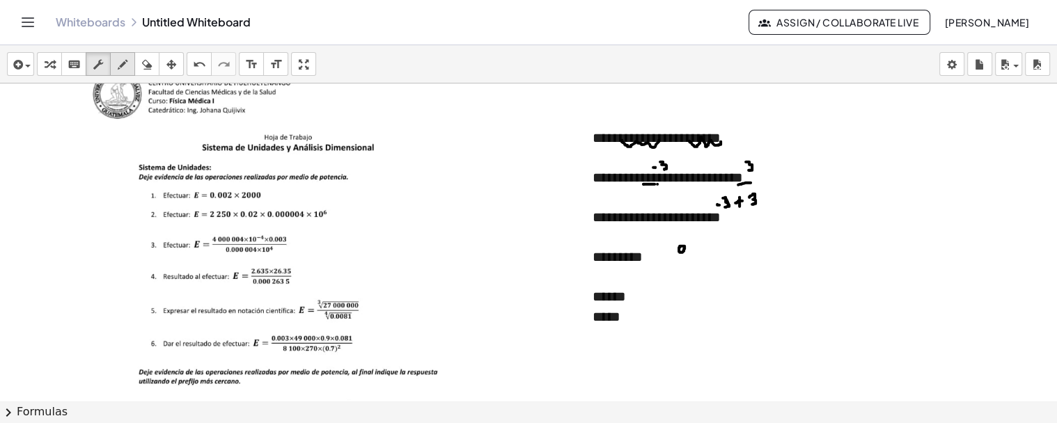
click at [125, 72] on button "draw" at bounding box center [122, 64] width 25 height 24
drag, startPoint x: 125, startPoint y: 72, endPoint x: 129, endPoint y: 88, distance: 16.4
click at [125, 72] on button "draw" at bounding box center [122, 64] width 25 height 24
drag, startPoint x: 615, startPoint y: 329, endPoint x: 629, endPoint y: 321, distance: 16.8
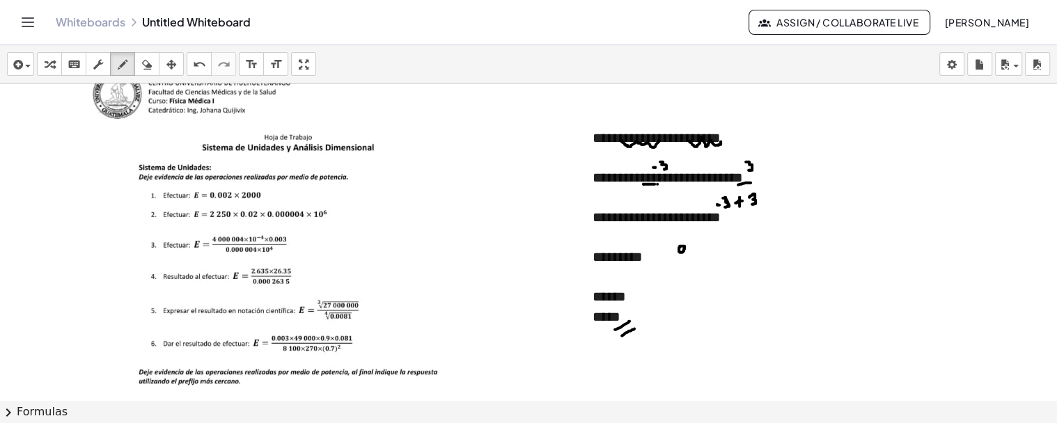
drag, startPoint x: 622, startPoint y: 336, endPoint x: 634, endPoint y: 329, distance: 14.3
click at [91, 57] on div "button" at bounding box center [98, 64] width 18 height 17
click at [644, 318] on div "*****" at bounding box center [762, 317] width 338 height 20
click at [129, 66] on div "button" at bounding box center [122, 64] width 18 height 17
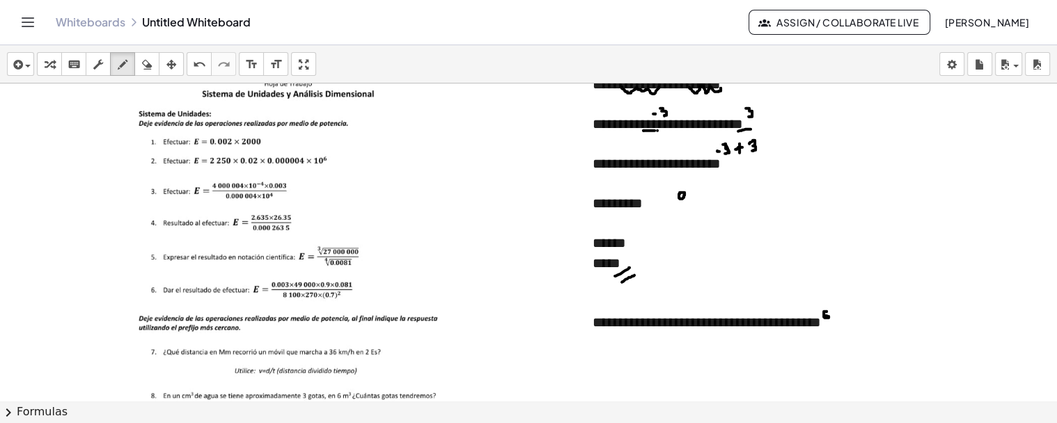
scroll to position [13383, 0]
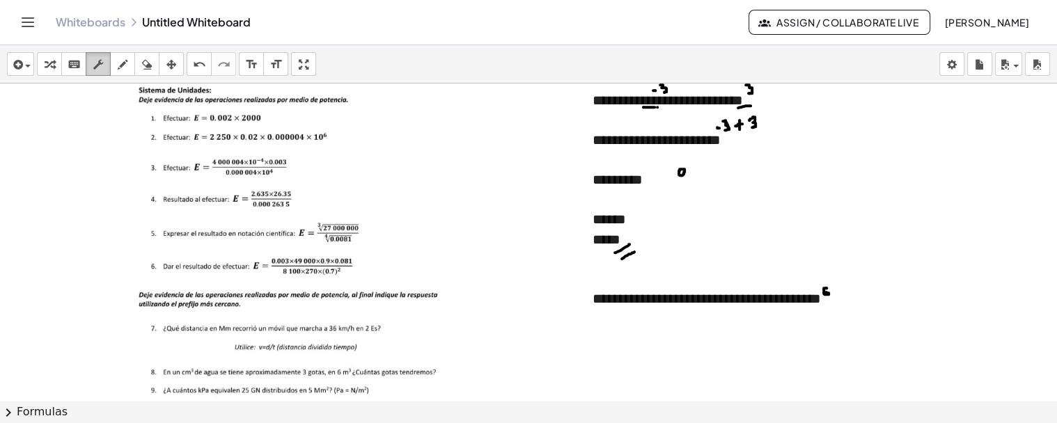
click at [102, 71] on div "button" at bounding box center [98, 64] width 18 height 17
click at [845, 303] on div "**********" at bounding box center [762, 299] width 338 height 20
click at [127, 65] on div "button" at bounding box center [122, 64] width 18 height 17
drag, startPoint x: 655, startPoint y: 303, endPoint x: 618, endPoint y: 301, distance: 37.0
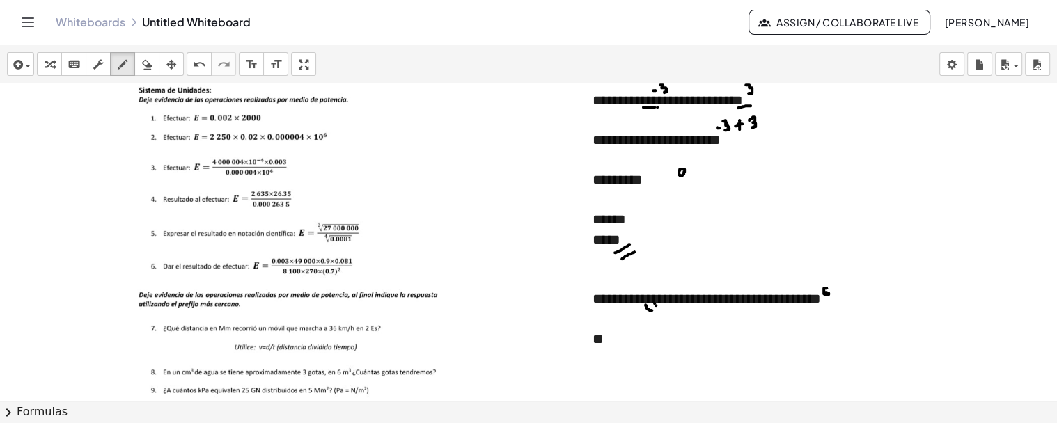
drag, startPoint x: 651, startPoint y: 310, endPoint x: 645, endPoint y: 304, distance: 7.9
drag, startPoint x: 645, startPoint y: 304, endPoint x: 620, endPoint y: 305, distance: 25.8
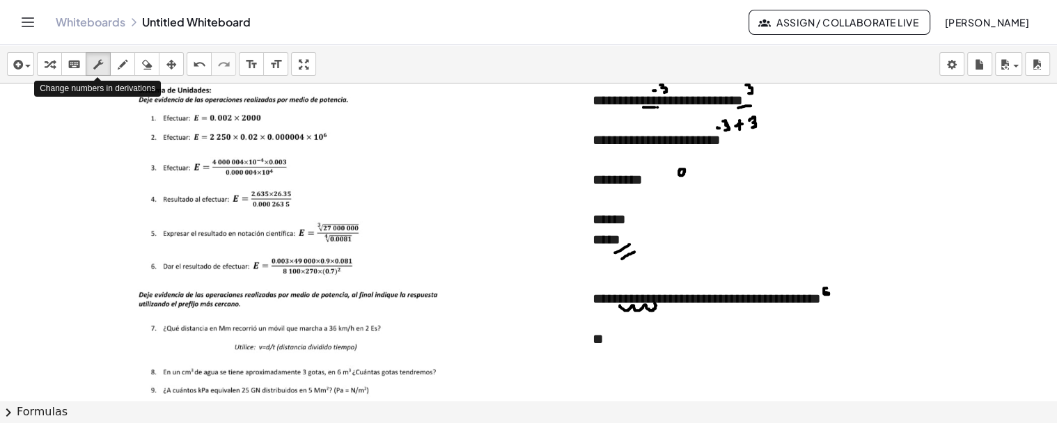
drag, startPoint x: 105, startPoint y: 72, endPoint x: 416, endPoint y: 262, distance: 364.1
click at [108, 71] on button "scrub" at bounding box center [98, 64] width 25 height 24
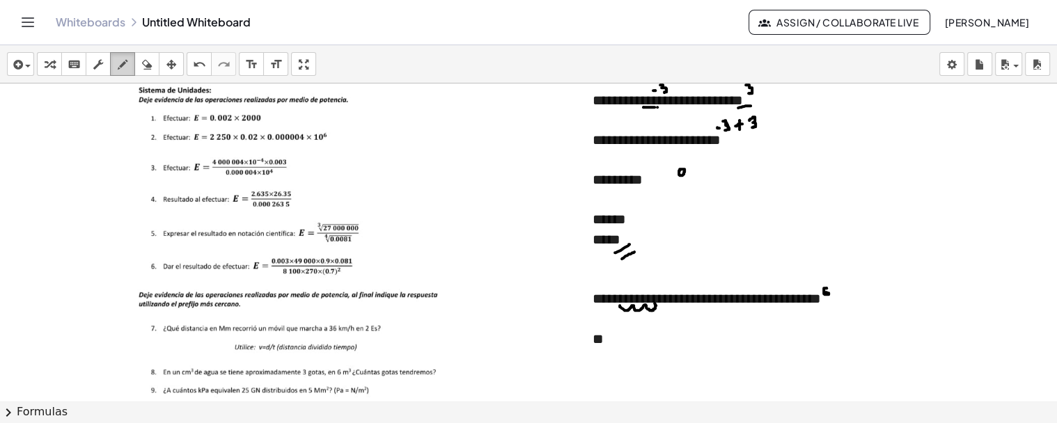
click at [120, 64] on icon "button" at bounding box center [123, 64] width 10 height 17
click at [107, 63] on div "button" at bounding box center [98, 64] width 18 height 17
click at [625, 343] on div "**" at bounding box center [762, 339] width 338 height 20
click at [118, 70] on icon "button" at bounding box center [123, 64] width 10 height 17
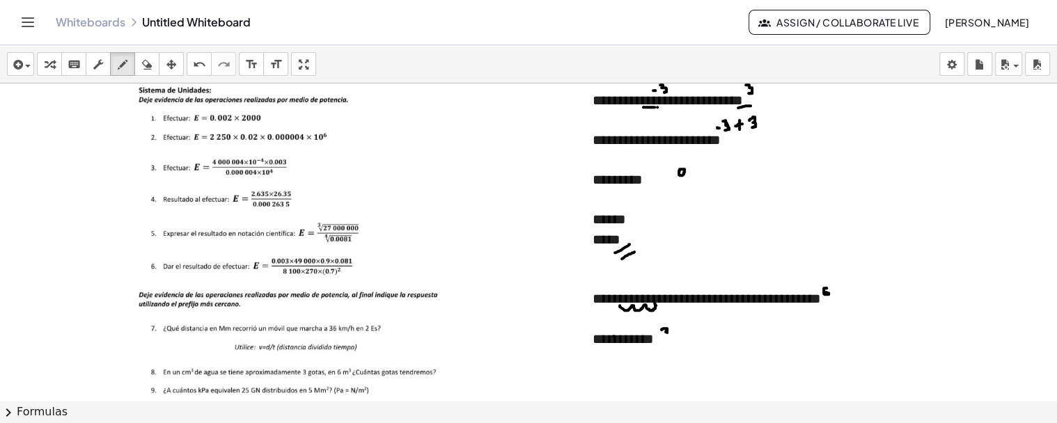
drag, startPoint x: 661, startPoint y: 329, endPoint x: 668, endPoint y: 334, distance: 8.5
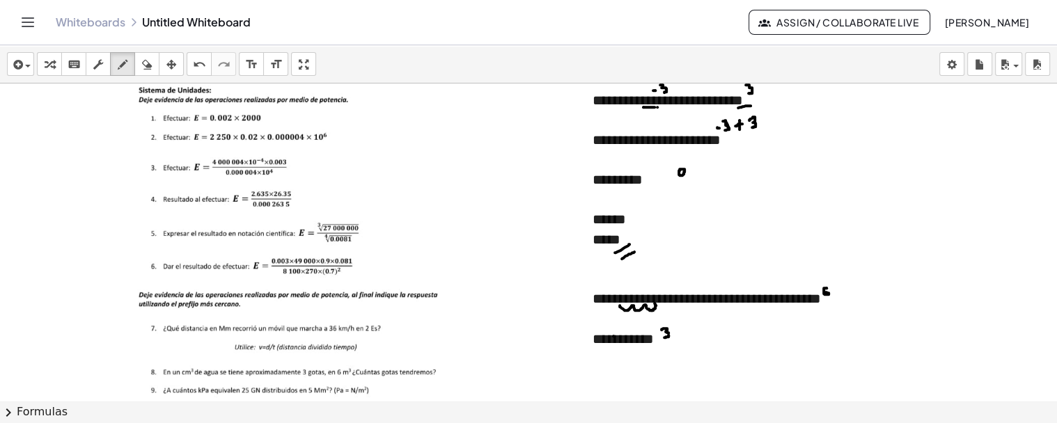
drag, startPoint x: 97, startPoint y: 60, endPoint x: 392, endPoint y: 256, distance: 354.0
click at [97, 61] on icon "button" at bounding box center [98, 64] width 10 height 17
click at [690, 333] on div "**********" at bounding box center [762, 339] width 338 height 20
click at [129, 68] on div "button" at bounding box center [122, 64] width 18 height 17
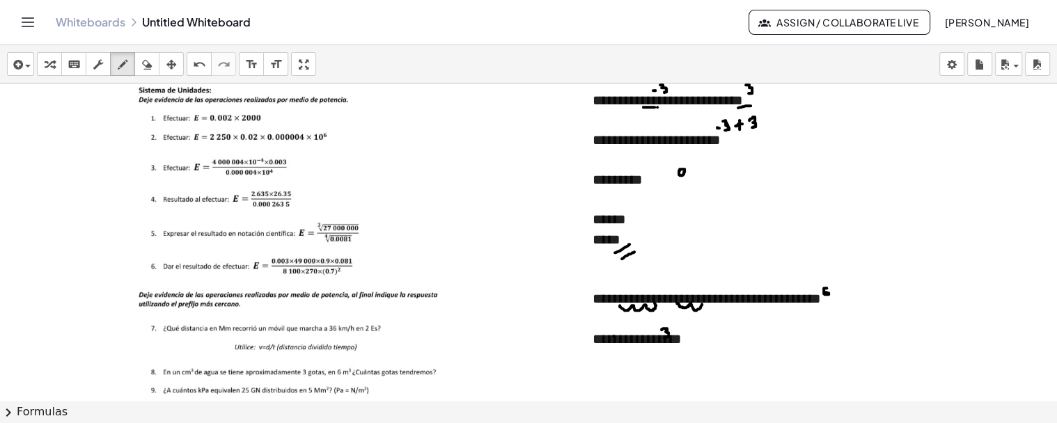
drag, startPoint x: 677, startPoint y: 303, endPoint x: 702, endPoint y: 303, distance: 25.1
click at [107, 65] on div "button" at bounding box center [98, 64] width 18 height 17
click at [696, 339] on div "**********" at bounding box center [762, 339] width 338 height 20
click at [126, 63] on icon "button" at bounding box center [123, 64] width 10 height 17
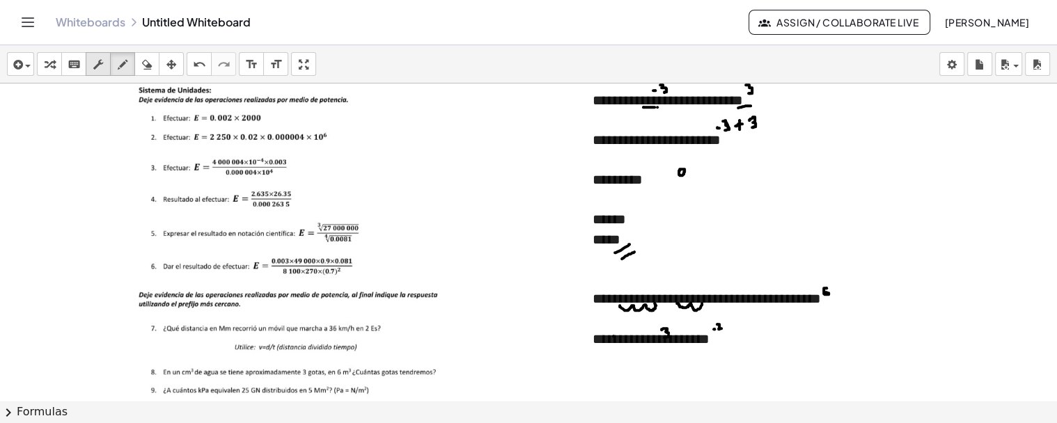
click at [100, 66] on icon "button" at bounding box center [98, 64] width 10 height 17
click at [101, 70] on icon "button" at bounding box center [98, 64] width 10 height 17
click at [739, 346] on div "**********" at bounding box center [762, 339] width 338 height 20
click at [130, 70] on div "button" at bounding box center [122, 64] width 18 height 17
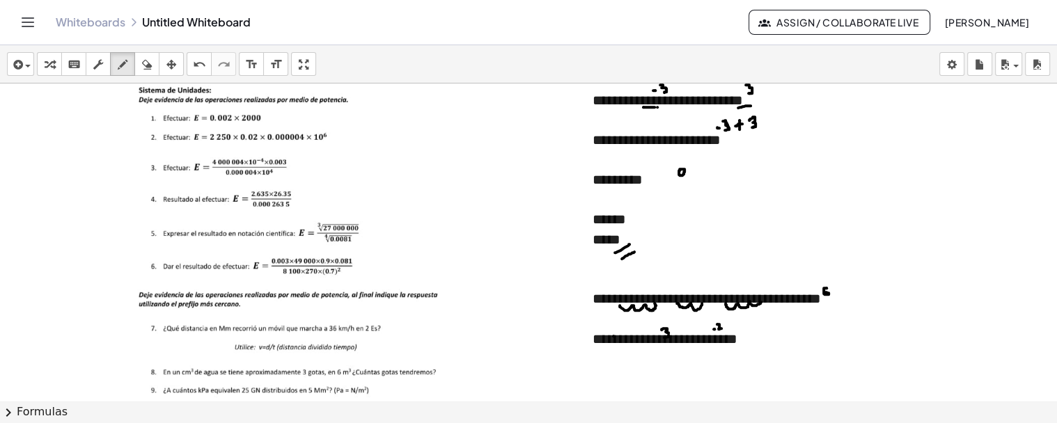
drag, startPoint x: 725, startPoint y: 303, endPoint x: 761, endPoint y: 305, distance: 35.6
drag, startPoint x: 761, startPoint y: 305, endPoint x: 794, endPoint y: 301, distance: 33.0
click at [91, 58] on div "button" at bounding box center [98, 64] width 18 height 17
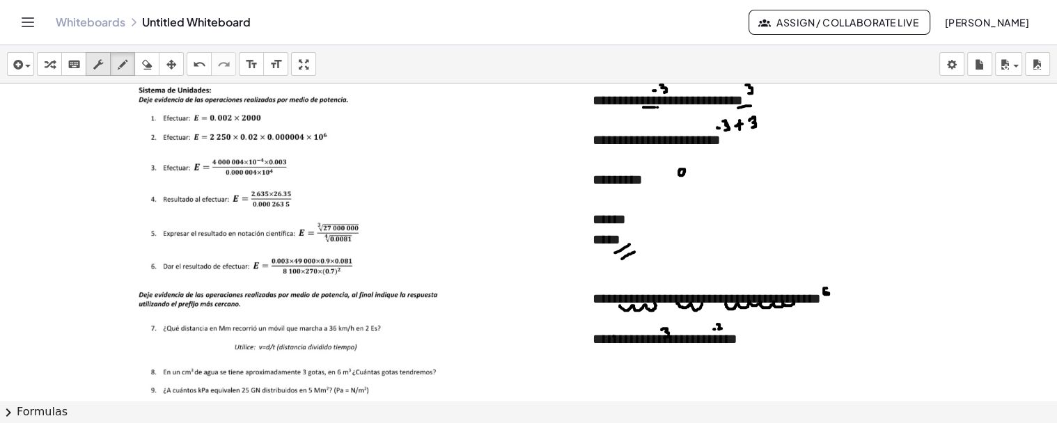
click at [91, 58] on div "button" at bounding box center [98, 64] width 18 height 17
click at [759, 342] on div "**********" at bounding box center [762, 339] width 338 height 20
click at [123, 65] on icon "button" at bounding box center [123, 64] width 10 height 17
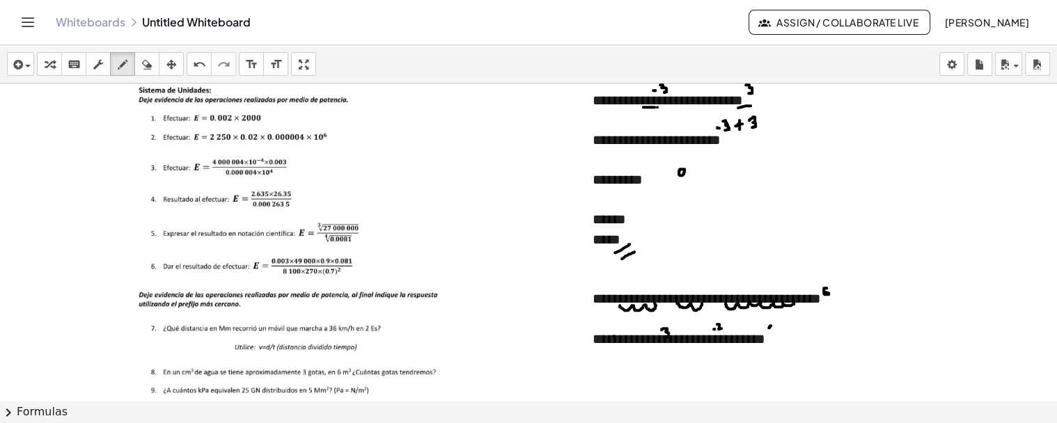
click at [102, 73] on button "scrub" at bounding box center [98, 64] width 25 height 24
click at [780, 345] on div "**********" at bounding box center [762, 339] width 338 height 20
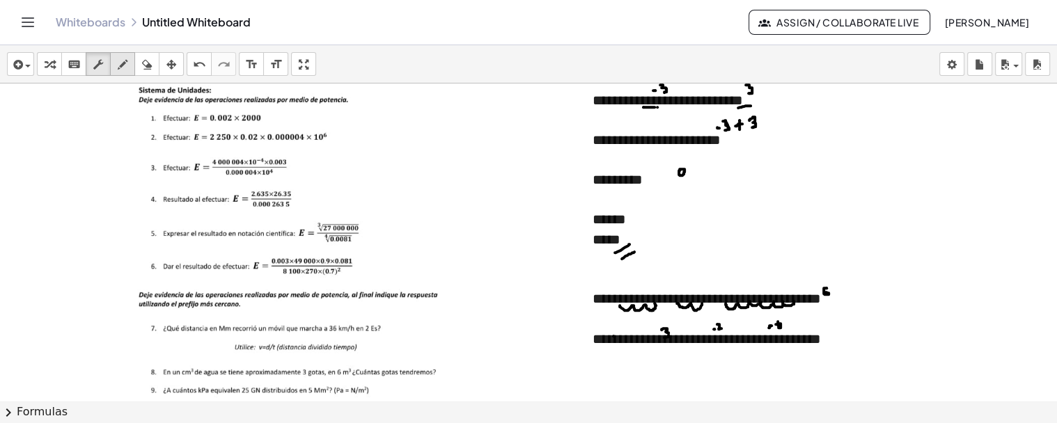
click at [126, 60] on icon "button" at bounding box center [123, 64] width 10 height 17
drag, startPoint x: 787, startPoint y: 335, endPoint x: 787, endPoint y: 343, distance: 8.4
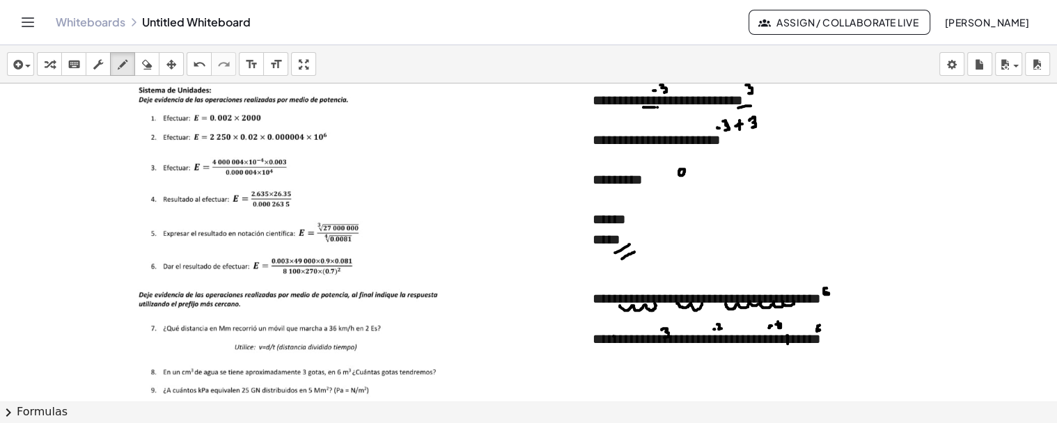
click at [78, 64] on icon "keyboard" at bounding box center [74, 64] width 13 height 17
drag, startPoint x: 93, startPoint y: 65, endPoint x: 553, endPoint y: 207, distance: 481.2
click at [93, 66] on icon "button" at bounding box center [98, 64] width 10 height 17
click at [829, 335] on div "**********" at bounding box center [762, 339] width 338 height 20
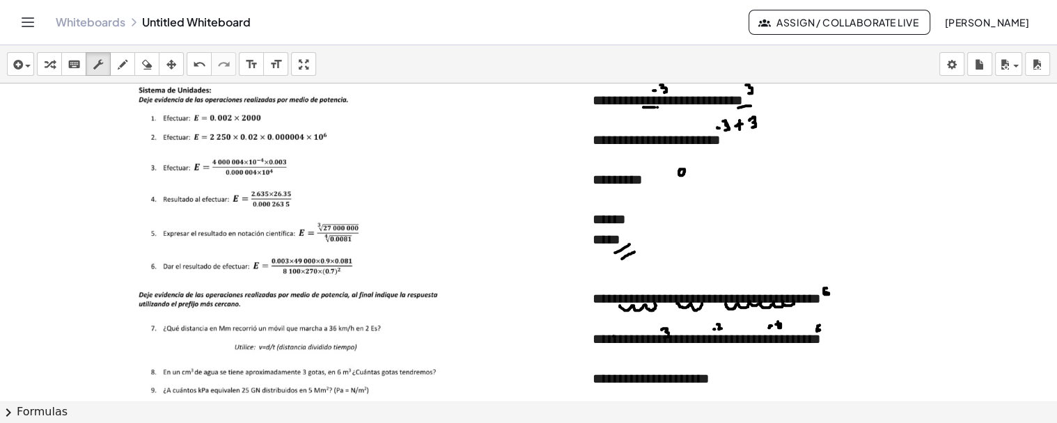
click at [730, 339] on div "**********" at bounding box center [762, 339] width 338 height 20
click at [787, 341] on div "**********" at bounding box center [762, 339] width 338 height 20
click at [727, 338] on div "**********" at bounding box center [762, 339] width 338 height 20
click at [739, 338] on div "**********" at bounding box center [762, 339] width 338 height 20
click at [747, 377] on div "**********" at bounding box center [762, 379] width 338 height 20
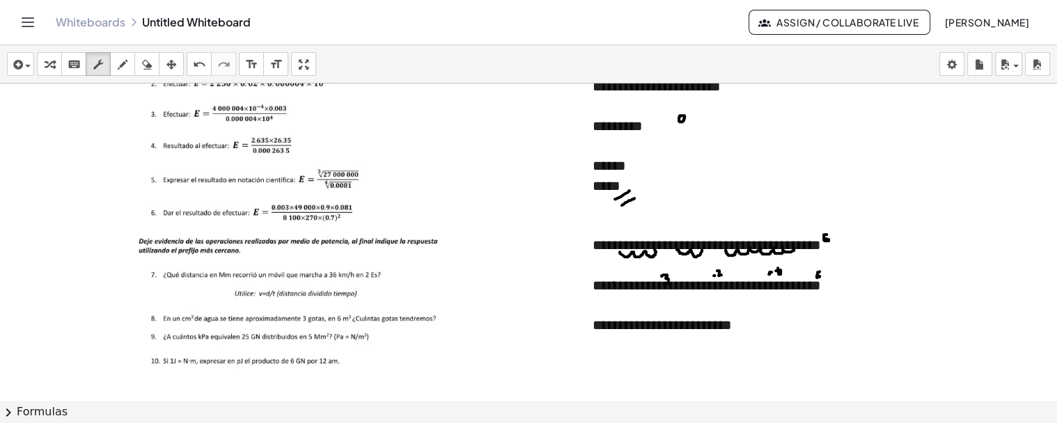
scroll to position [13461, 0]
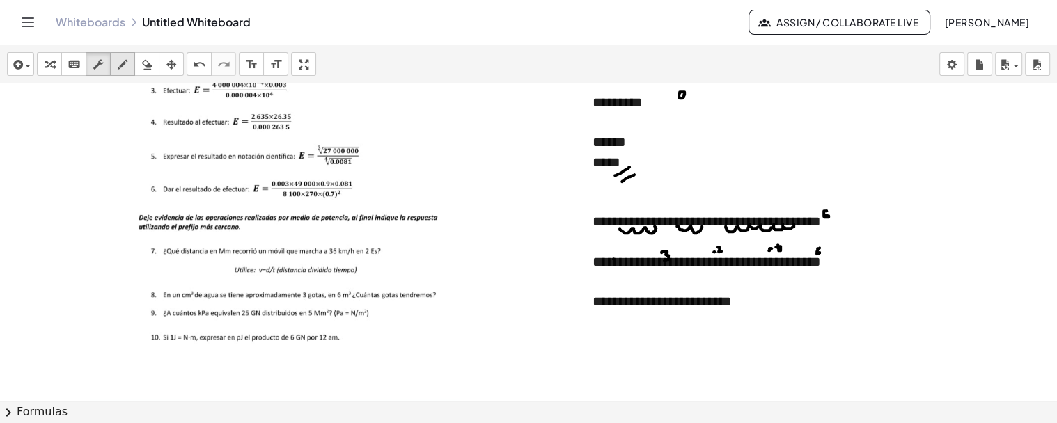
click at [120, 58] on icon "button" at bounding box center [123, 64] width 10 height 17
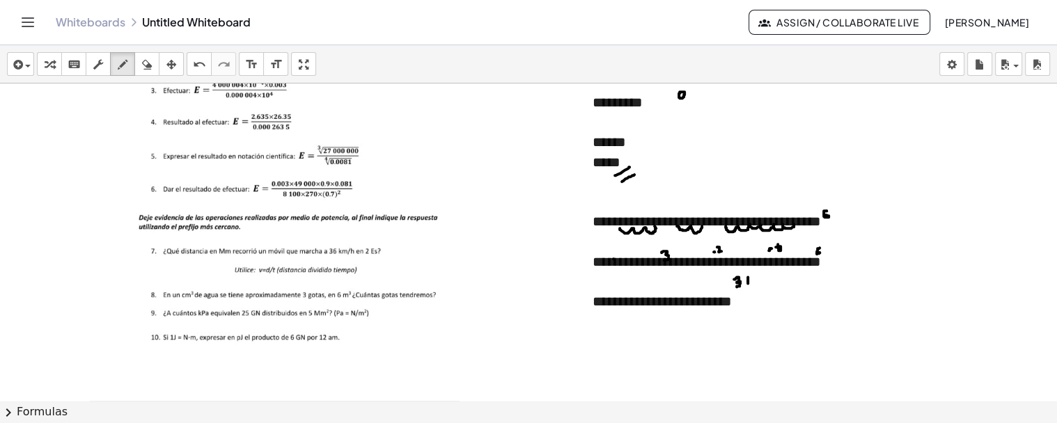
drag, startPoint x: 755, startPoint y: 279, endPoint x: 755, endPoint y: 287, distance: 8.4
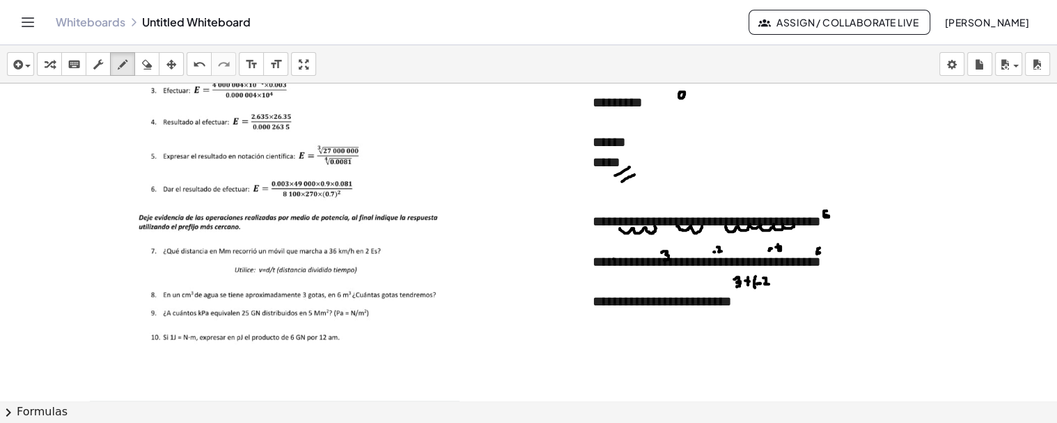
drag, startPoint x: 769, startPoint y: 275, endPoint x: 769, endPoint y: 287, distance: 11.9
drag, startPoint x: 780, startPoint y: 274, endPoint x: 782, endPoint y: 283, distance: 8.6
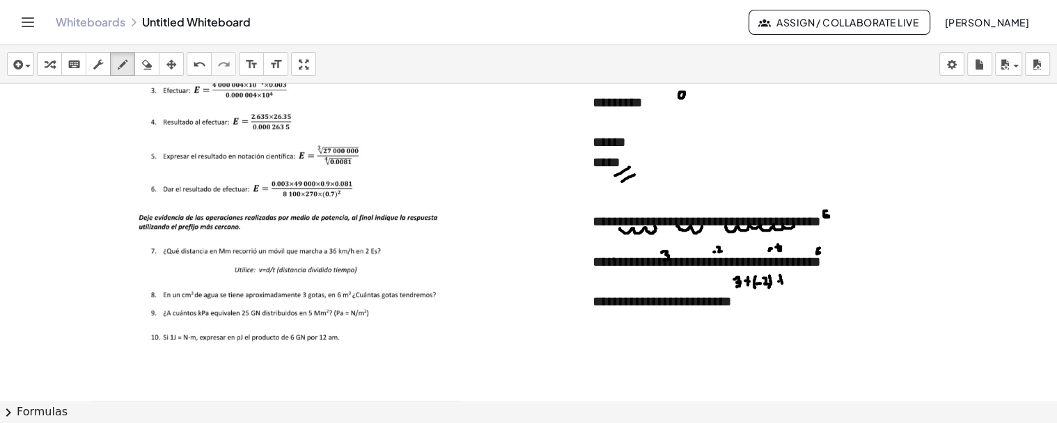
drag, startPoint x: 794, startPoint y: 275, endPoint x: 790, endPoint y: 285, distance: 11.2
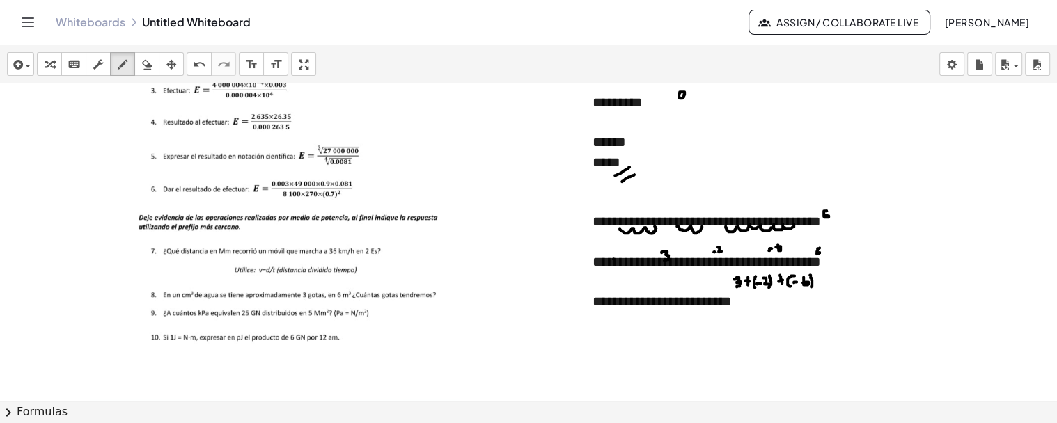
drag, startPoint x: 810, startPoint y: 274, endPoint x: 815, endPoint y: 284, distance: 10.9
drag, startPoint x: 824, startPoint y: 276, endPoint x: 825, endPoint y: 285, distance: 9.8
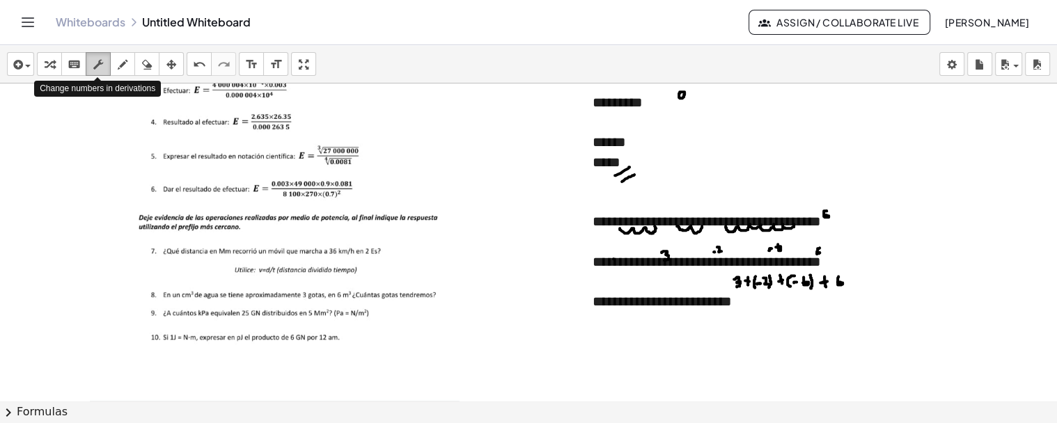
click at [94, 63] on icon "button" at bounding box center [98, 64] width 10 height 17
click at [771, 306] on div "**********" at bounding box center [762, 302] width 338 height 20
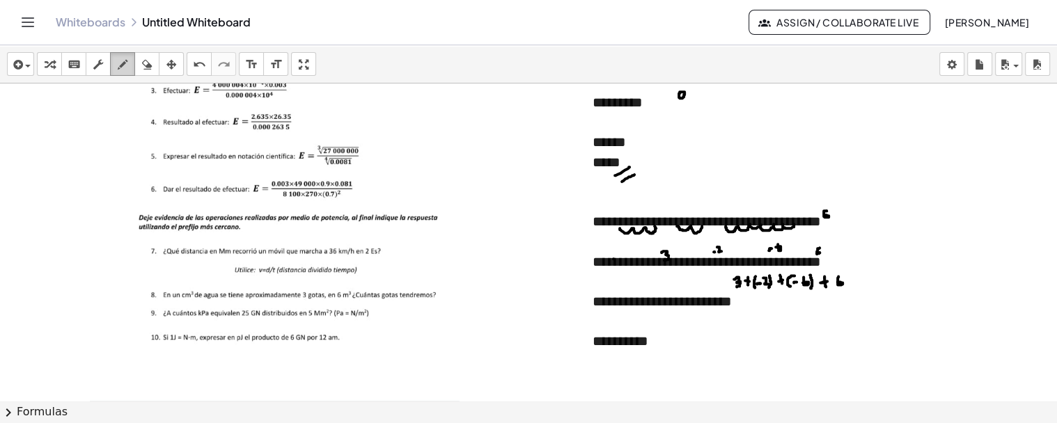
click at [123, 64] on icon "button" at bounding box center [123, 64] width 10 height 17
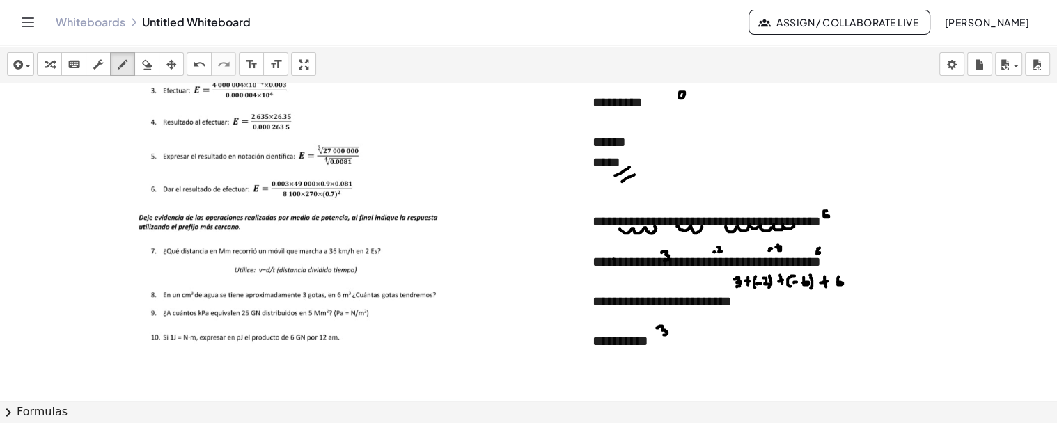
drag, startPoint x: 687, startPoint y: 326, endPoint x: 696, endPoint y: 334, distance: 12.3
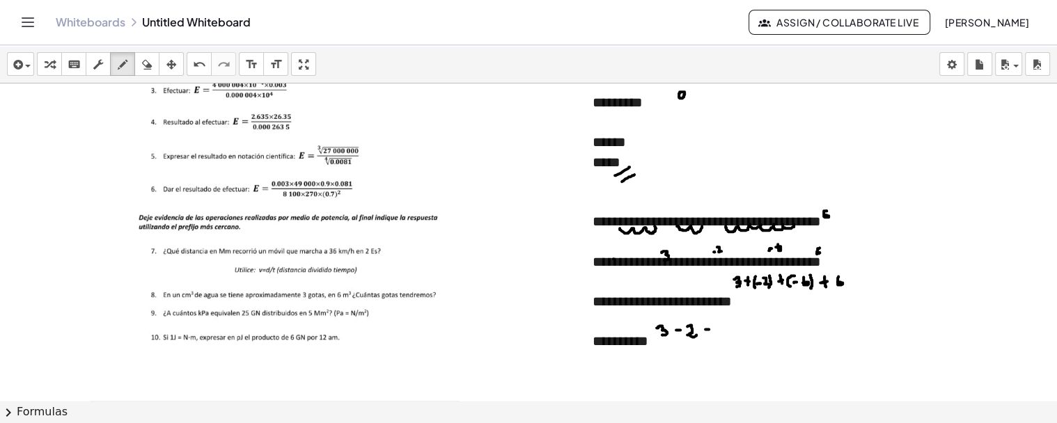
drag, startPoint x: 718, startPoint y: 321, endPoint x: 718, endPoint y: 329, distance: 7.7
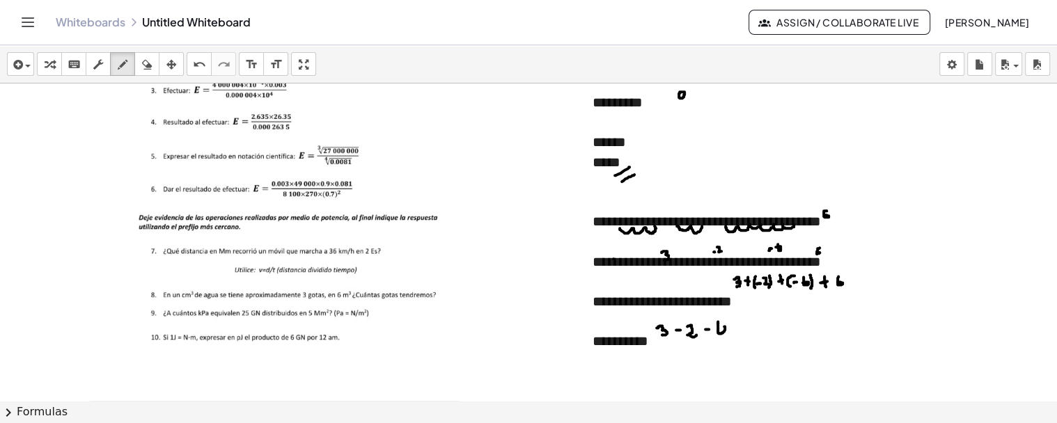
drag, startPoint x: 735, startPoint y: 322, endPoint x: 735, endPoint y: 330, distance: 7.7
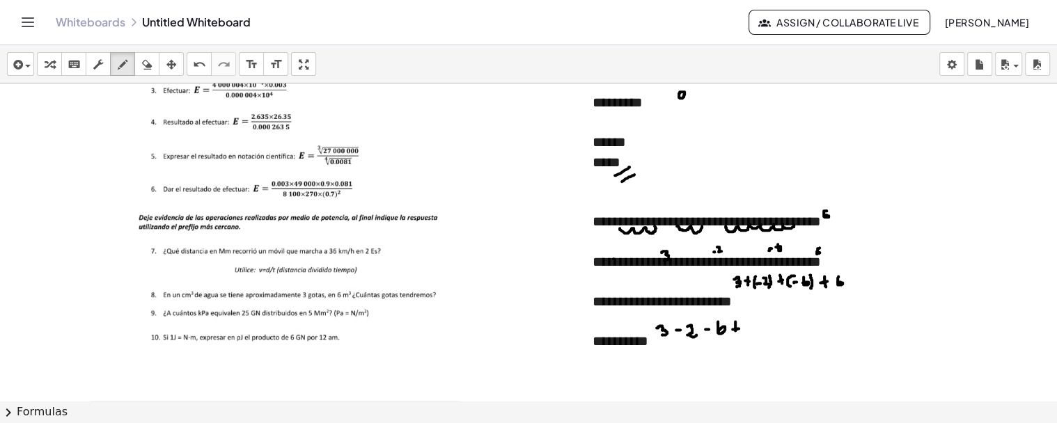
drag, startPoint x: 744, startPoint y: 323, endPoint x: 743, endPoint y: 330, distance: 7.0
click at [100, 67] on icon "button" at bounding box center [98, 64] width 10 height 17
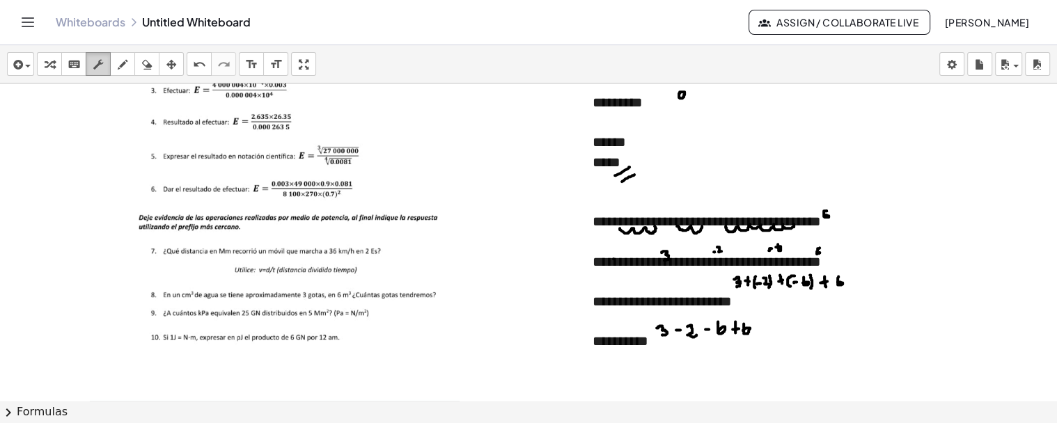
drag, startPoint x: 100, startPoint y: 67, endPoint x: 102, endPoint y: 74, distance: 7.9
click at [100, 70] on icon "button" at bounding box center [98, 64] width 10 height 17
click at [677, 345] on div "**********" at bounding box center [762, 341] width 338 height 20
drag, startPoint x: 116, startPoint y: 67, endPoint x: 432, endPoint y: 235, distance: 358.2
click at [117, 70] on div "button" at bounding box center [122, 64] width 18 height 17
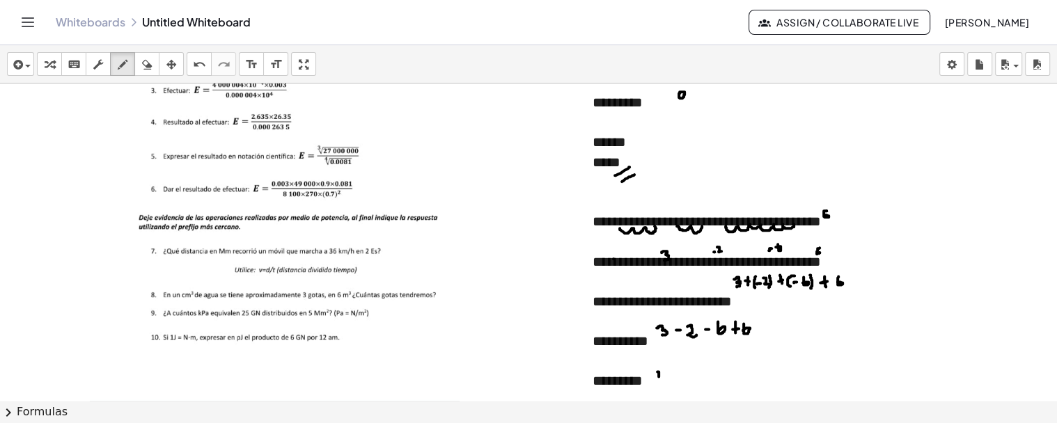
click at [103, 70] on div "button" at bounding box center [98, 64] width 18 height 17
click at [687, 372] on div "*********" at bounding box center [762, 381] width 338 height 20
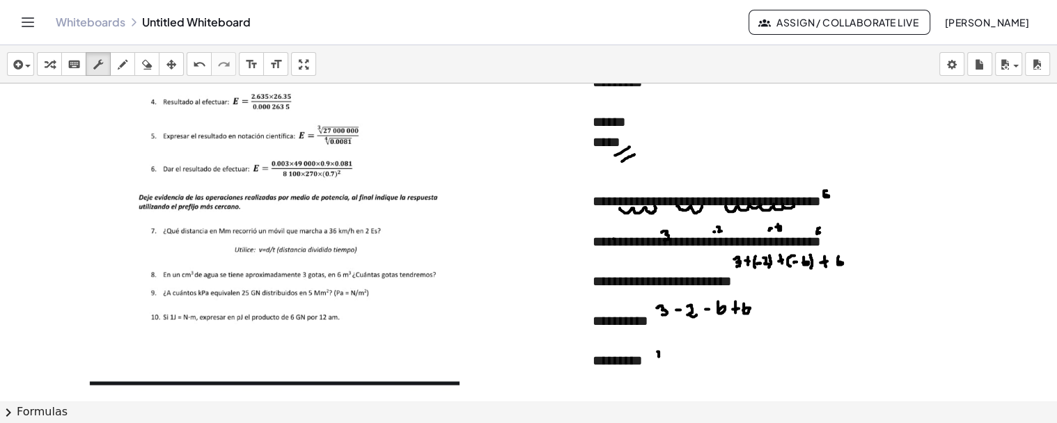
scroll to position [13501, 0]
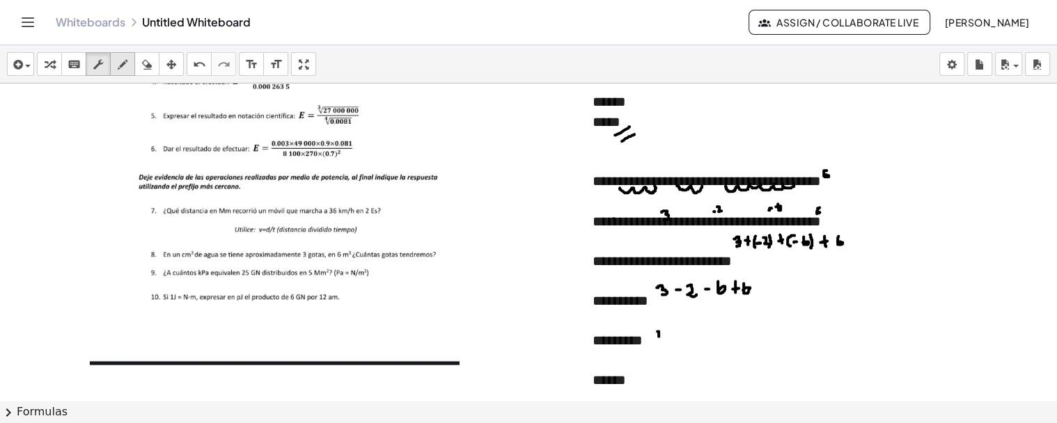
click at [127, 67] on icon "button" at bounding box center [123, 64] width 10 height 17
drag, startPoint x: 659, startPoint y: 353, endPoint x: 671, endPoint y: 339, distance: 18.3
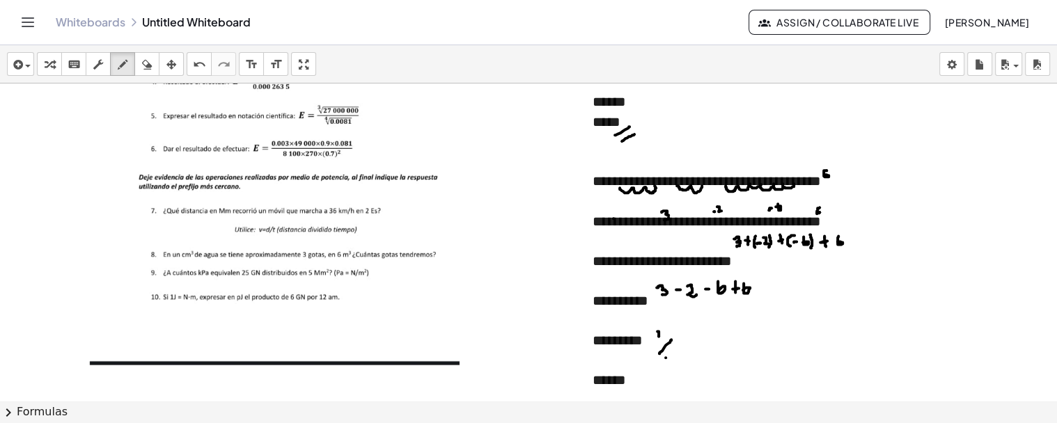
drag, startPoint x: 666, startPoint y: 357, endPoint x: 679, endPoint y: 340, distance: 21.9
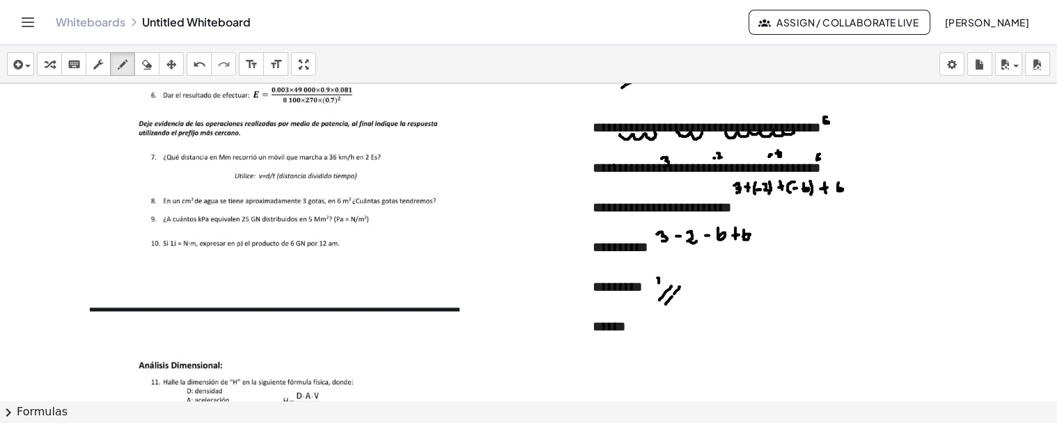
scroll to position [13578, 0]
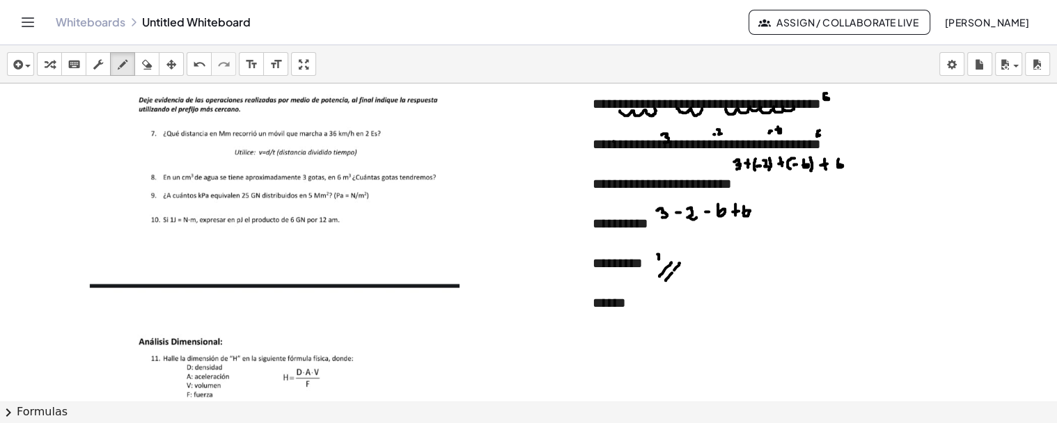
drag, startPoint x: 631, startPoint y: 317, endPoint x: 643, endPoint y: 304, distance: 18.2
drag, startPoint x: 634, startPoint y: 327, endPoint x: 653, endPoint y: 306, distance: 28.6
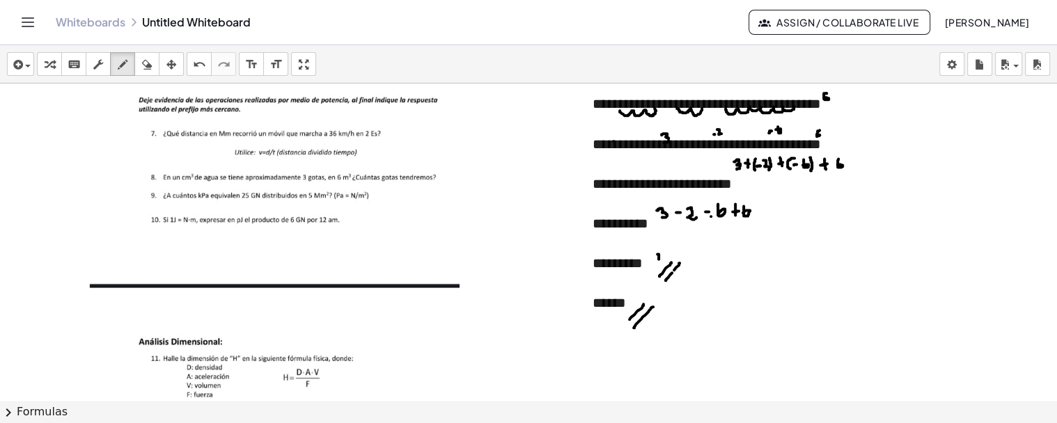
drag, startPoint x: 711, startPoint y: 216, endPoint x: 721, endPoint y: 206, distance: 14.3
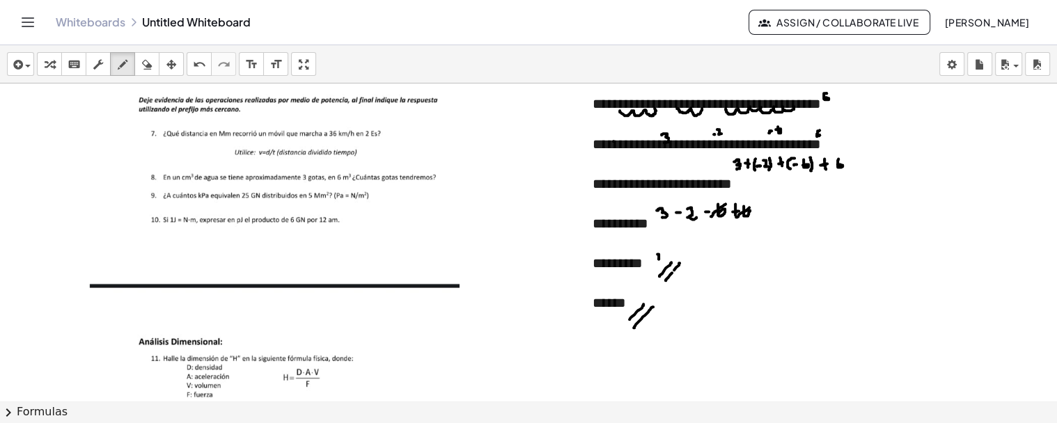
drag, startPoint x: 736, startPoint y: 217, endPoint x: 750, endPoint y: 206, distance: 17.4
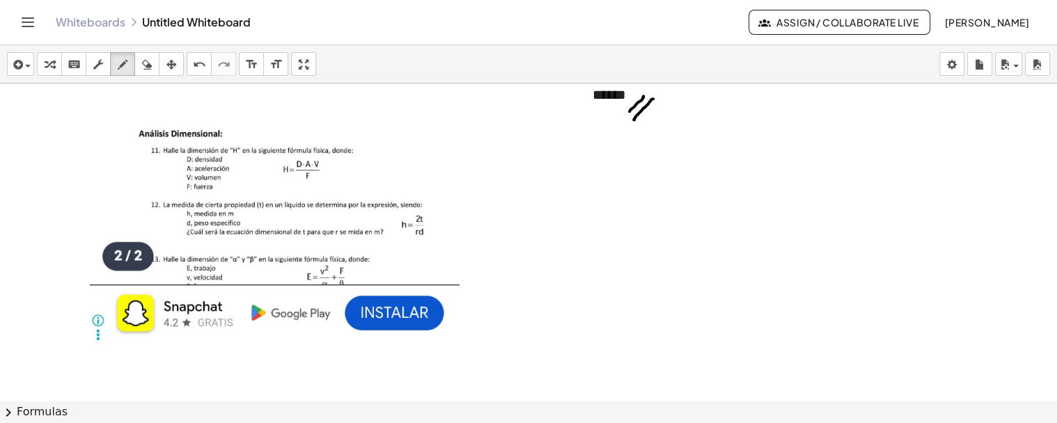
scroll to position [13754, 0]
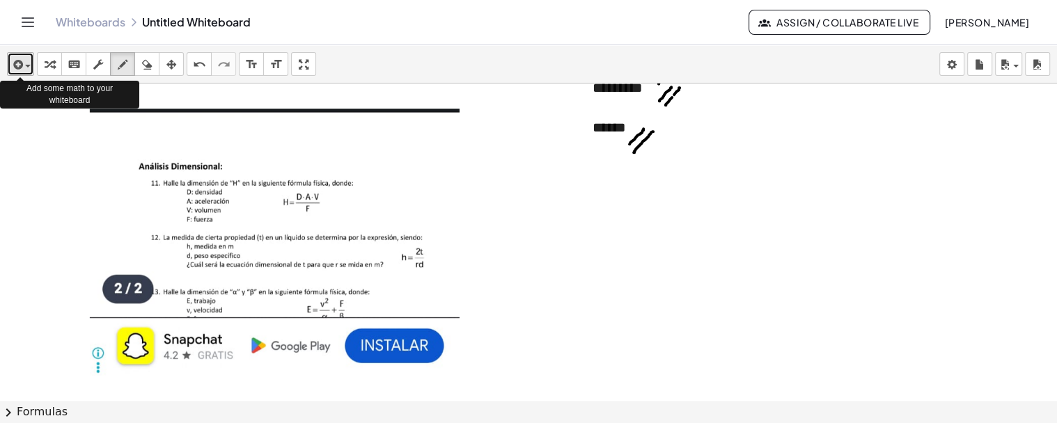
click at [24, 63] on span "button" at bounding box center [24, 66] width 3 height 10
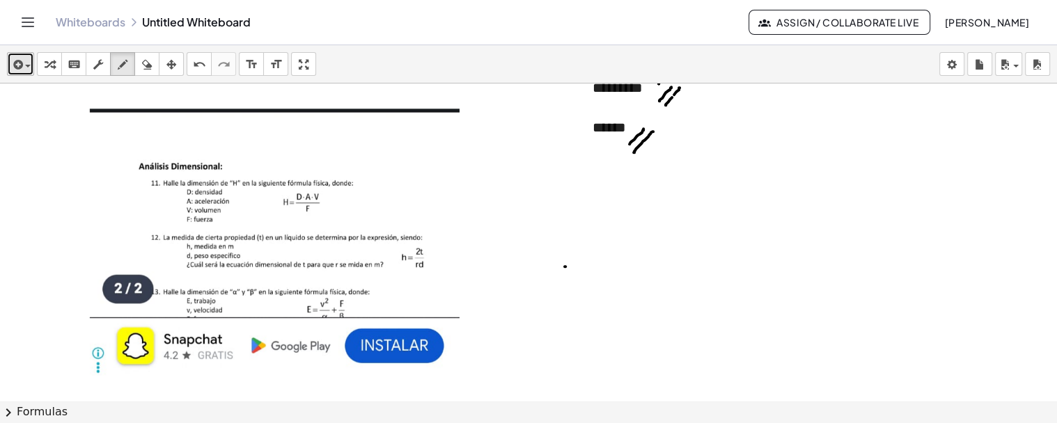
click at [26, 63] on div "button" at bounding box center [20, 64] width 20 height 17
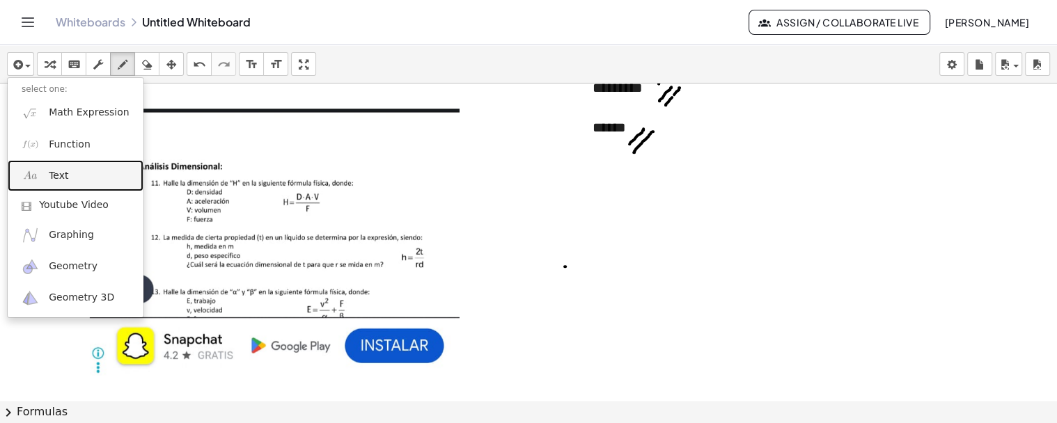
click at [29, 170] on img at bounding box center [30, 175] width 17 height 17
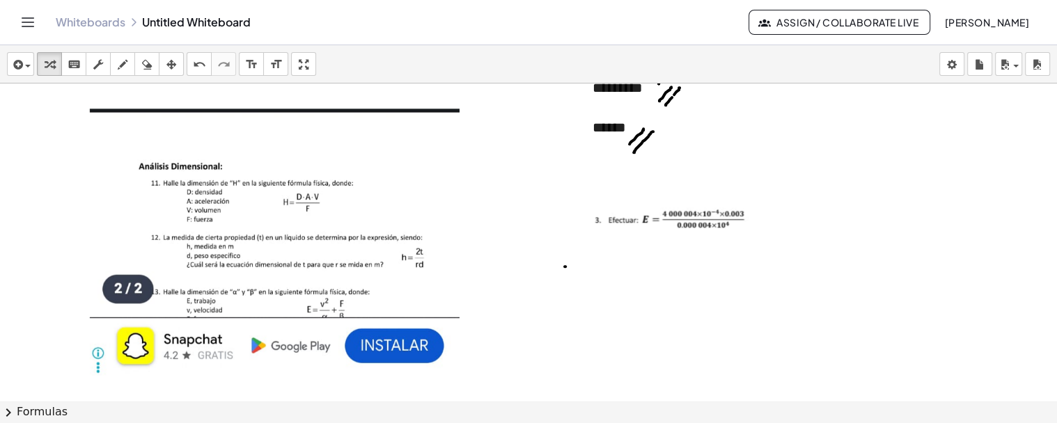
click at [750, 210] on img at bounding box center [678, 219] width 171 height 29
click at [750, 219] on img at bounding box center [678, 219] width 171 height 29
click at [762, 218] on img at bounding box center [678, 219] width 171 height 29
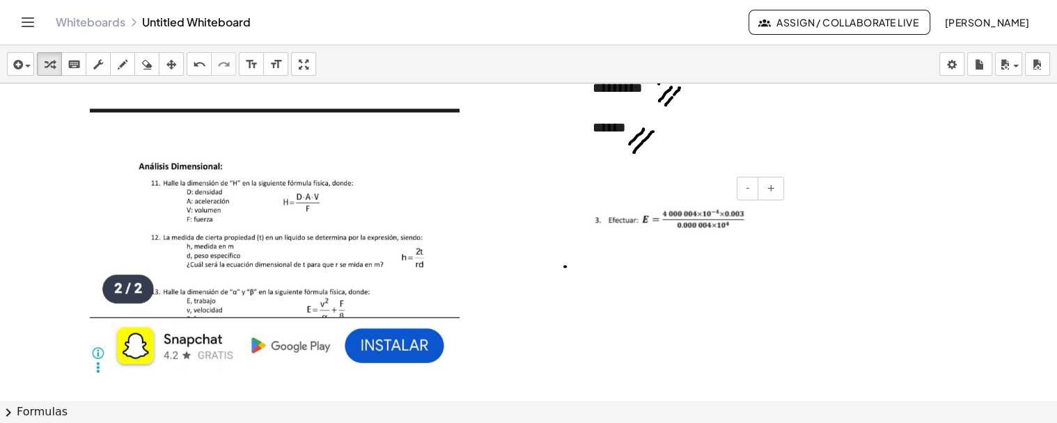
click at [778, 217] on div at bounding box center [683, 219] width 209 height 57
click at [118, 73] on button "draw" at bounding box center [122, 64] width 25 height 24
drag, startPoint x: 733, startPoint y: 251, endPoint x: 735, endPoint y: 259, distance: 7.9
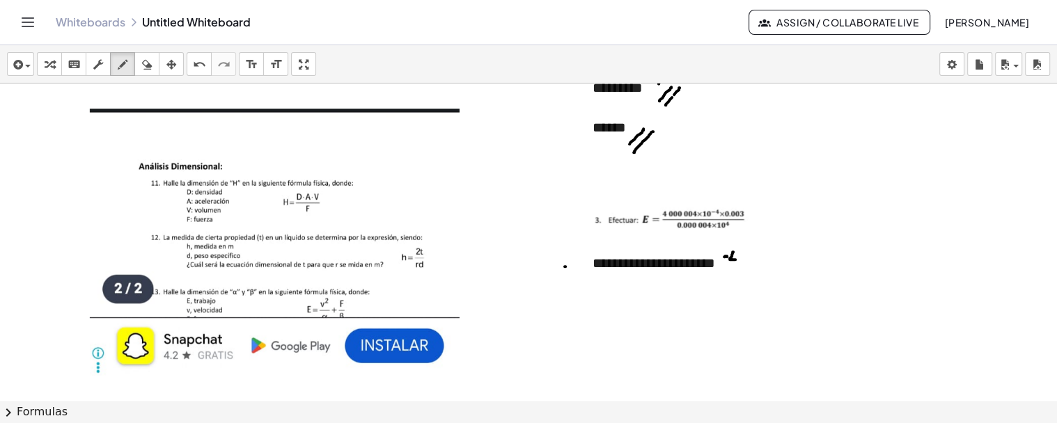
drag, startPoint x: 735, startPoint y: 254, endPoint x: 732, endPoint y: 262, distance: 8.1
drag, startPoint x: 738, startPoint y: 254, endPoint x: 735, endPoint y: 263, distance: 9.7
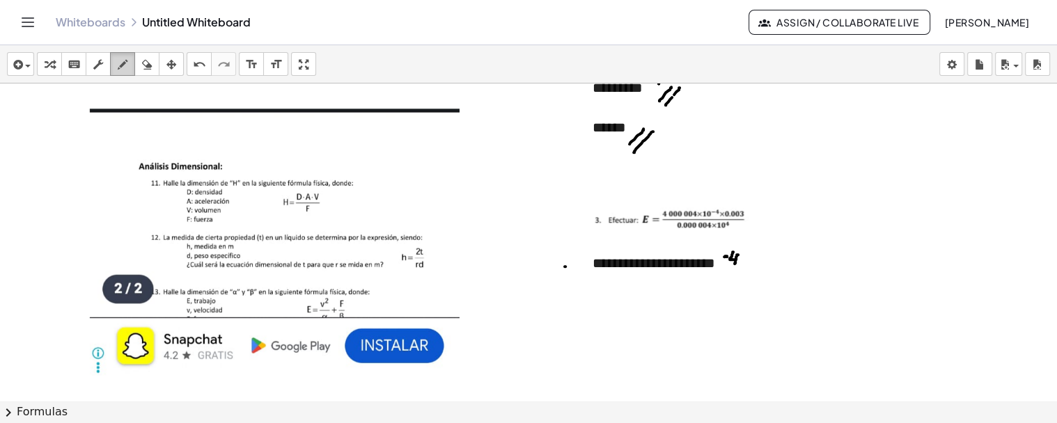
drag, startPoint x: 100, startPoint y: 59, endPoint x: 118, endPoint y: 70, distance: 21.5
click at [109, 66] on button "scrub" at bounding box center [98, 64] width 25 height 24
click at [745, 265] on div "**********" at bounding box center [683, 263] width 181 height 20
click at [171, 65] on icon "button" at bounding box center [171, 64] width 10 height 17
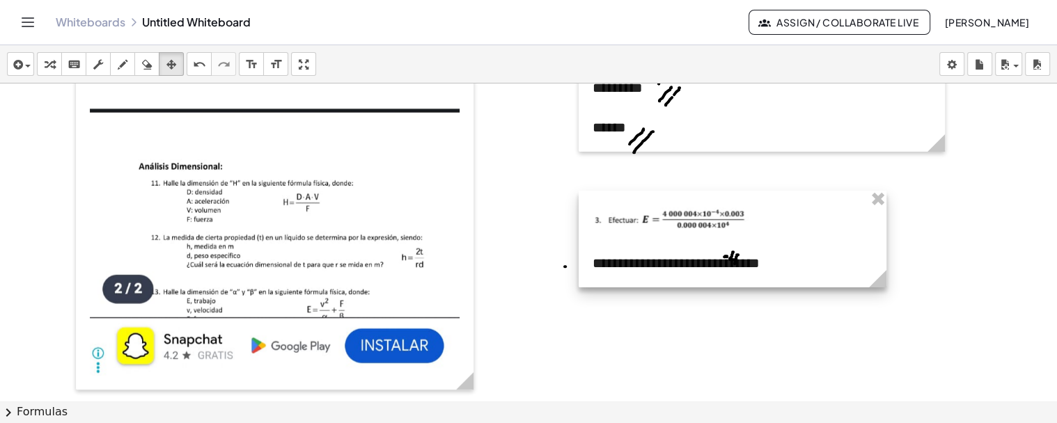
drag, startPoint x: 787, startPoint y: 286, endPoint x: 886, endPoint y: 291, distance: 99.0
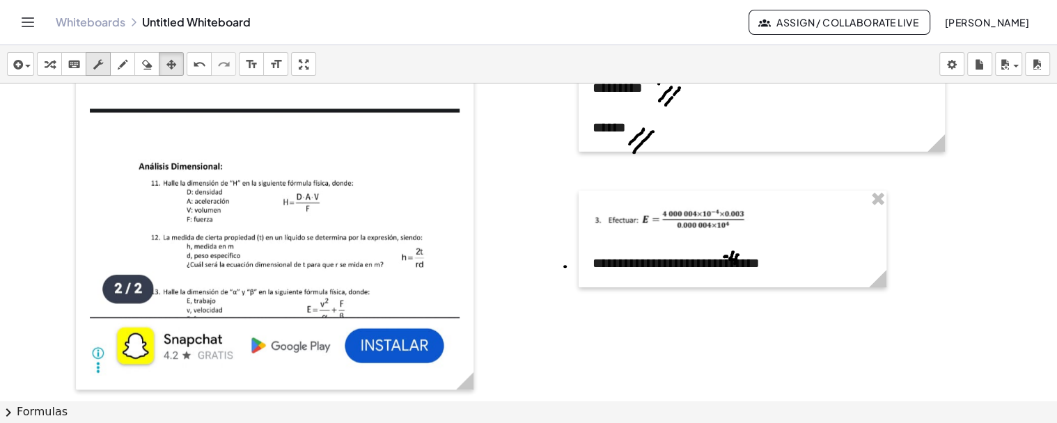
click at [91, 70] on div "button" at bounding box center [98, 64] width 18 height 17
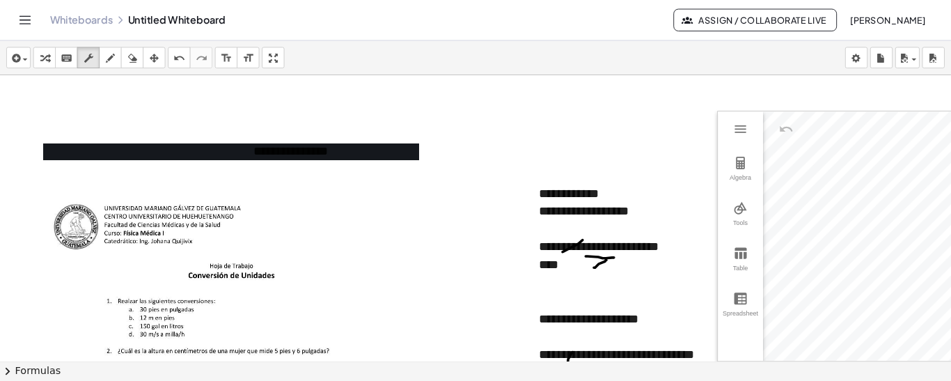
scroll to position [13754, 0]
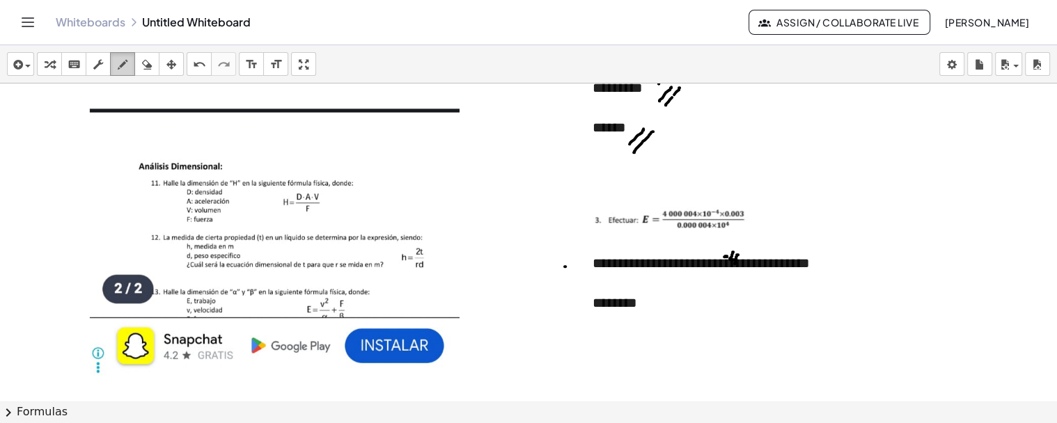
click at [121, 70] on icon "button" at bounding box center [123, 64] width 10 height 17
drag, startPoint x: 693, startPoint y: 268, endPoint x: 624, endPoint y: 265, distance: 69.0
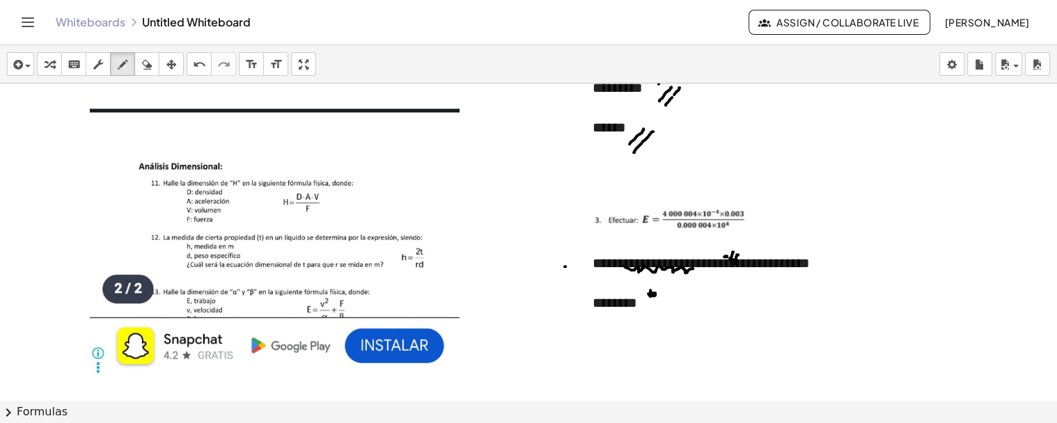
drag, startPoint x: 93, startPoint y: 66, endPoint x: 178, endPoint y: 94, distance: 89.4
click at [94, 66] on icon "button" at bounding box center [98, 64] width 10 height 17
click at [703, 295] on div "********" at bounding box center [733, 303] width 280 height 20
drag, startPoint x: 124, startPoint y: 61, endPoint x: 193, endPoint y: 93, distance: 76.0
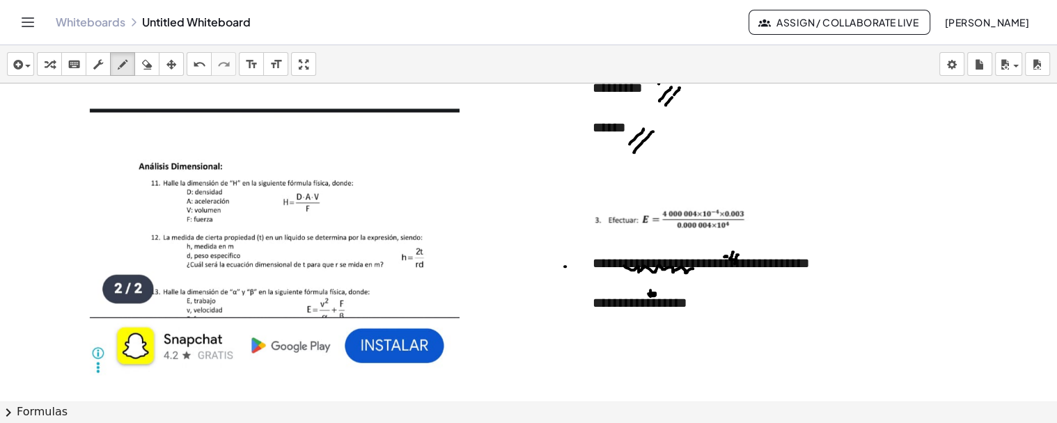
click at [128, 61] on div "button" at bounding box center [122, 64] width 18 height 17
drag, startPoint x: 697, startPoint y: 287, endPoint x: 703, endPoint y: 294, distance: 9.4
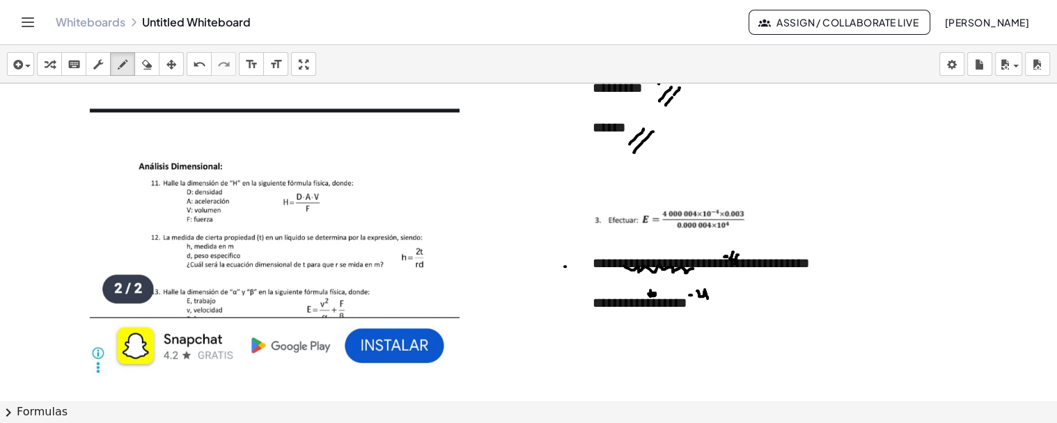
drag, startPoint x: 698, startPoint y: 290, endPoint x: 707, endPoint y: 298, distance: 12.4
drag, startPoint x: 767, startPoint y: 267, endPoint x: 778, endPoint y: 269, distance: 11.3
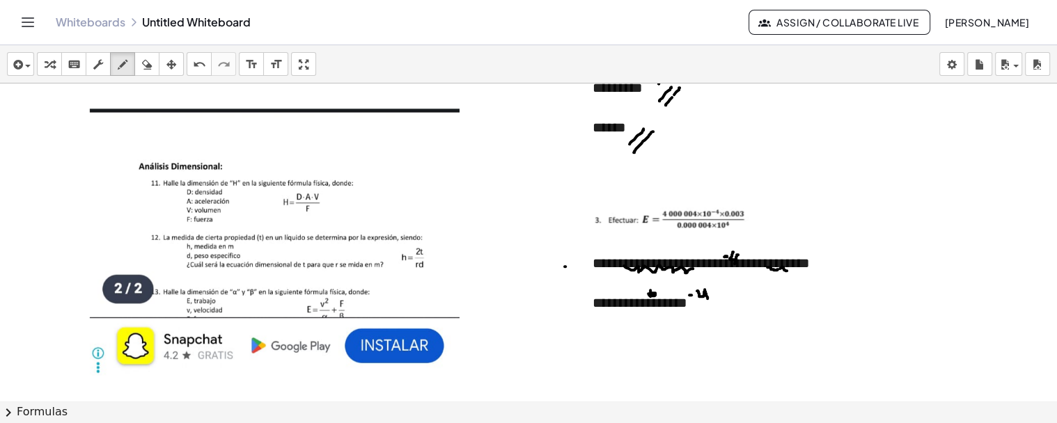
drag, startPoint x: 782, startPoint y: 267, endPoint x: 791, endPoint y: 269, distance: 9.3
drag, startPoint x: 792, startPoint y: 267, endPoint x: 806, endPoint y: 263, distance: 13.9
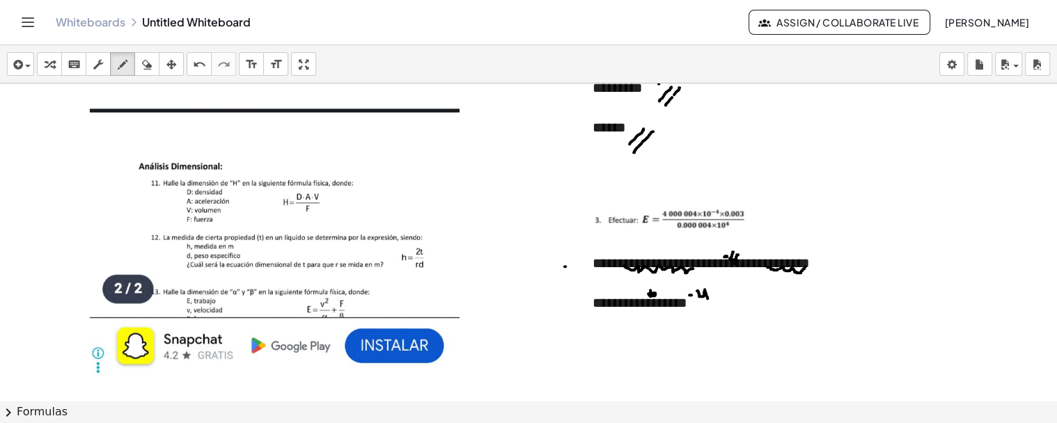
click at [95, 68] on icon "button" at bounding box center [98, 64] width 10 height 17
click at [733, 315] on div "**********" at bounding box center [733, 259] width 308 height 136
click at [127, 56] on icon "button" at bounding box center [123, 64] width 10 height 17
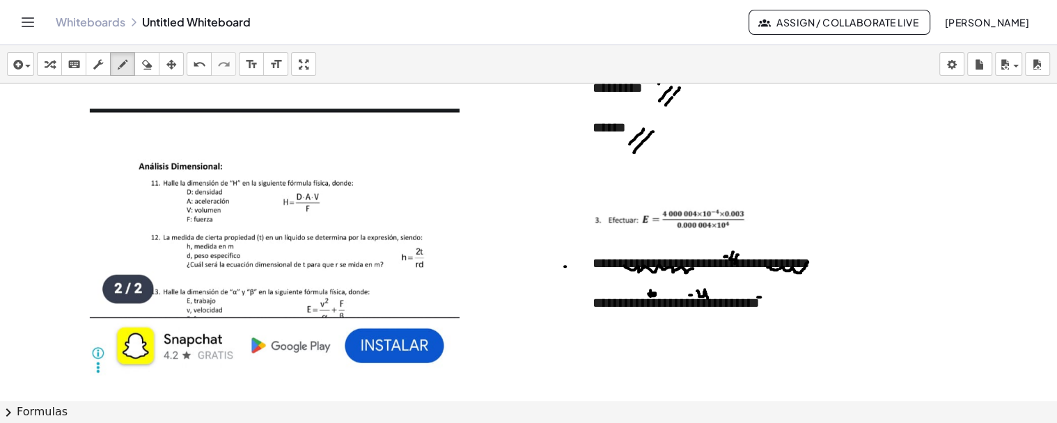
drag, startPoint x: 766, startPoint y: 291, endPoint x: 770, endPoint y: 299, distance: 9.3
drag, startPoint x: 613, startPoint y: 313, endPoint x: 687, endPoint y: 315, distance: 73.8
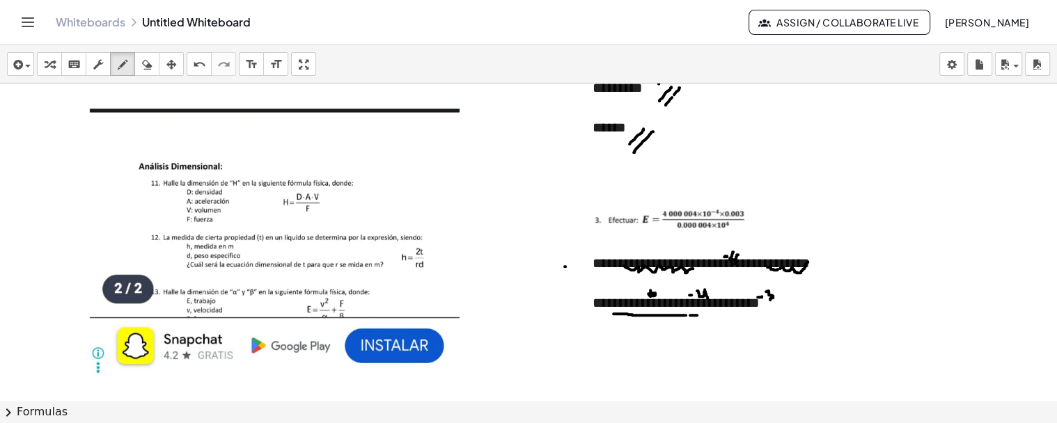
drag, startPoint x: 697, startPoint y: 315, endPoint x: 731, endPoint y: 317, distance: 34.2
drag, startPoint x: 731, startPoint y: 317, endPoint x: 767, endPoint y: 311, distance: 36.6
drag, startPoint x: 613, startPoint y: 311, endPoint x: 769, endPoint y: 311, distance: 156.7
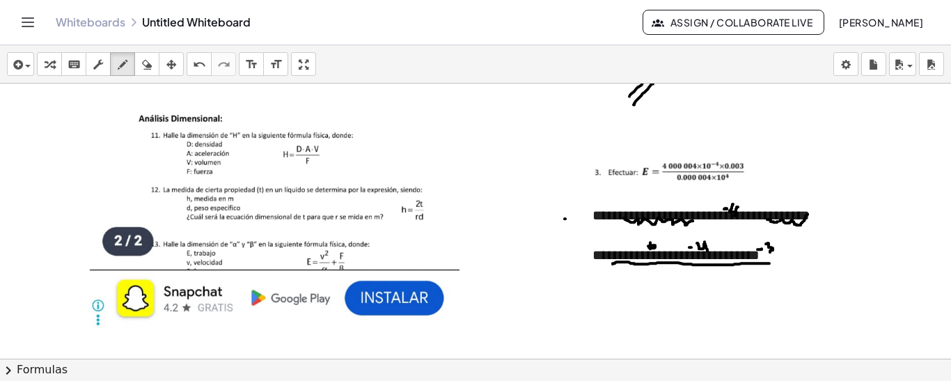
scroll to position [13823, 0]
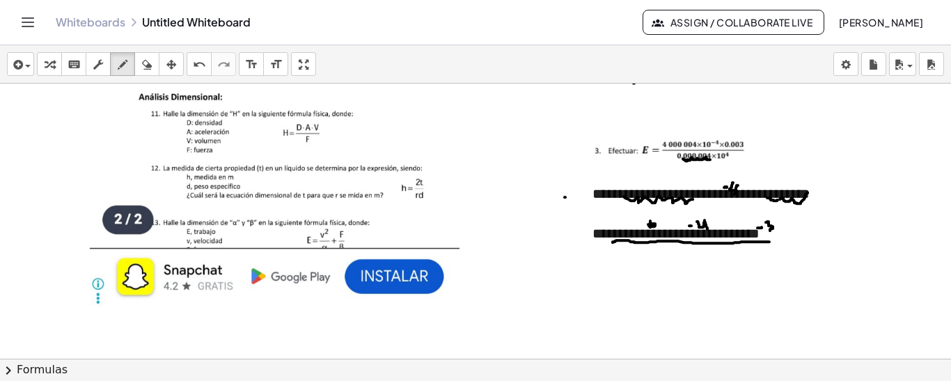
drag, startPoint x: 683, startPoint y: 158, endPoint x: 710, endPoint y: 159, distance: 27.2
click at [105, 61] on div "button" at bounding box center [98, 64] width 18 height 17
click at [779, 238] on div "**********" at bounding box center [733, 233] width 280 height 20
click at [129, 69] on div "button" at bounding box center [122, 64] width 18 height 17
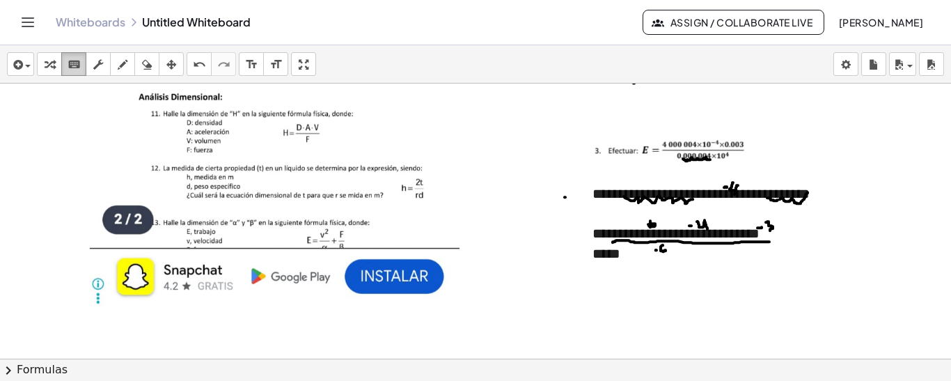
click at [80, 68] on icon "keyboard" at bounding box center [74, 64] width 13 height 17
click at [678, 250] on div "*****" at bounding box center [733, 254] width 280 height 20
click at [130, 65] on div "button" at bounding box center [122, 64] width 18 height 17
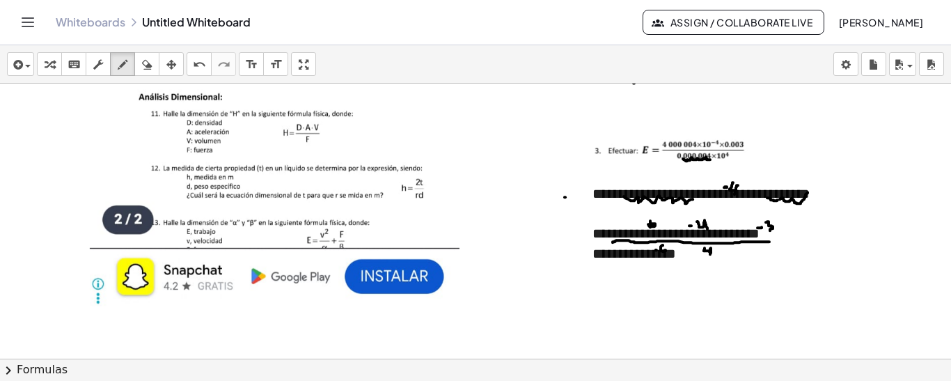
click at [97, 54] on button "scrub" at bounding box center [98, 64] width 25 height 24
click at [729, 260] on div "**********" at bounding box center [733, 254] width 280 height 20
click at [671, 294] on div "**********" at bounding box center [733, 293] width 280 height 20
click at [696, 285] on div "**********" at bounding box center [733, 293] width 280 height 20
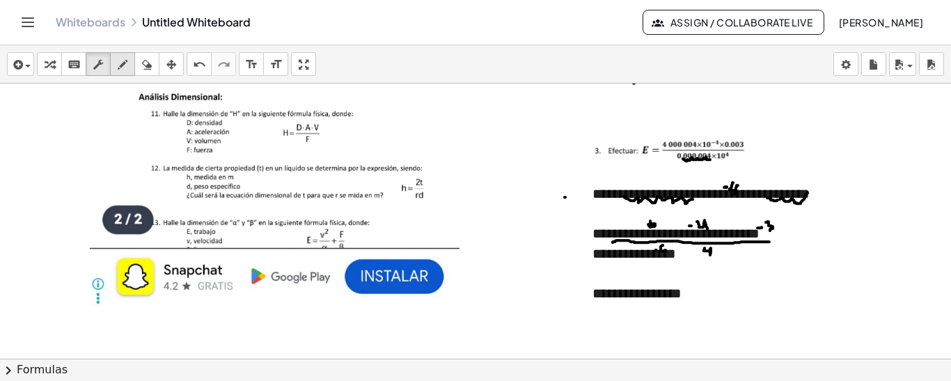
click at [120, 68] on icon "button" at bounding box center [123, 64] width 10 height 17
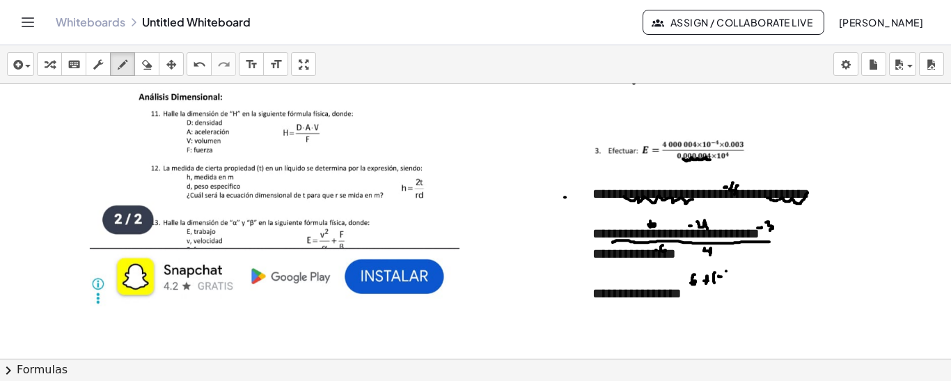
drag, startPoint x: 735, startPoint y: 274, endPoint x: 733, endPoint y: 281, distance: 7.1
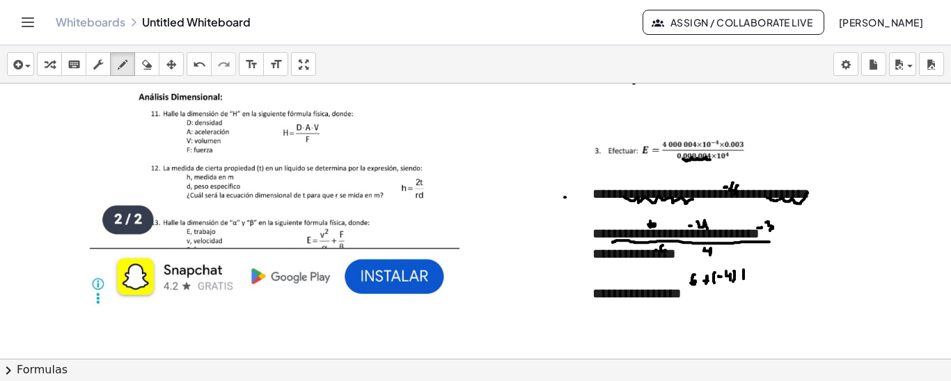
drag, startPoint x: 744, startPoint y: 269, endPoint x: 744, endPoint y: 278, distance: 9.1
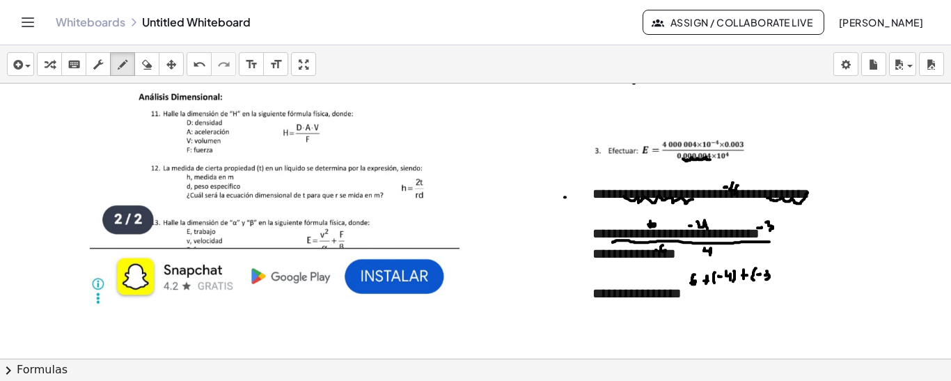
drag, startPoint x: 774, startPoint y: 267, endPoint x: 770, endPoint y: 280, distance: 13.0
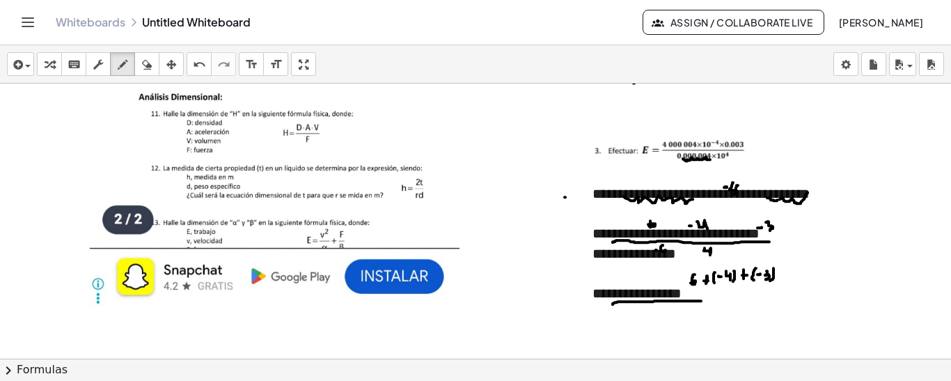
drag, startPoint x: 613, startPoint y: 304, endPoint x: 701, endPoint y: 300, distance: 88.5
drag, startPoint x: 106, startPoint y: 61, endPoint x: 122, endPoint y: 74, distance: 20.3
click at [106, 62] on div "button" at bounding box center [98, 64] width 18 height 17
click at [696, 297] on div "**********" at bounding box center [733, 293] width 280 height 20
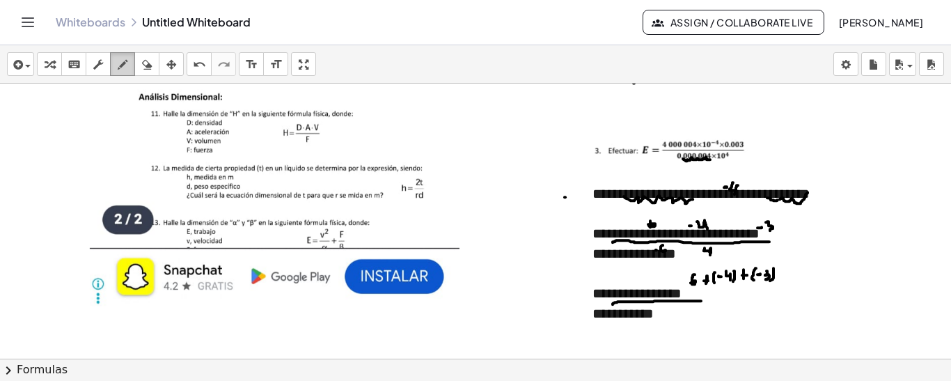
click at [119, 66] on icon "button" at bounding box center [123, 64] width 10 height 17
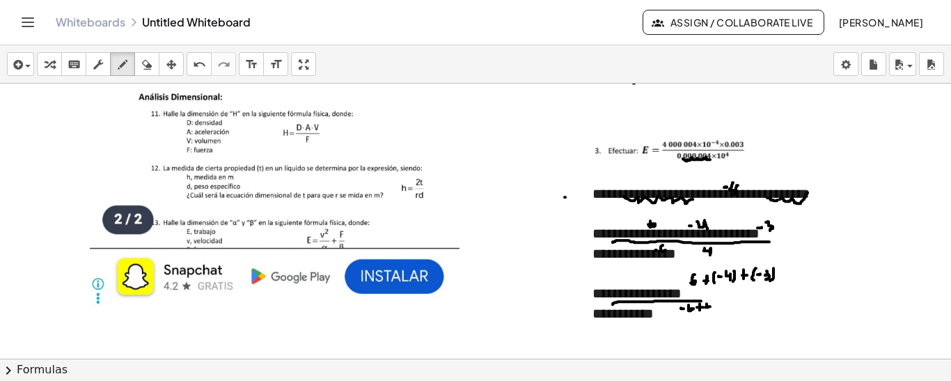
click at [99, 65] on icon "button" at bounding box center [98, 64] width 10 height 17
click at [687, 318] on div "**********" at bounding box center [733, 314] width 280 height 20
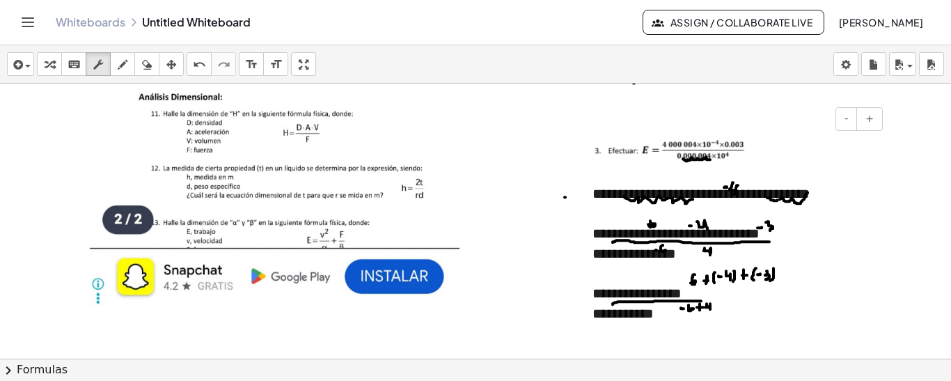
scroll to position [13837, 0]
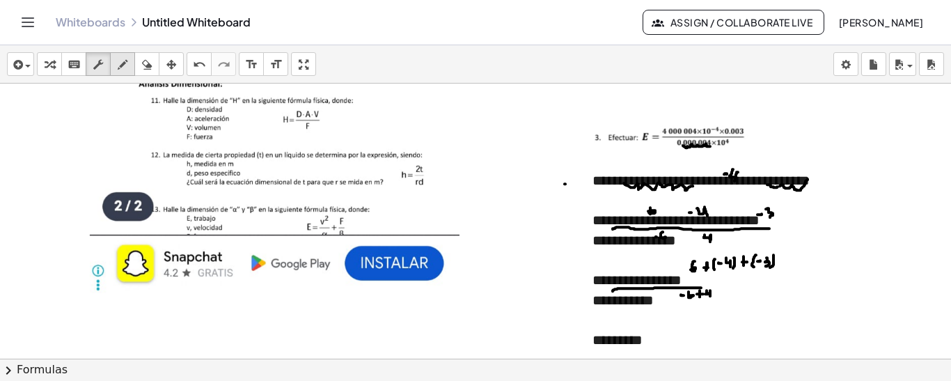
click at [125, 62] on icon "button" at bounding box center [123, 64] width 10 height 17
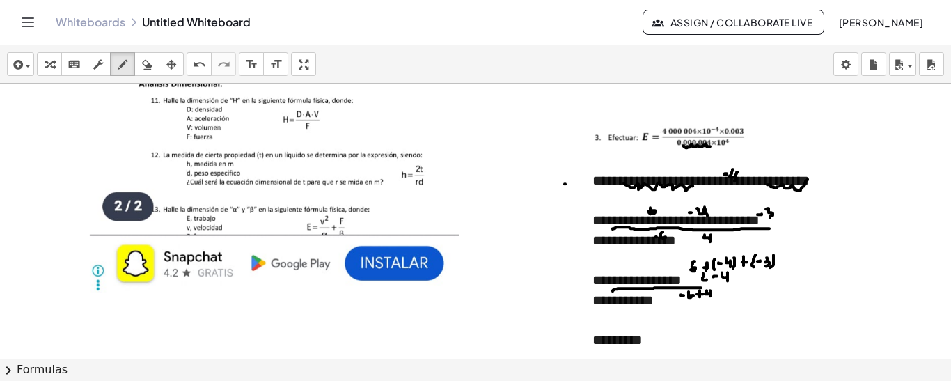
drag, startPoint x: 749, startPoint y: 272, endPoint x: 755, endPoint y: 279, distance: 8.9
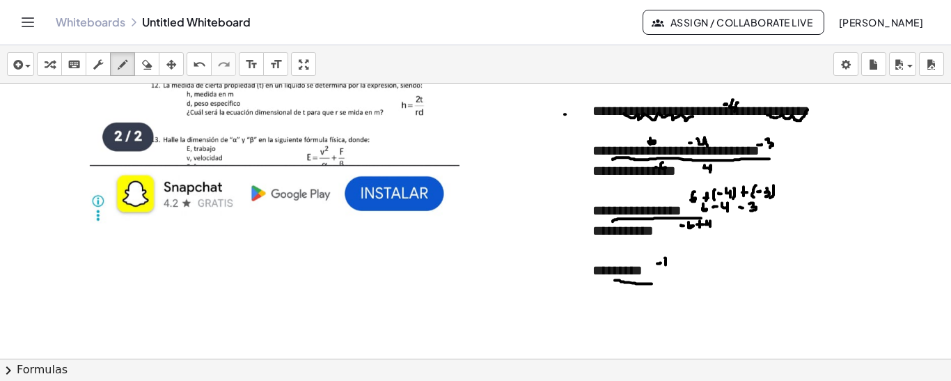
drag, startPoint x: 615, startPoint y: 279, endPoint x: 652, endPoint y: 283, distance: 37.1
drag, startPoint x: 617, startPoint y: 280, endPoint x: 653, endPoint y: 283, distance: 36.3
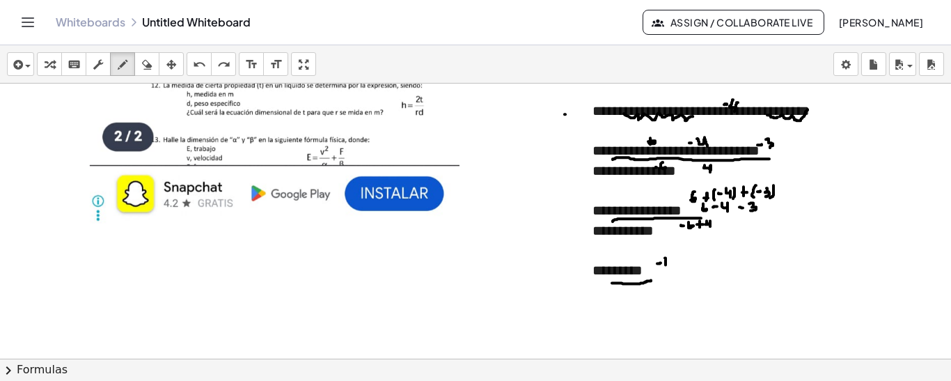
drag, startPoint x: 612, startPoint y: 282, endPoint x: 651, endPoint y: 279, distance: 39.1
drag, startPoint x: 615, startPoint y: 279, endPoint x: 652, endPoint y: 279, distance: 36.2
click at [108, 70] on button "scrub" at bounding box center [98, 64] width 25 height 24
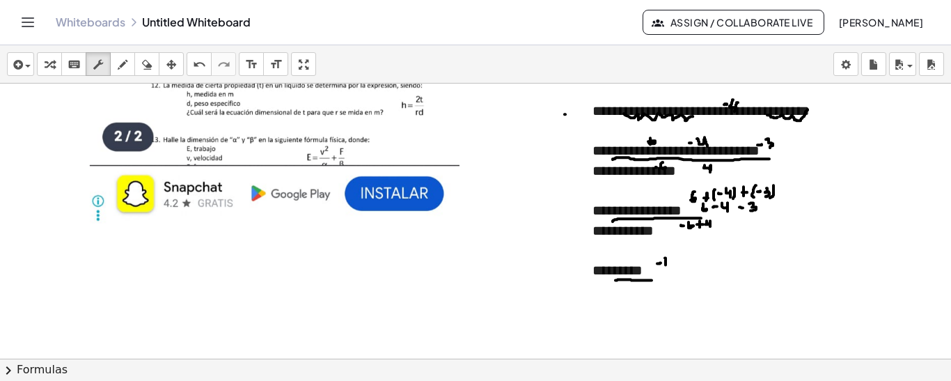
click at [666, 281] on div "**********" at bounding box center [733, 166] width 308 height 256
click at [124, 54] on button "draw" at bounding box center [122, 64] width 25 height 24
click at [100, 66] on icon "button" at bounding box center [98, 64] width 10 height 17
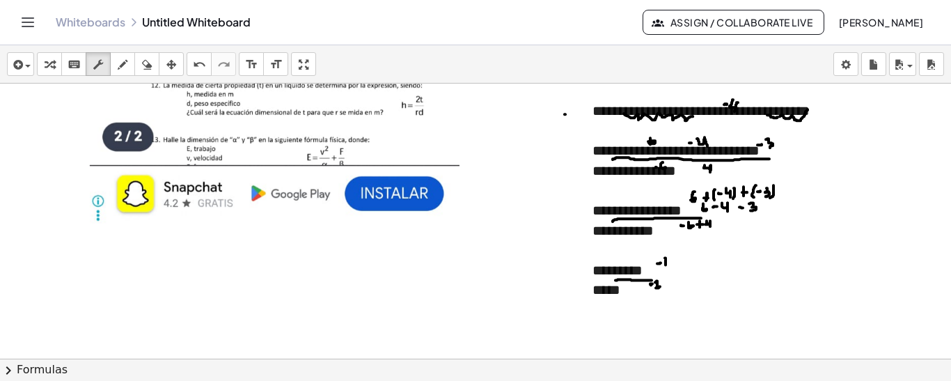
click at [680, 286] on div "*****" at bounding box center [733, 290] width 280 height 20
click at [116, 60] on div "button" at bounding box center [122, 64] width 18 height 17
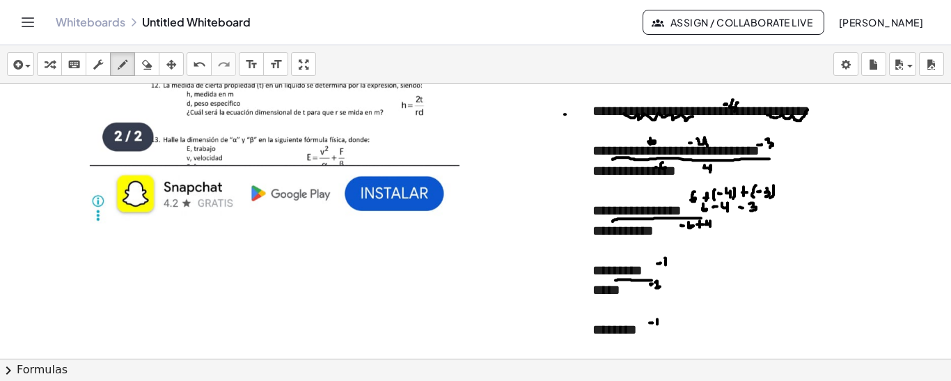
drag, startPoint x: 673, startPoint y: 315, endPoint x: 675, endPoint y: 323, distance: 8.5
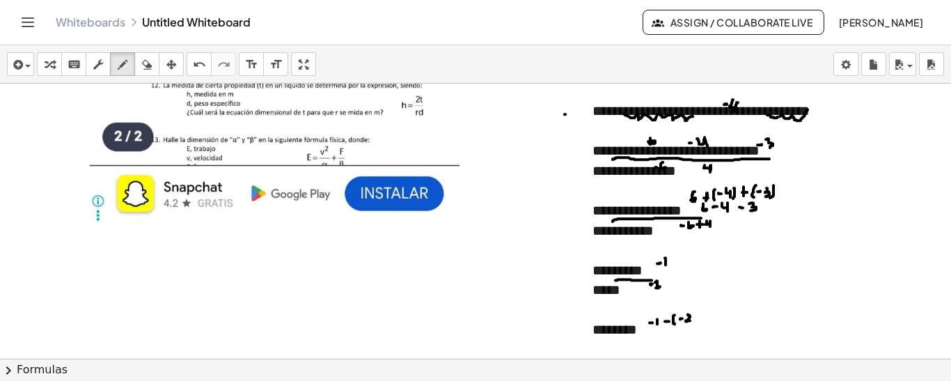
drag, startPoint x: 695, startPoint y: 310, endPoint x: 694, endPoint y: 321, distance: 11.2
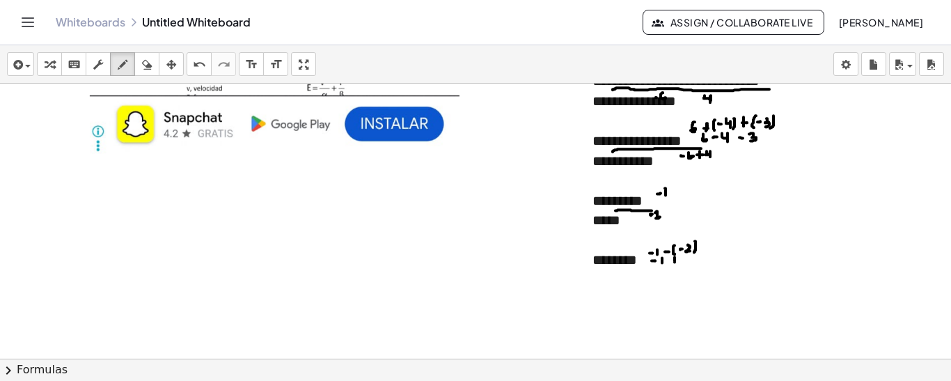
drag, startPoint x: 684, startPoint y: 257, endPoint x: 687, endPoint y: 265, distance: 7.9
click at [49, 65] on icon "button" at bounding box center [50, 64] width 10 height 17
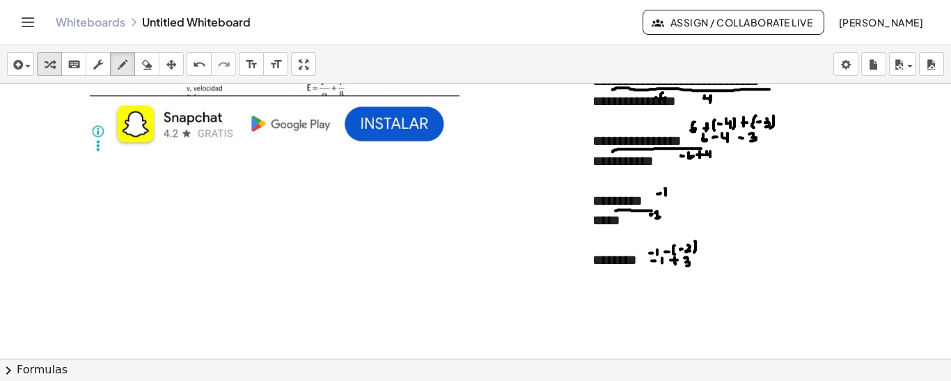
click at [49, 65] on icon "button" at bounding box center [50, 64] width 10 height 17
click at [652, 269] on div "**********" at bounding box center [733, 126] width 308 height 315
click at [132, 68] on button "draw" at bounding box center [122, 64] width 25 height 24
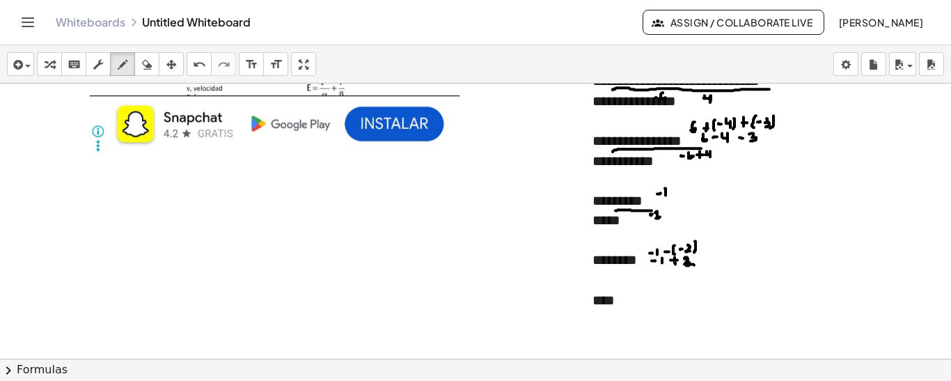
drag, startPoint x: 687, startPoint y: 260, endPoint x: 694, endPoint y: 264, distance: 7.8
click at [91, 58] on div "button" at bounding box center [98, 64] width 18 height 17
click at [625, 298] on div "****" at bounding box center [733, 300] width 280 height 20
click at [127, 61] on div "button" at bounding box center [122, 64] width 18 height 17
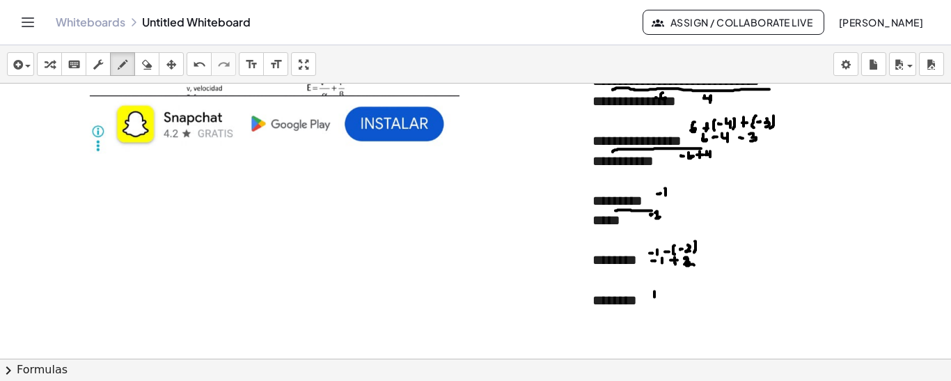
click at [19, 64] on icon "button" at bounding box center [16, 64] width 13 height 17
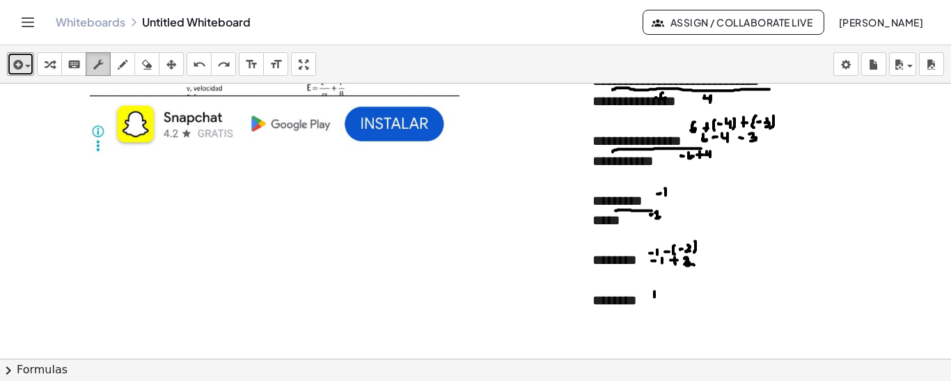
click at [94, 63] on icon "button" at bounding box center [98, 64] width 10 height 17
click at [648, 301] on div "********" at bounding box center [733, 300] width 280 height 20
click at [123, 67] on icon "button" at bounding box center [123, 64] width 10 height 17
drag, startPoint x: 627, startPoint y: 330, endPoint x: 635, endPoint y: 323, distance: 10.9
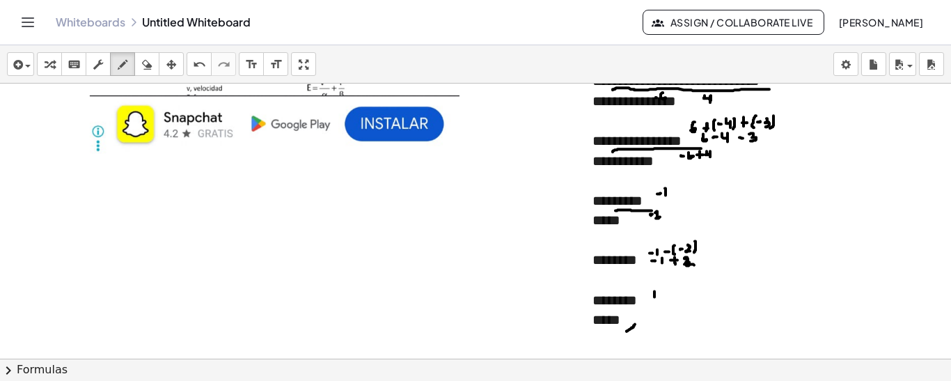
drag, startPoint x: 629, startPoint y: 334, endPoint x: 638, endPoint y: 329, distance: 10.3
drag, startPoint x: 648, startPoint y: 308, endPoint x: 655, endPoint y: 306, distance: 7.3
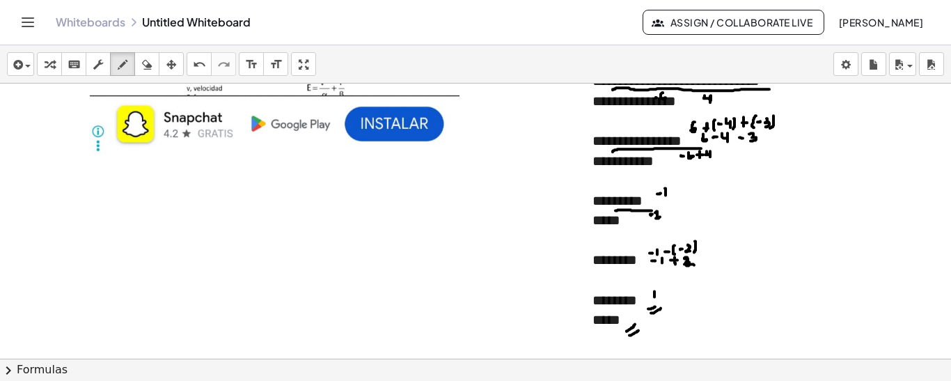
drag, startPoint x: 651, startPoint y: 312, endPoint x: 661, endPoint y: 307, distance: 10.9
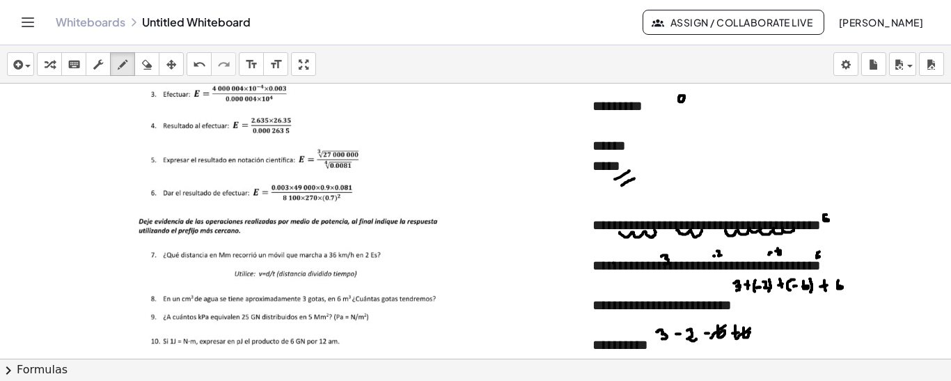
scroll to position [13419, 0]
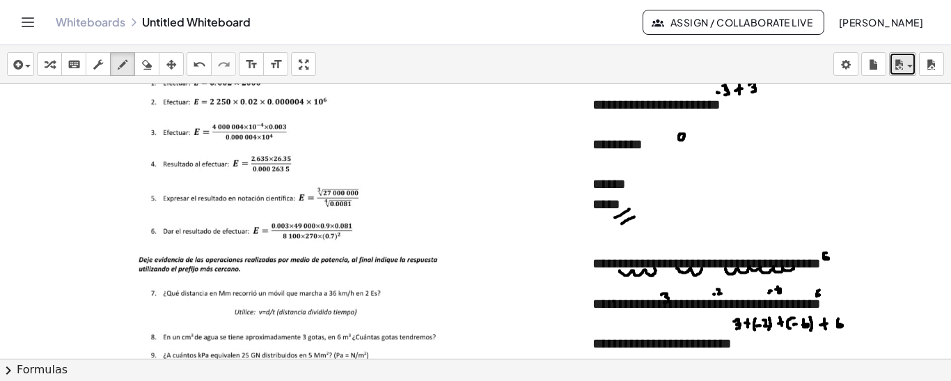
click at [909, 70] on div "button" at bounding box center [903, 64] width 20 height 17
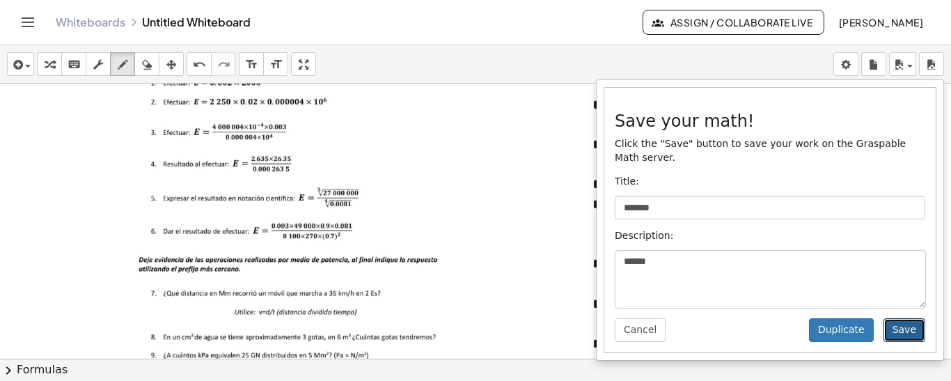
click at [897, 319] on button "Save" at bounding box center [905, 330] width 42 height 24
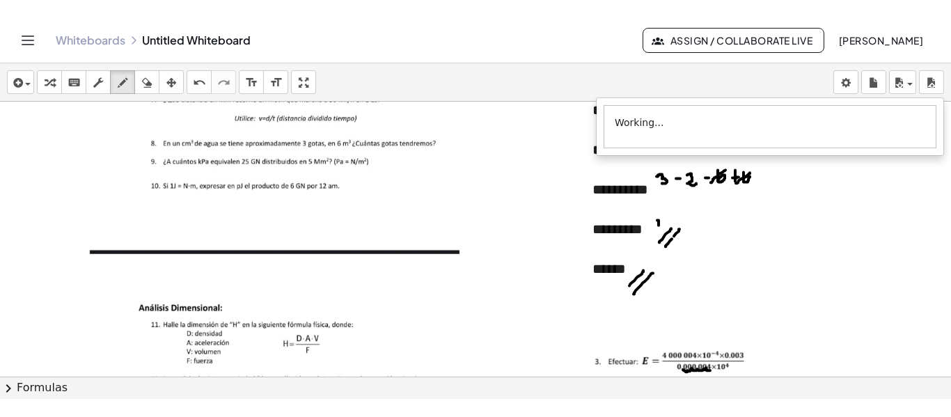
scroll to position [13697, 0]
